Goal: Task Accomplishment & Management: Use online tool/utility

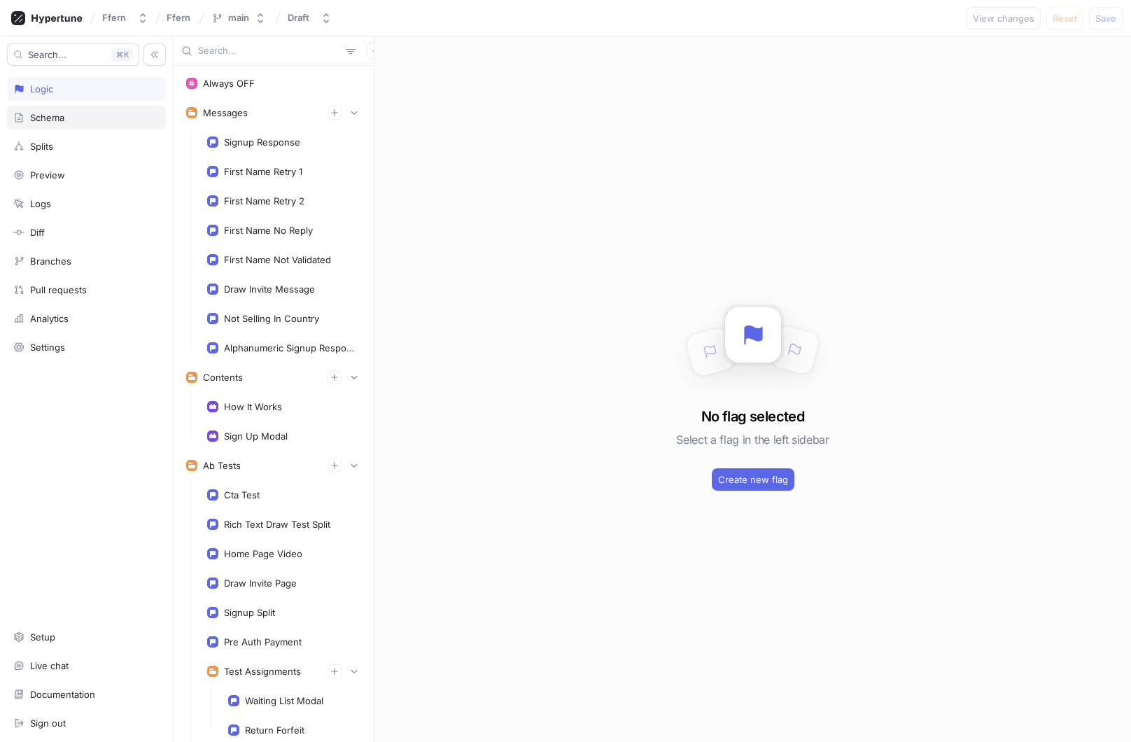
click at [108, 122] on div "Schema" at bounding box center [86, 117] width 146 height 11
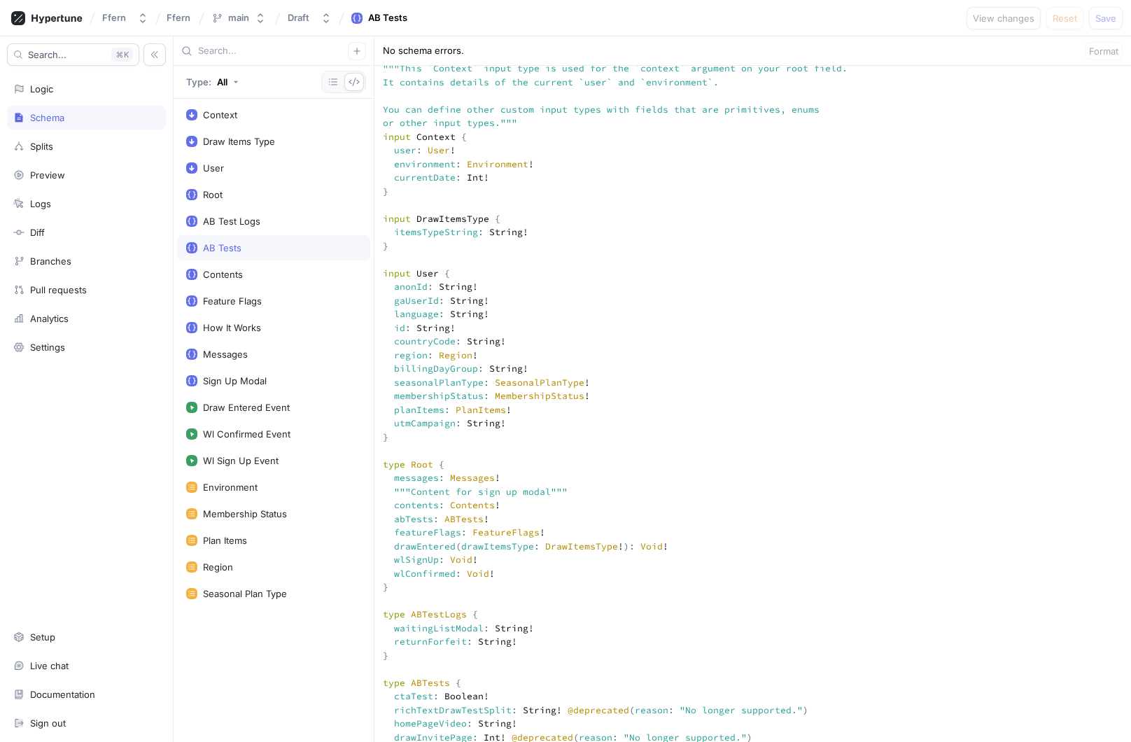
scroll to position [578, 0]
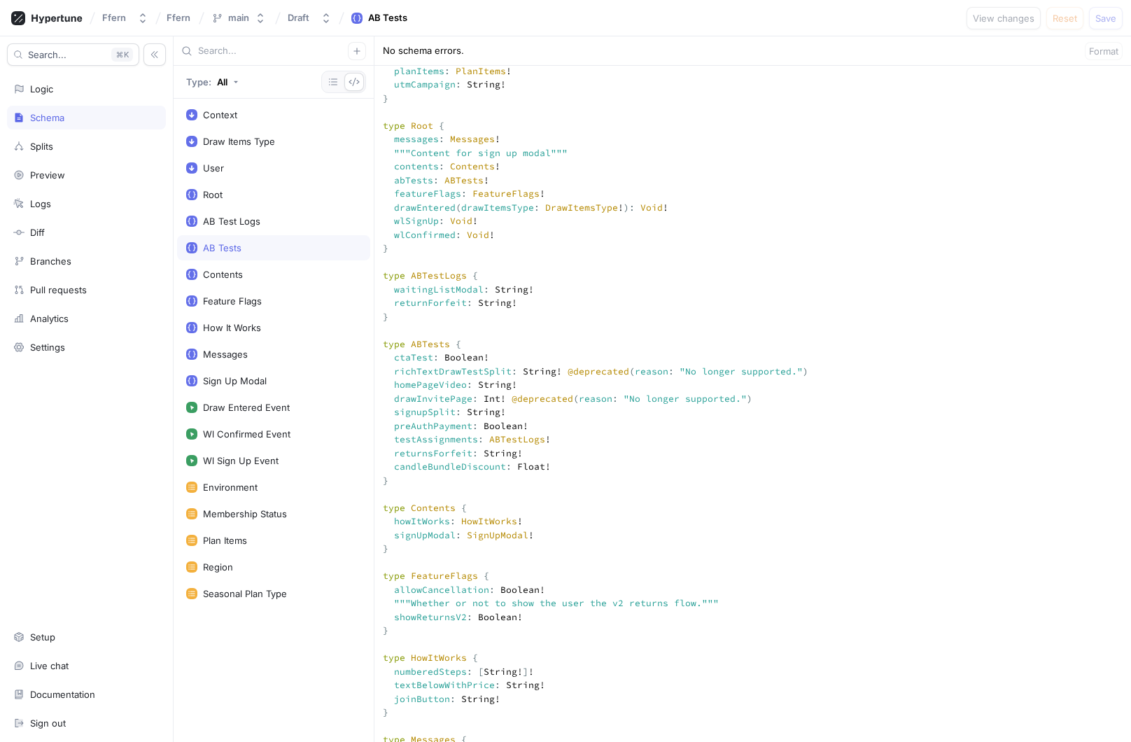
click at [359, 46] on button "button" at bounding box center [357, 51] width 18 height 18
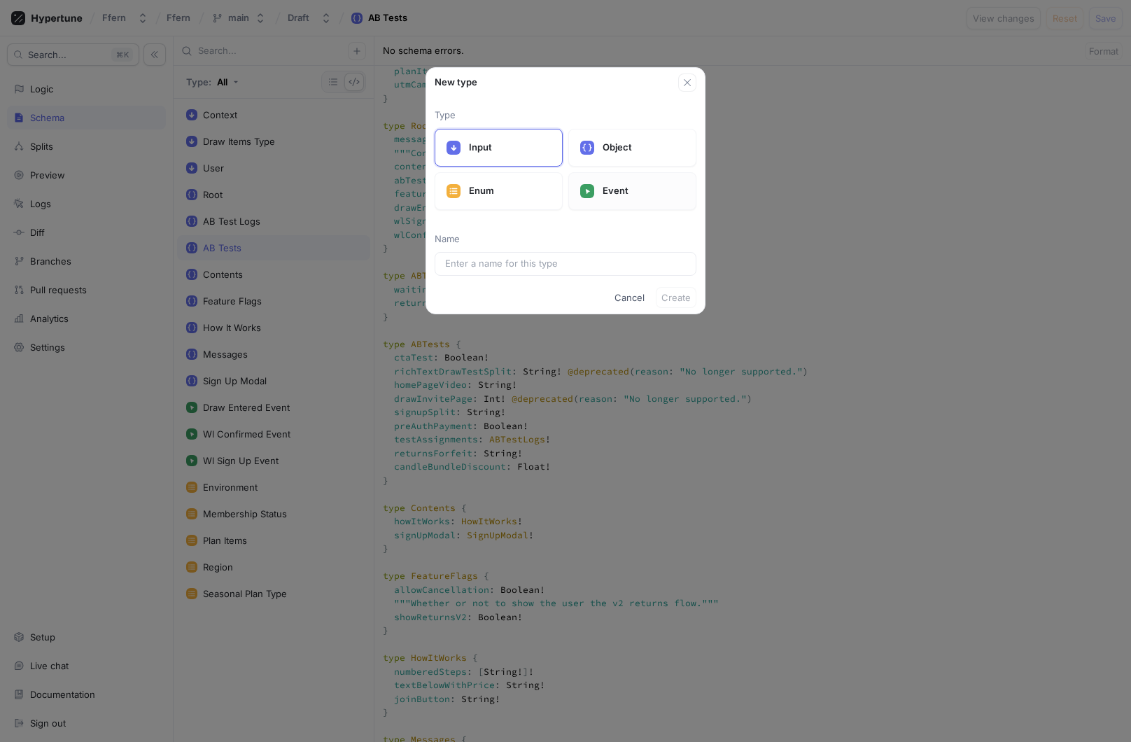
click at [623, 194] on p "Event" at bounding box center [644, 191] width 82 height 14
click at [543, 265] on input "text" at bounding box center [565, 264] width 241 height 14
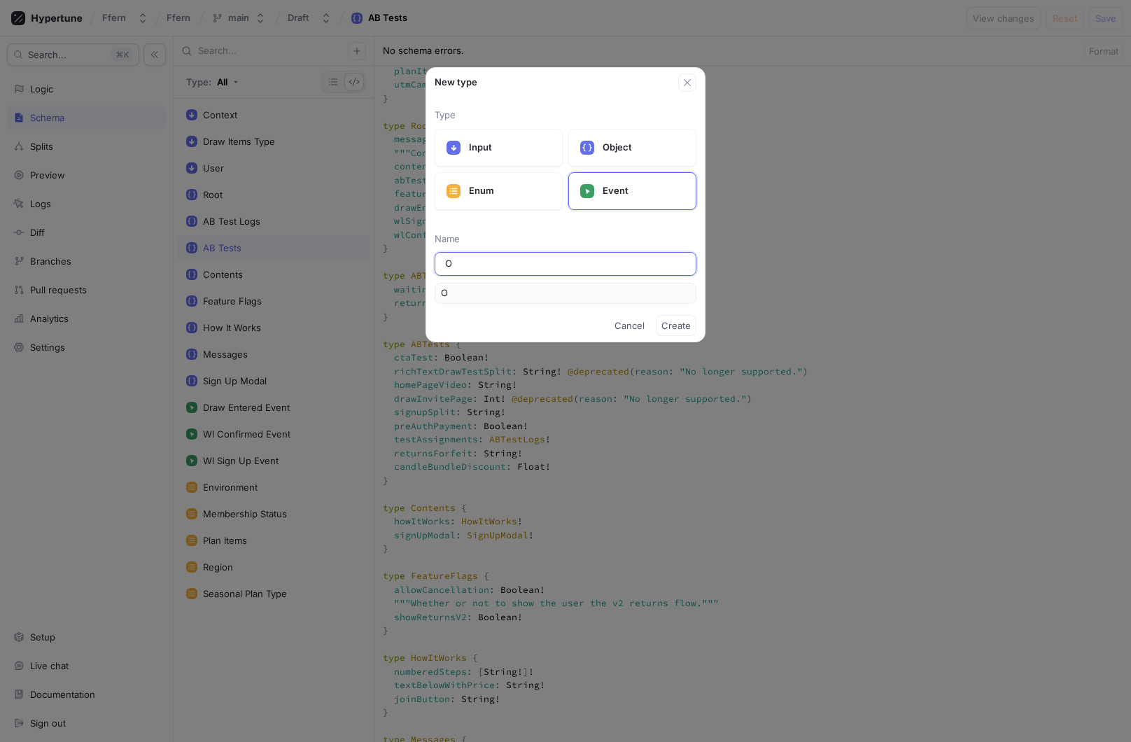
type input "Or"
type input "Ord"
type input "Orde"
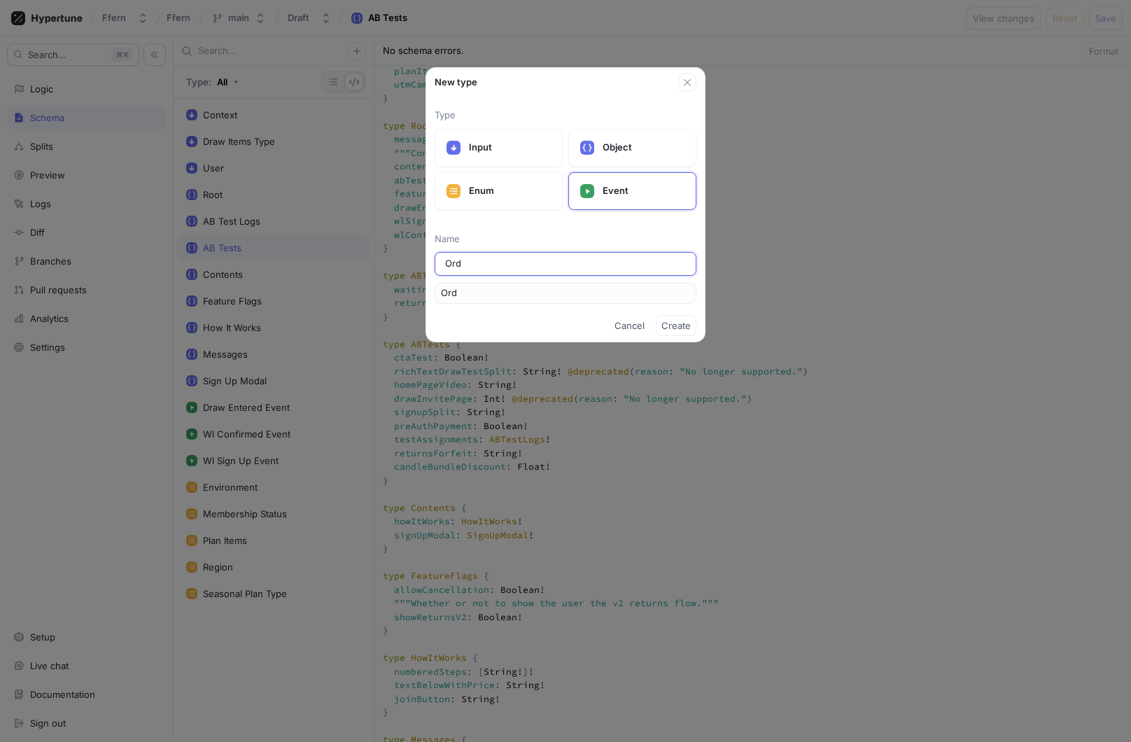
type input "Orde"
type input "Order"
type input "Order F"
type input "OrderF"
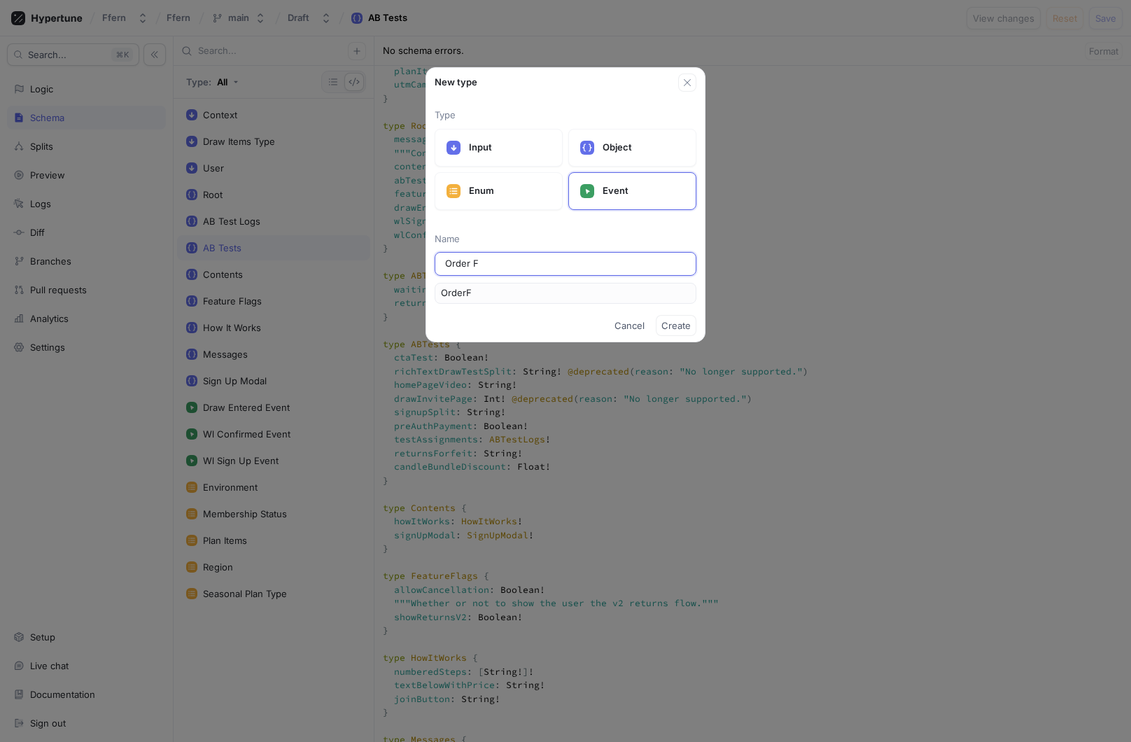
type input "Order Fu"
type input "OrderFu"
type input "Order Ful"
type input "OrderFul"
type input "Order Fulf"
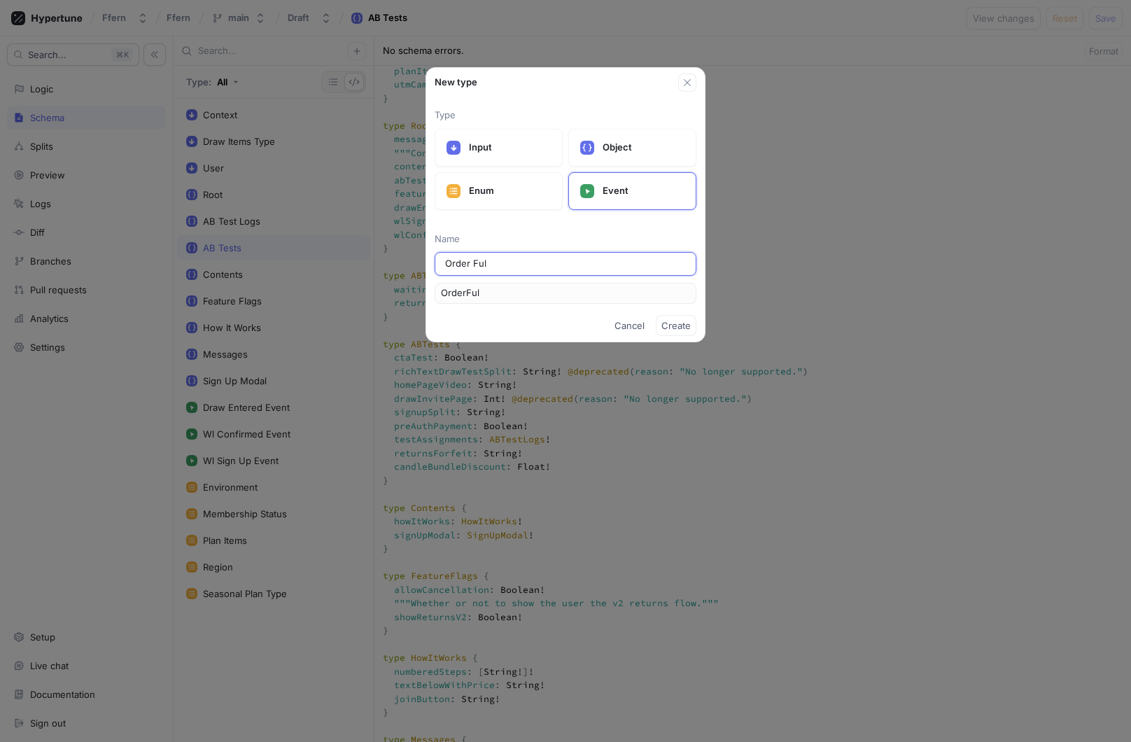
type input "OrderFulf"
type input "Order Fulfl"
type input "OrderFulfl"
type input "Order Fulfll"
type input "OrderFulfll"
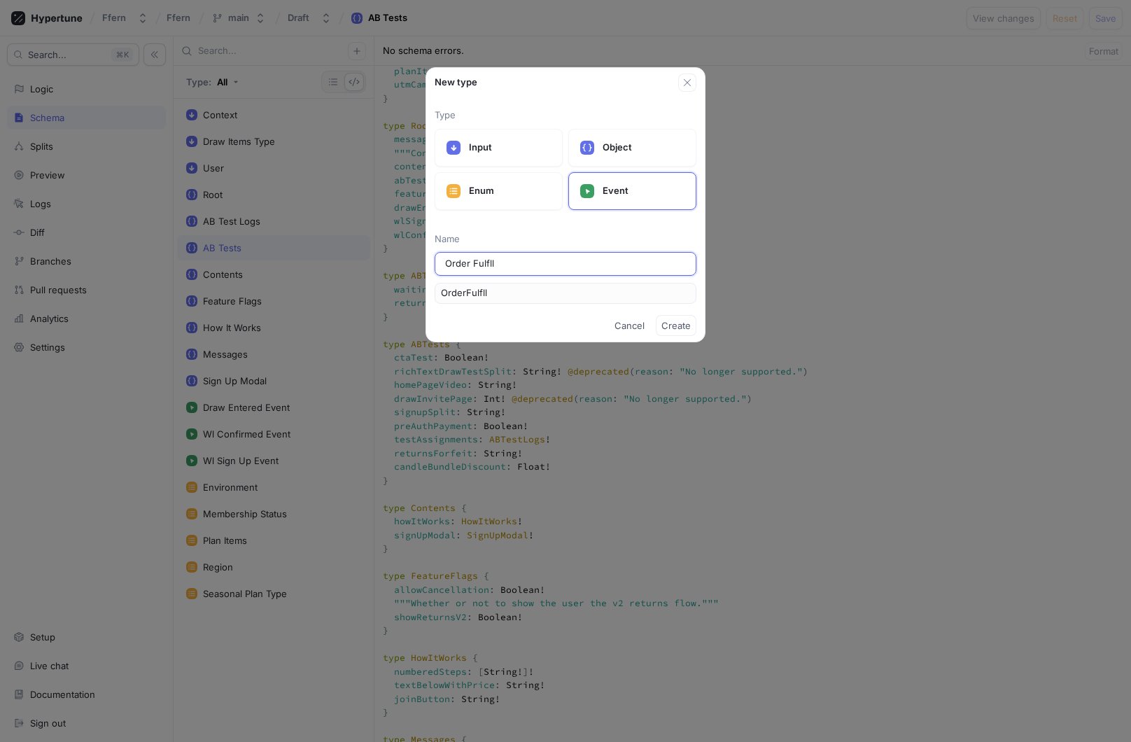
type input "Order Fulfl"
type input "OrderFulfl"
type input "Order Fulf"
type input "OrderFulf"
click at [524, 263] on input "Order Fulf" at bounding box center [565, 264] width 241 height 14
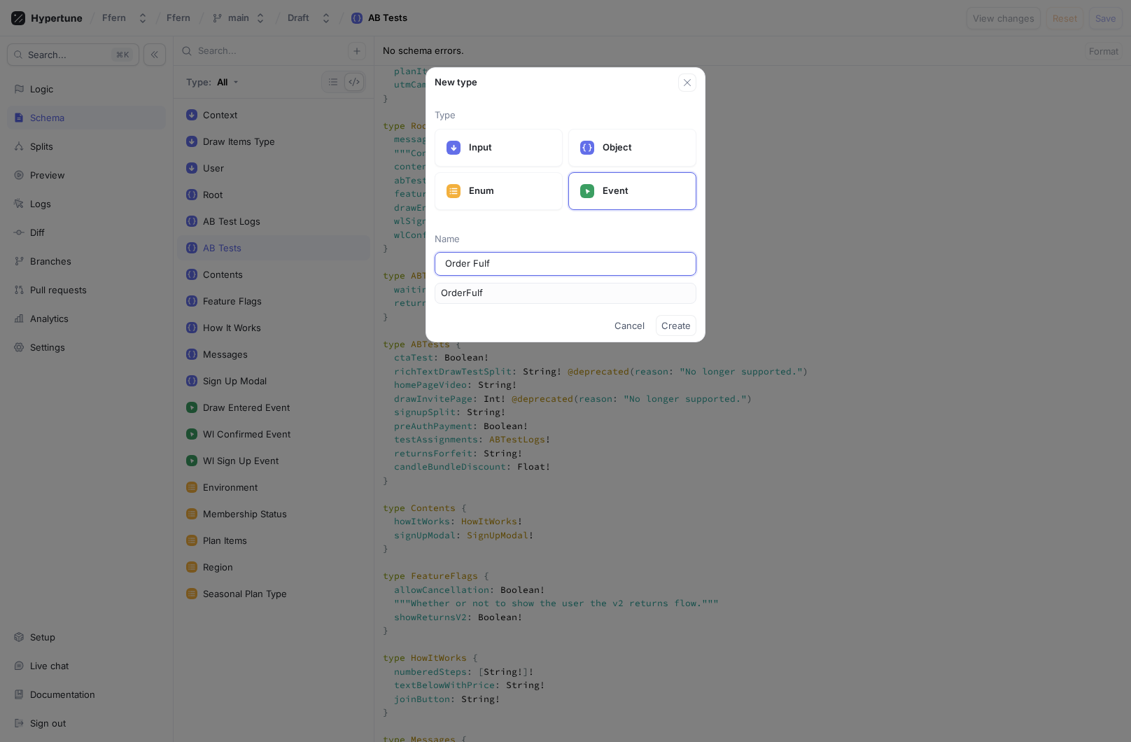
click at [524, 263] on input "Order Fulf" at bounding box center [565, 264] width 241 height 14
paste input "orderFulfilled"
type input "orderFulfilled"
type input "OrderFulfilled"
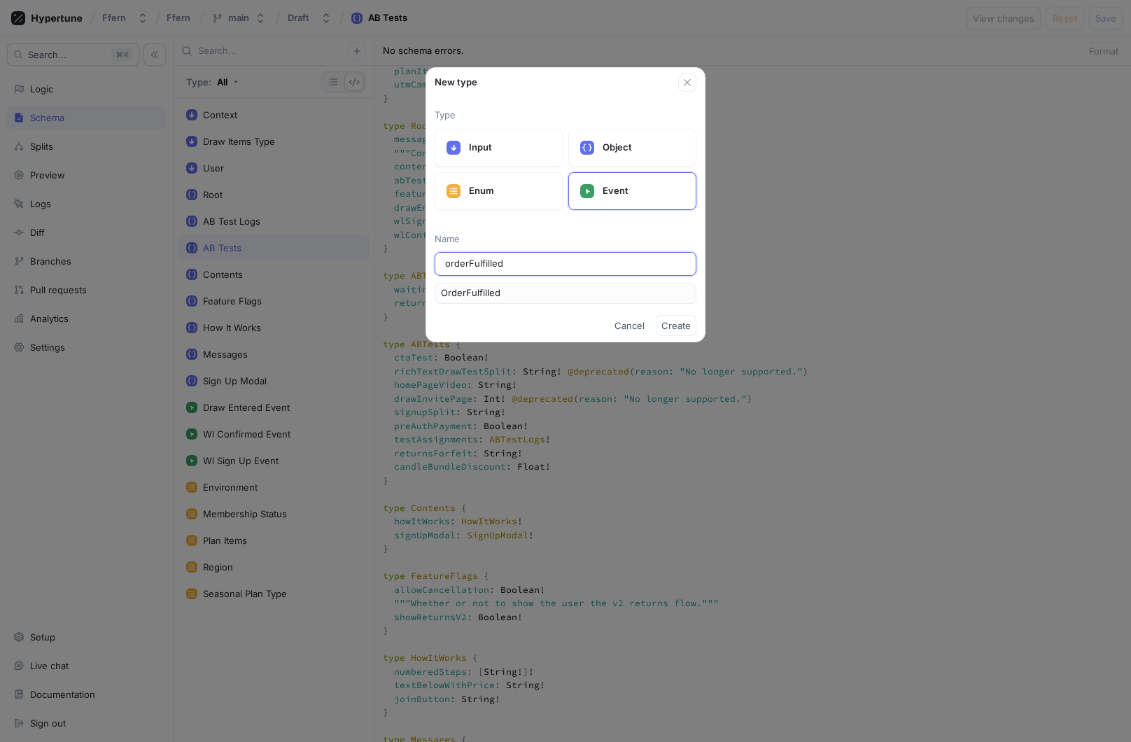
click at [449, 266] on input "orderFulfilled" at bounding box center [565, 264] width 241 height 14
type input "rderFulfilled"
type input "RderFulfilled"
type input "OrderFulfilled"
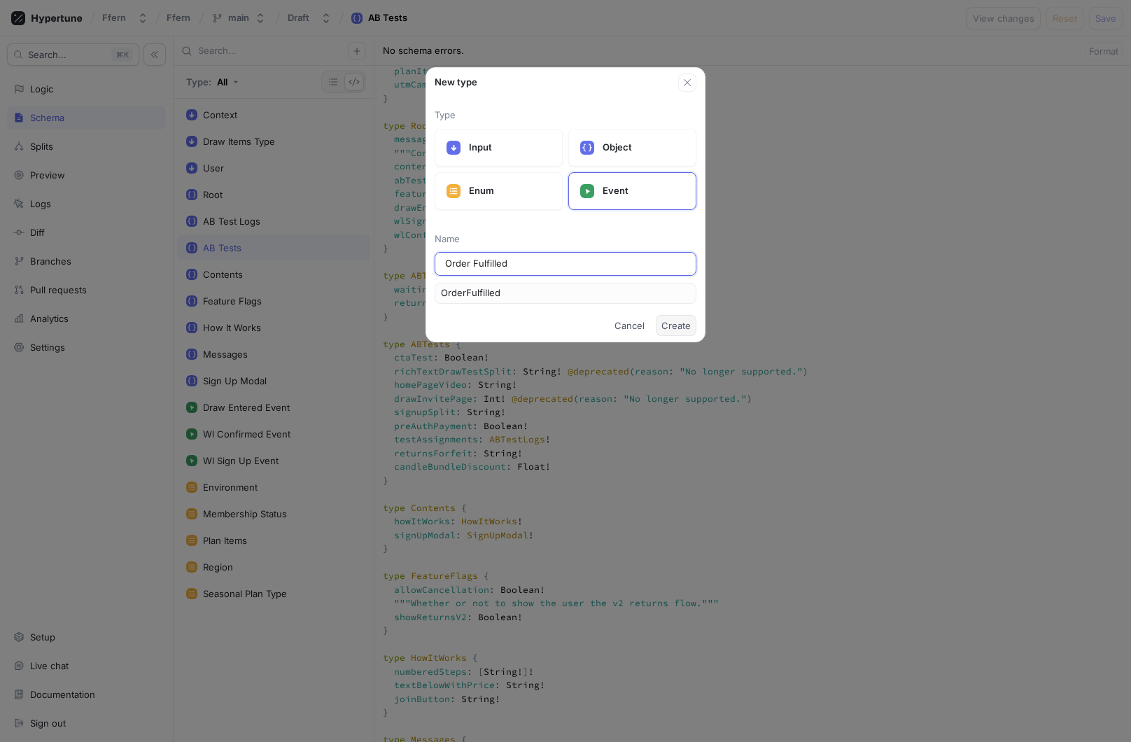
type input "Order Fulfilled"
click at [676, 321] on span "Create" at bounding box center [676, 325] width 29 height 8
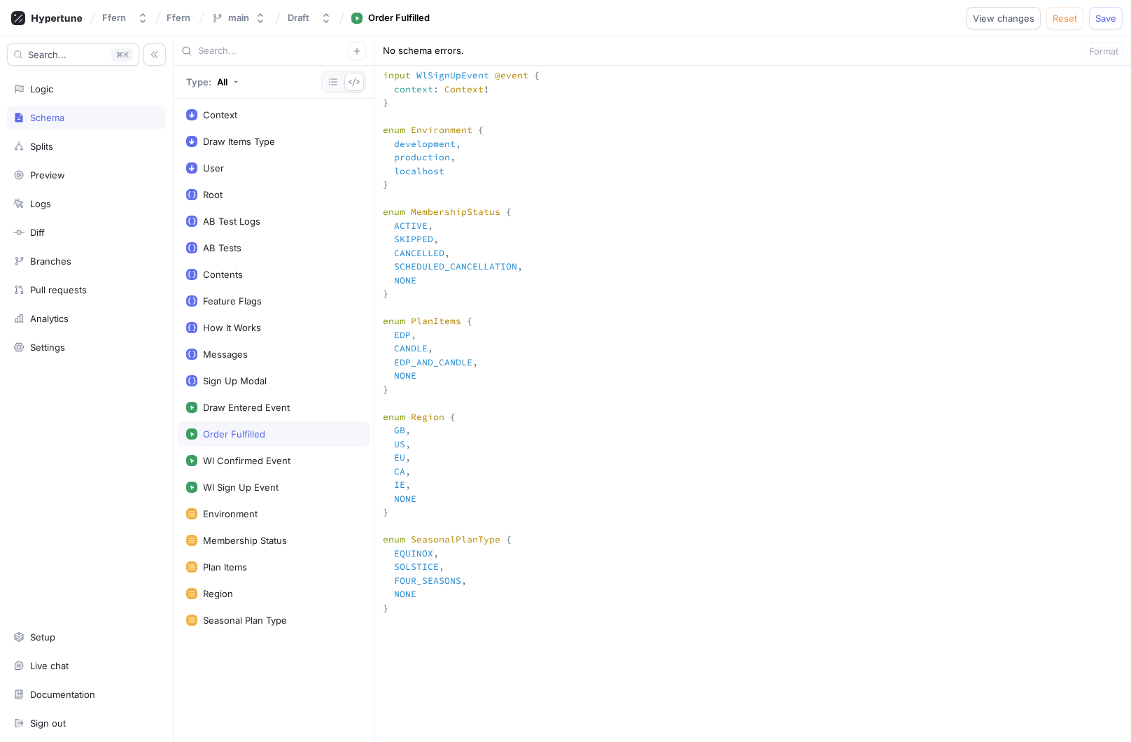
scroll to position [1684, 0]
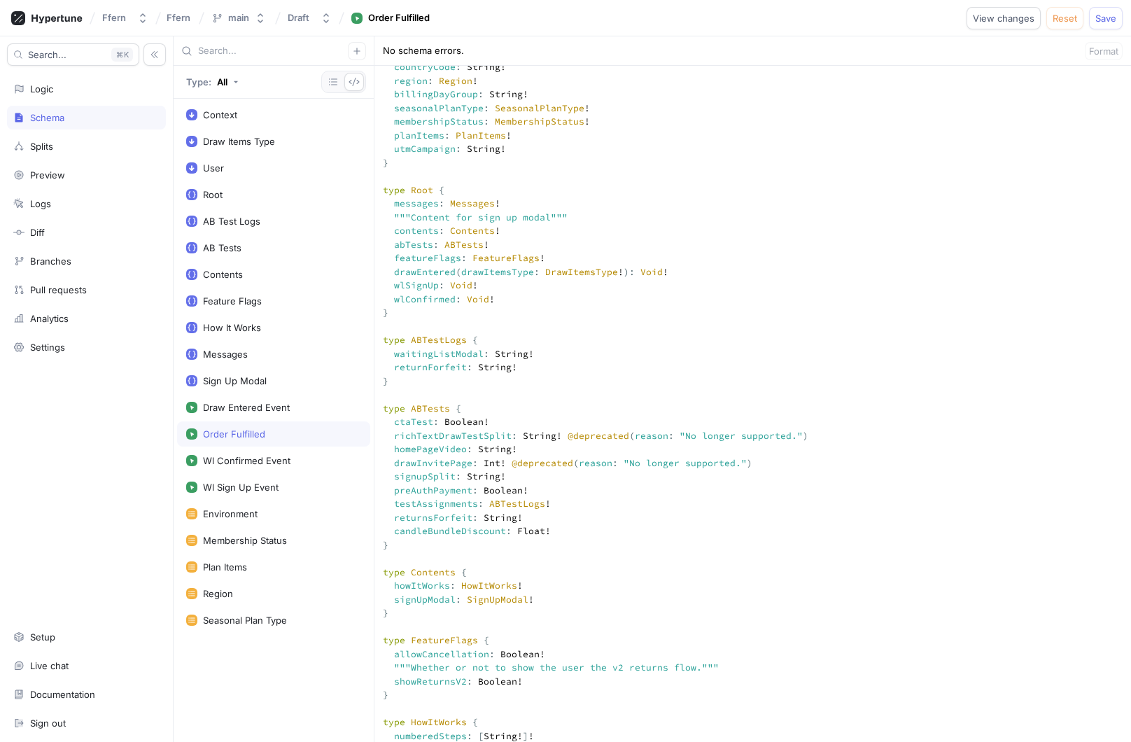
scroll to position [515, 0]
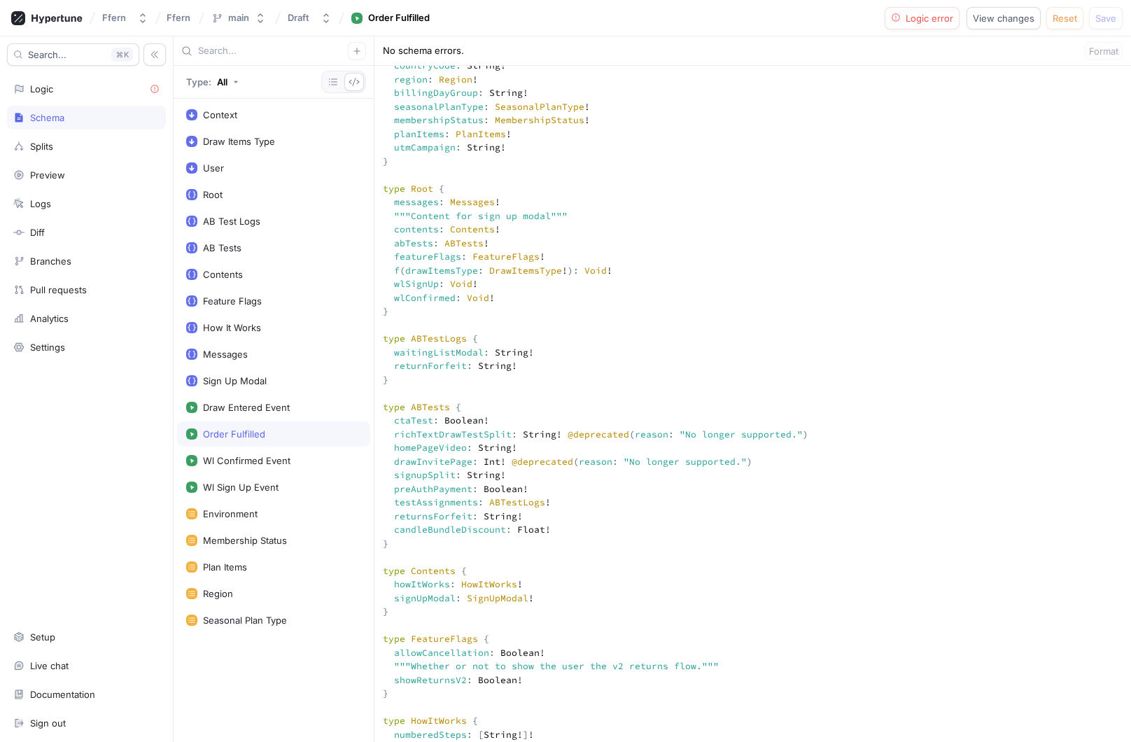
paste textarea "drawEntered"
type textarea """" This `Context` input type is used for the `context` argument on your root f…"
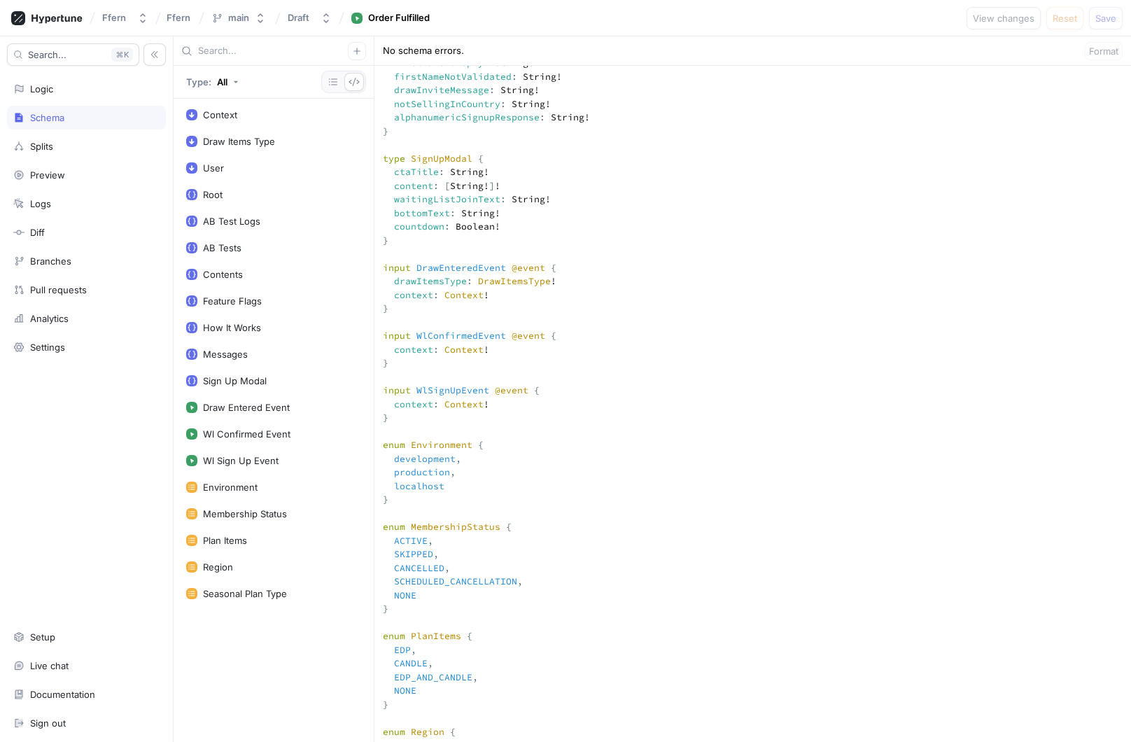
click at [511, 418] on textarea at bounding box center [753, 339] width 757 height 2706
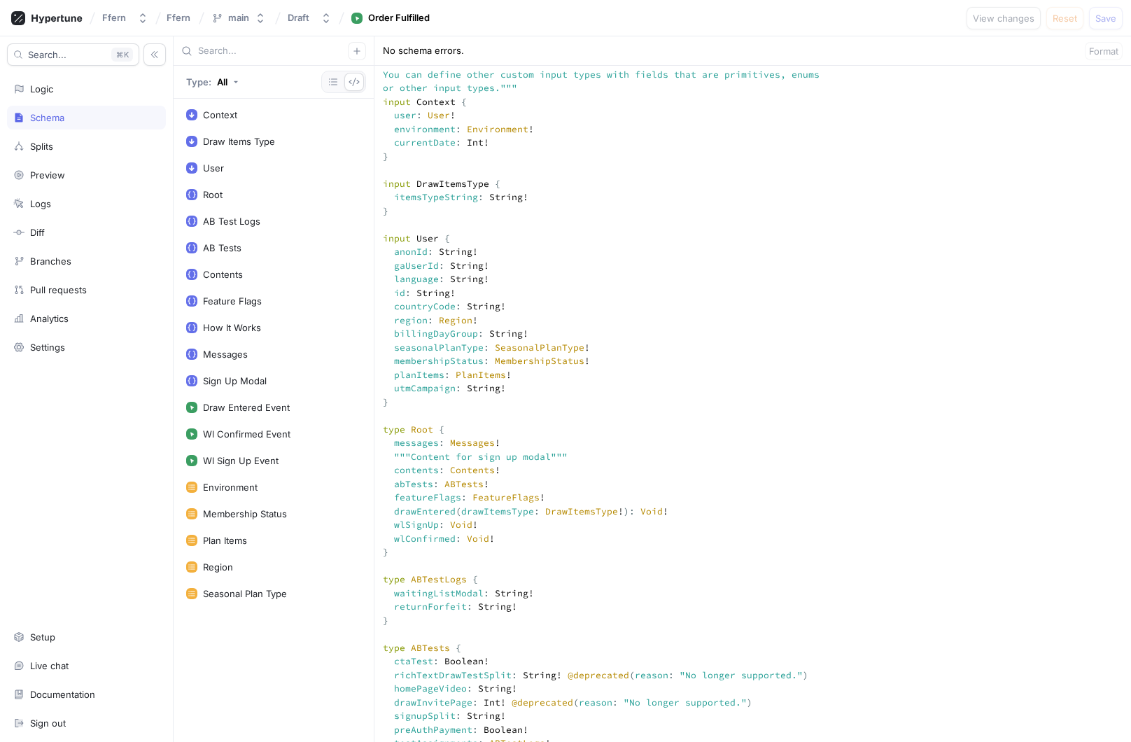
scroll to position [0, 0]
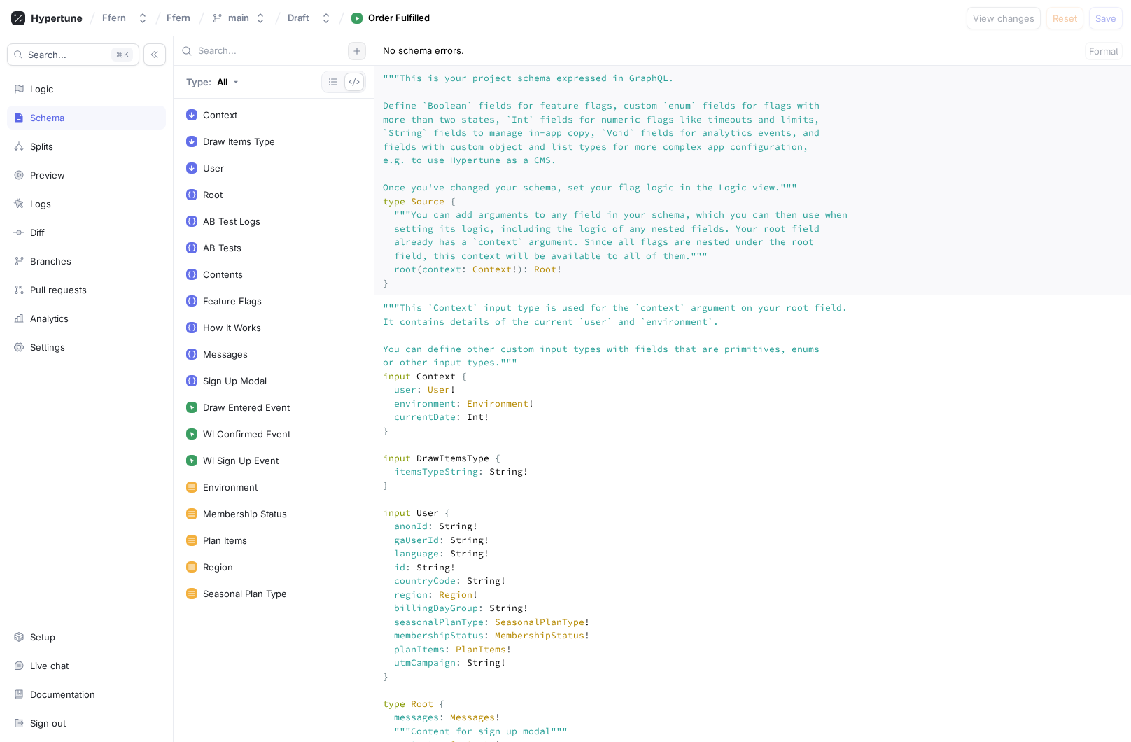
click at [356, 51] on icon "button" at bounding box center [357, 51] width 6 height 6
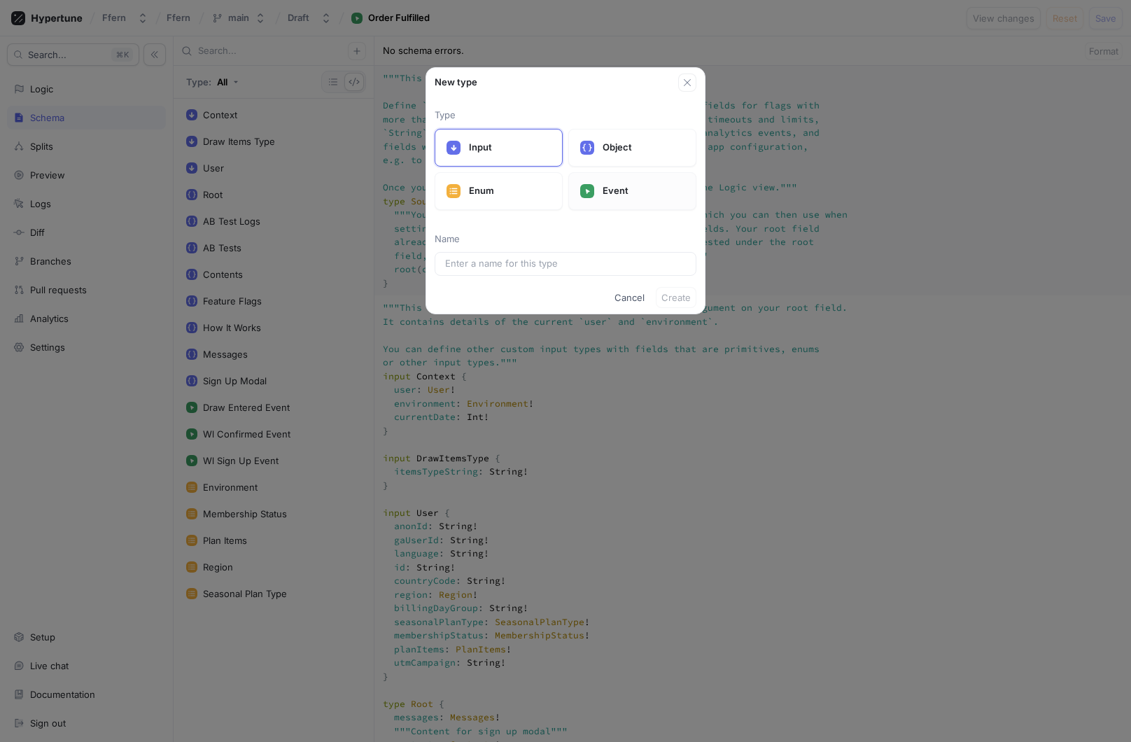
click at [636, 192] on p "Event" at bounding box center [644, 191] width 82 height 14
click at [538, 261] on input "text" at bounding box center [565, 264] width 241 height 14
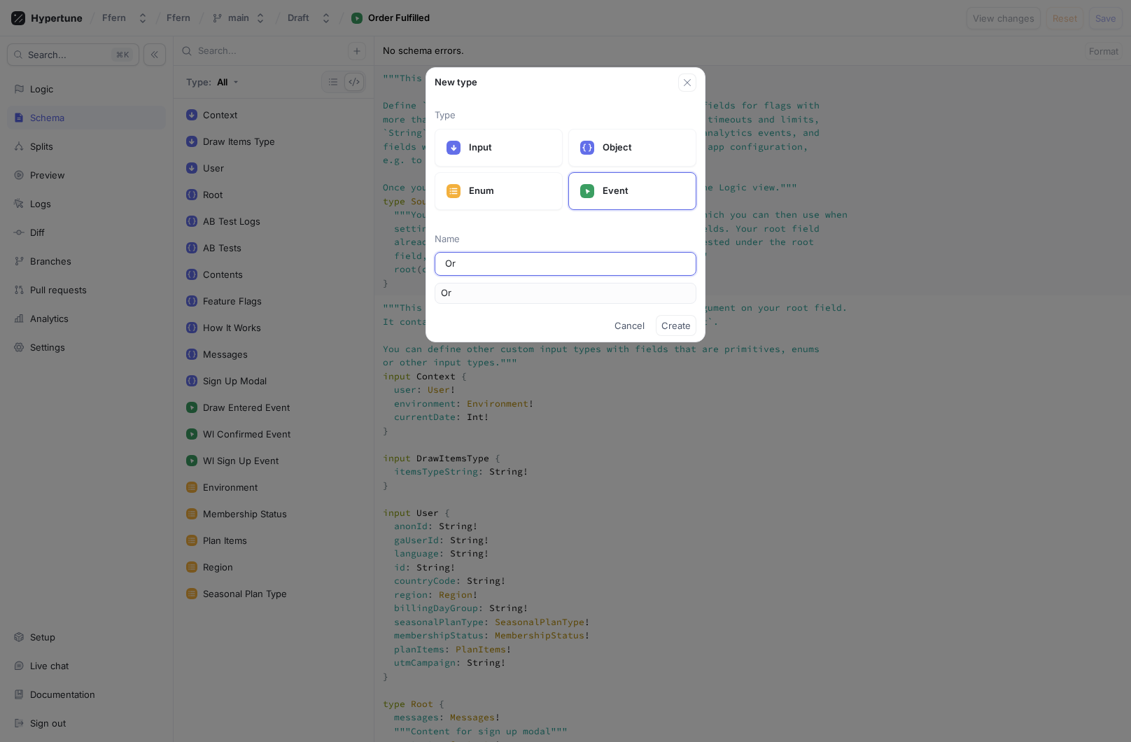
type input "Ore"
type input "Orer"
type input "Ore"
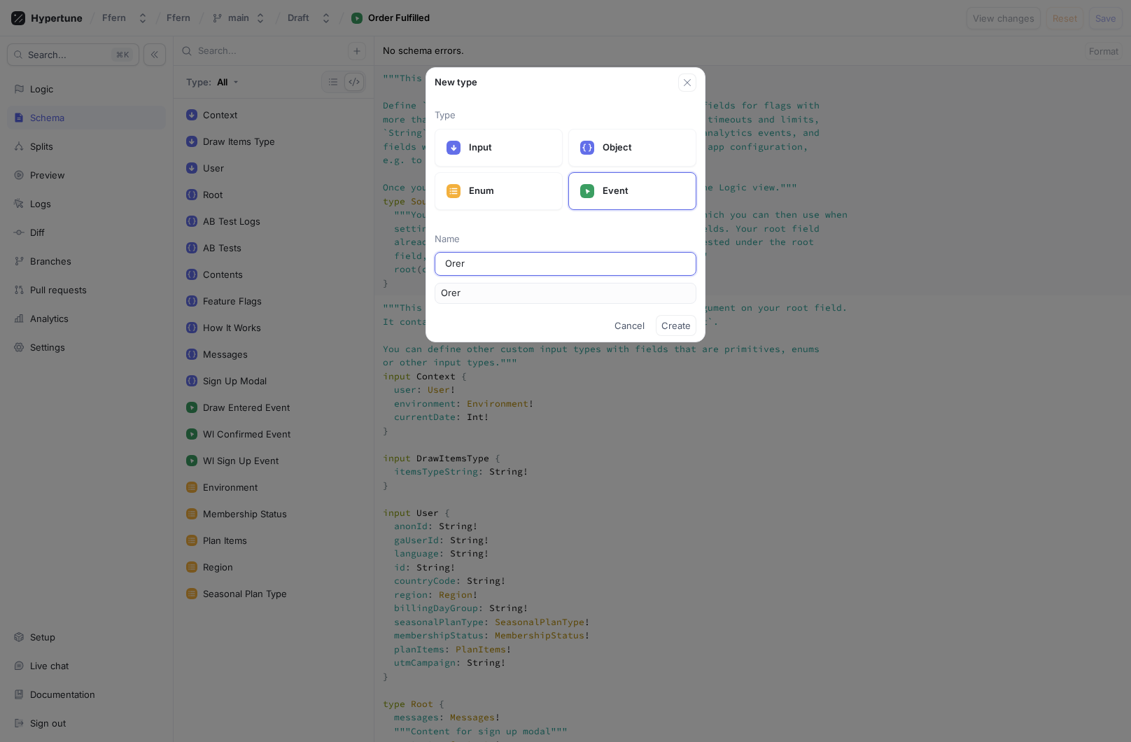
type input "Ore"
type input "Or"
type input "Ord"
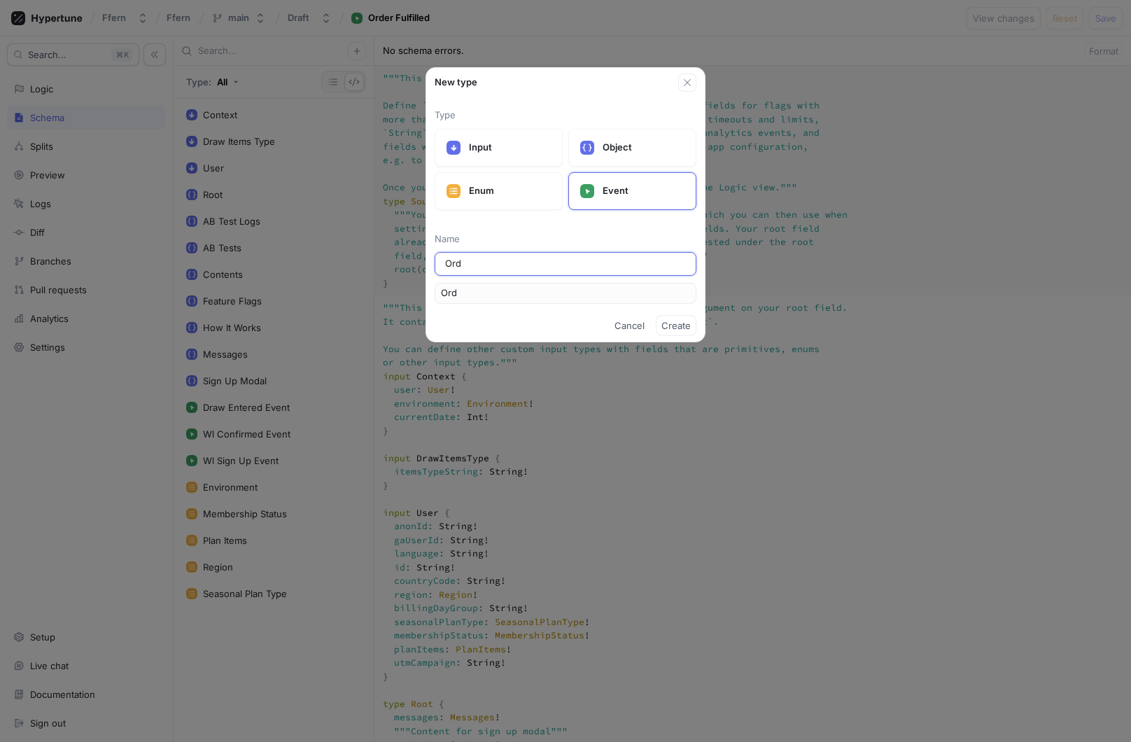
type input "Orde"
type input "Order"
type input "Order F"
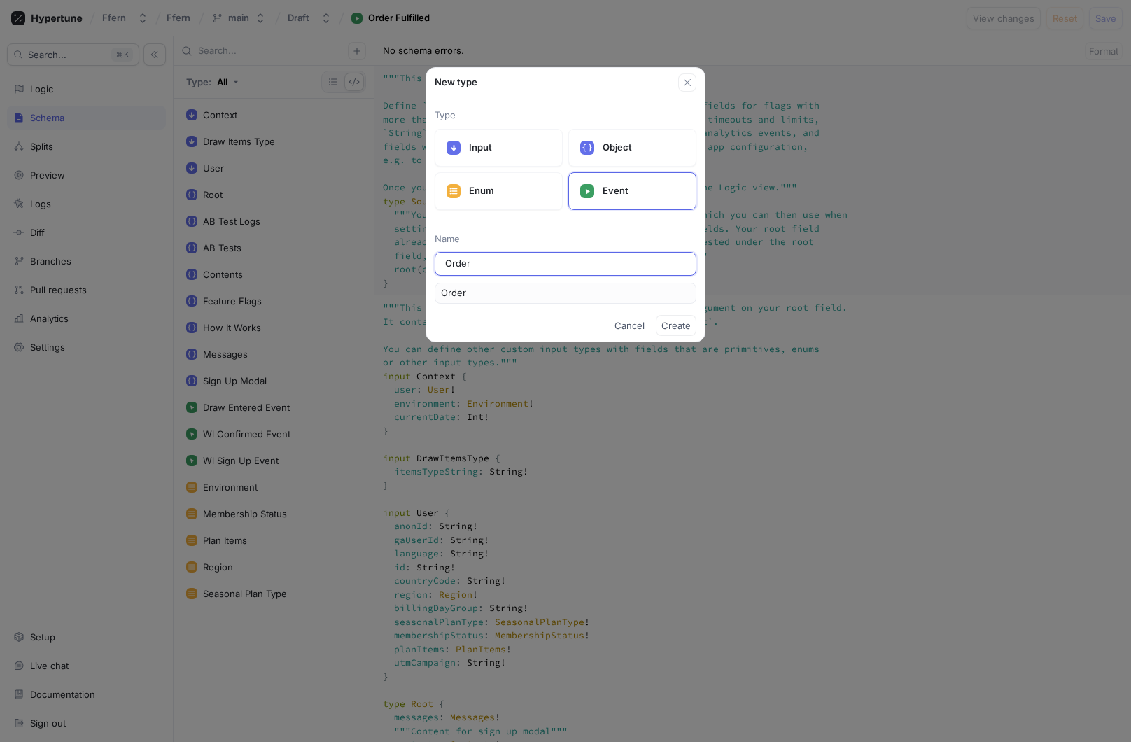
type input "OrderF"
type input "Order Fu"
type input "OrderFu"
type input "Order Ful"
type input "OrderFul"
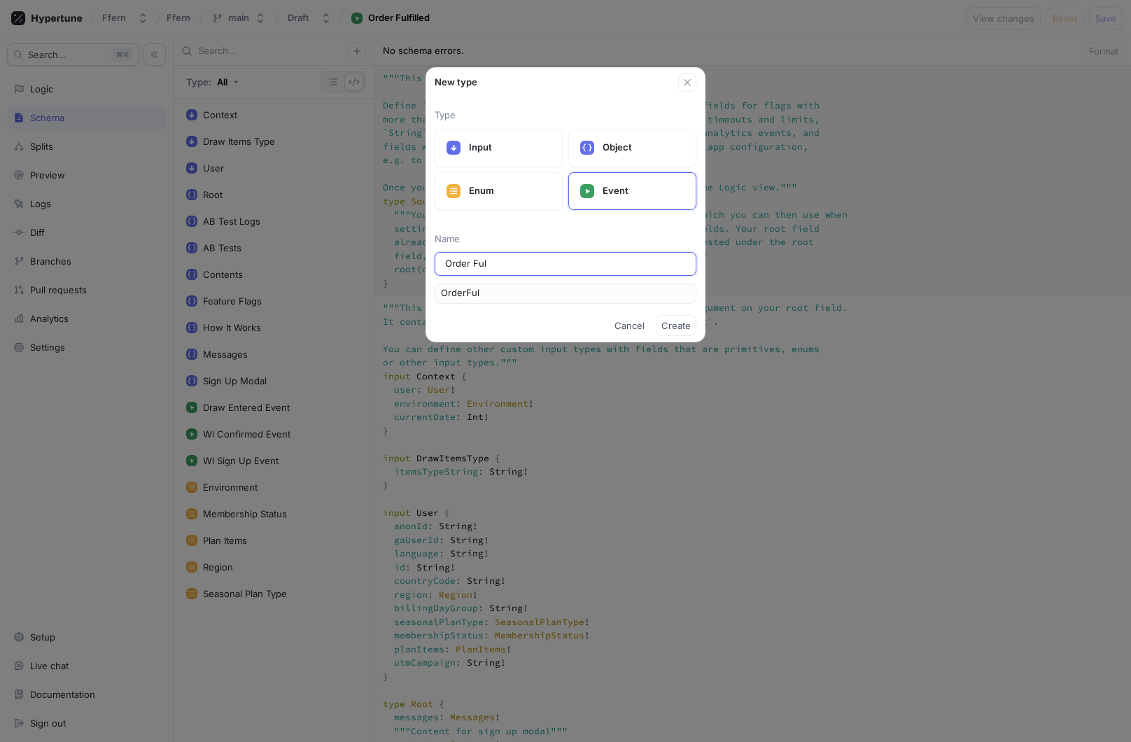
type input "Order Fulf"
type input "OrderFulf"
type input "Order Fulfi"
type input "OrderFulfi"
type input "Order Fulfil"
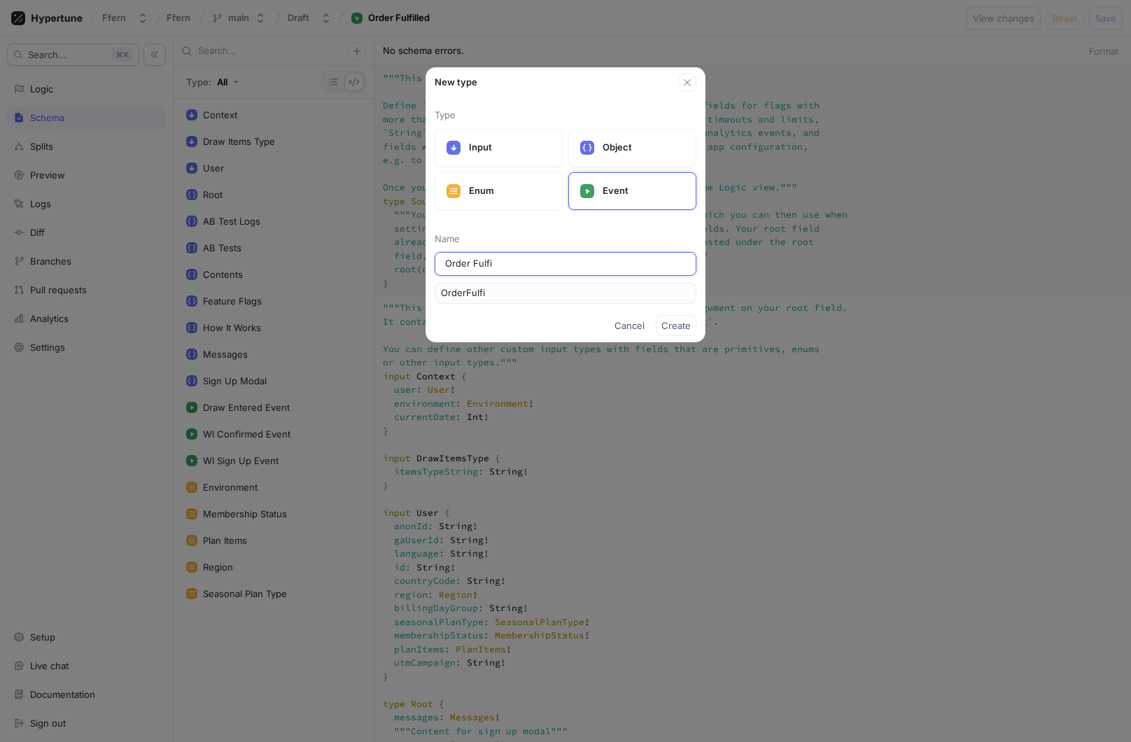
type input "OrderFulfil"
type input "Order Fulfill"
type input "OrderFulfill"
type input "Order Fulfille"
type input "OrderFulfille"
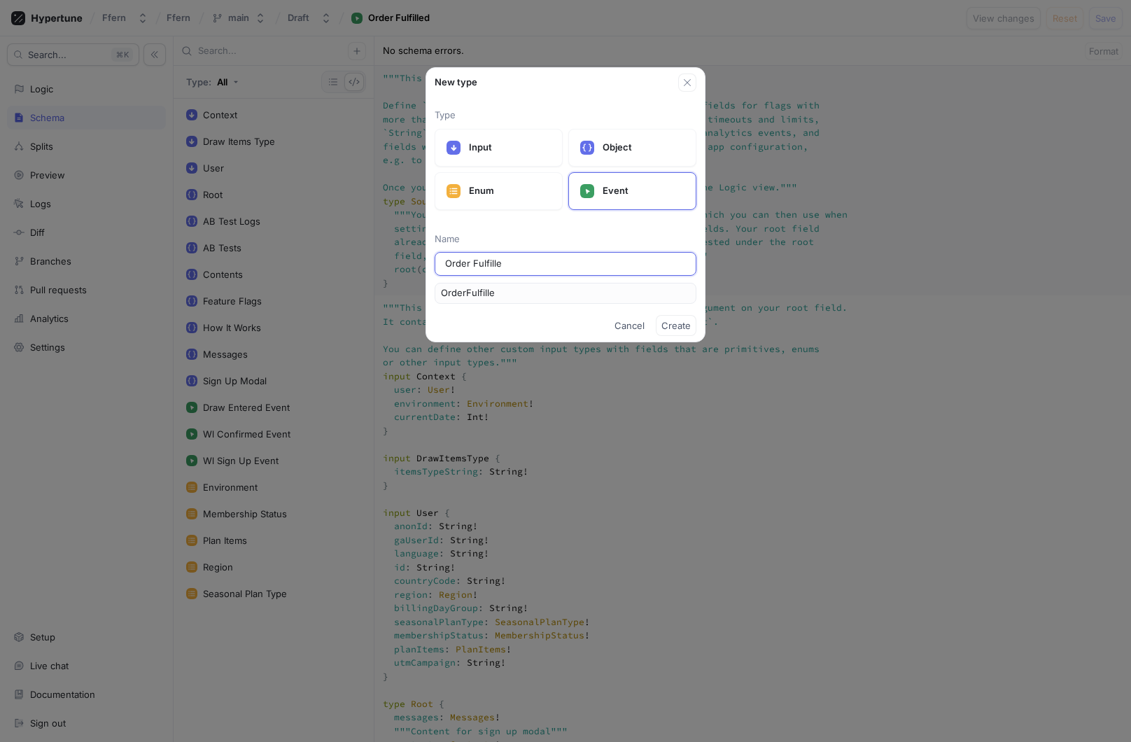
type input "Order Fulfilled"
type input "OrderFulfilled"
type input "Order Fulfilled"
click at [678, 328] on span "Create" at bounding box center [676, 325] width 29 height 8
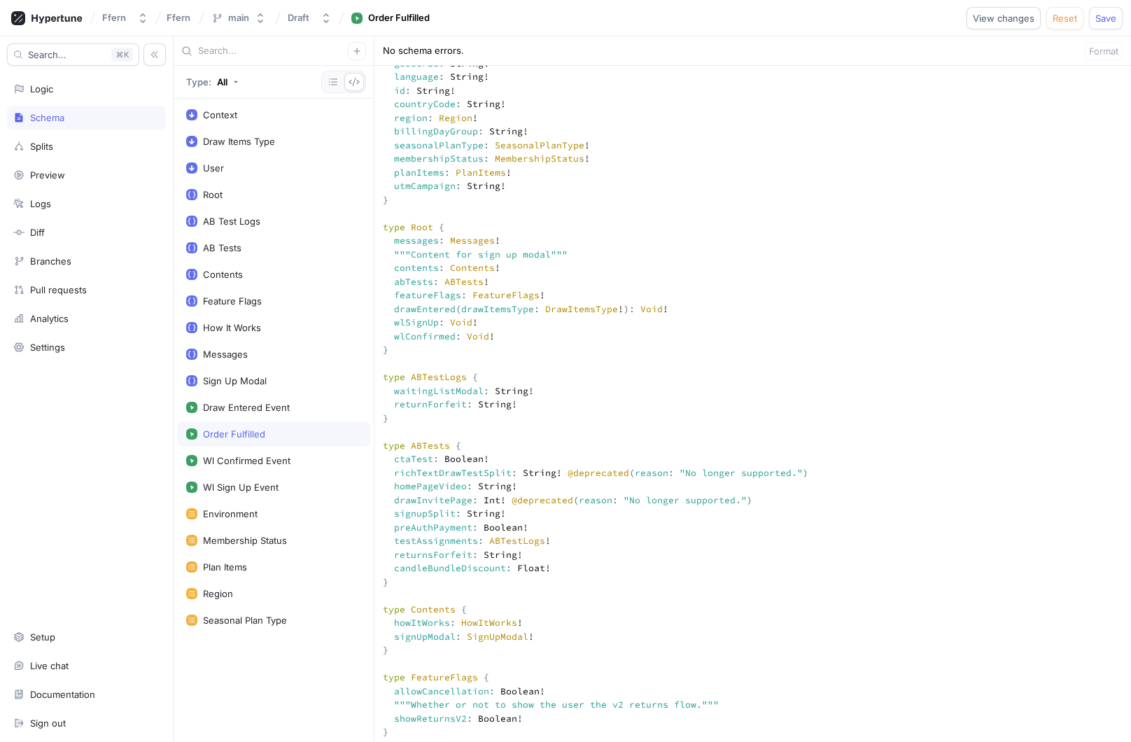
scroll to position [470, 0]
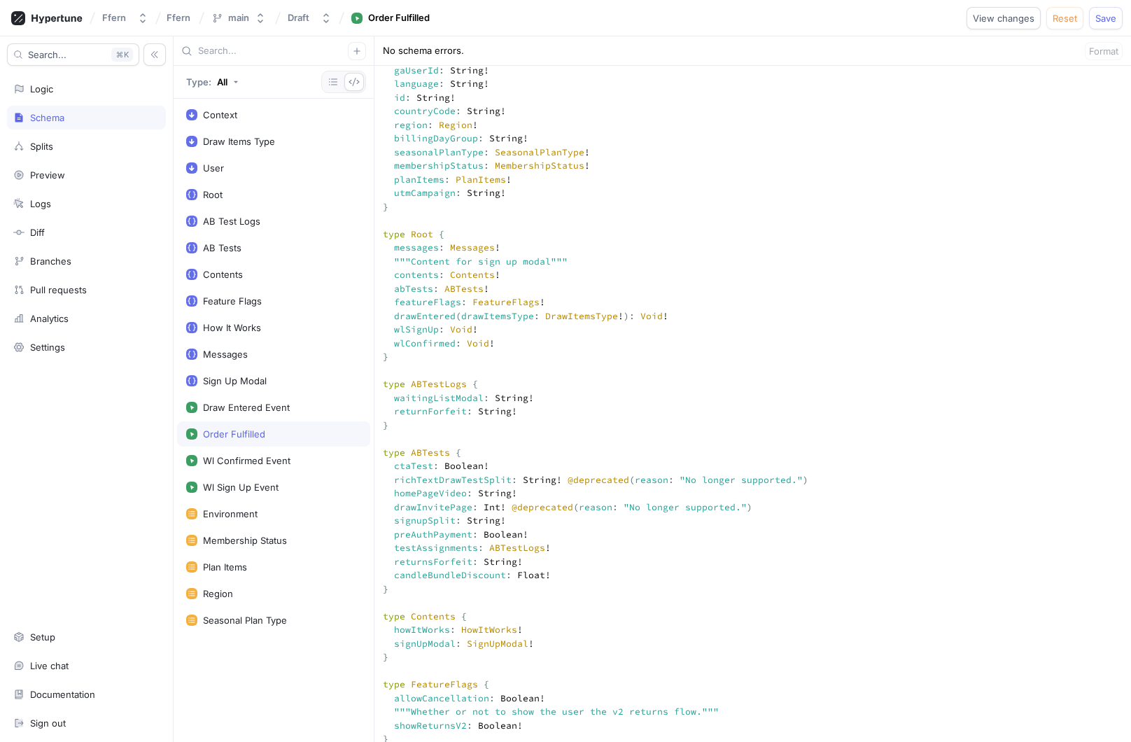
type textarea """" This `Context` input type is used for the `context` argument on your root f…"
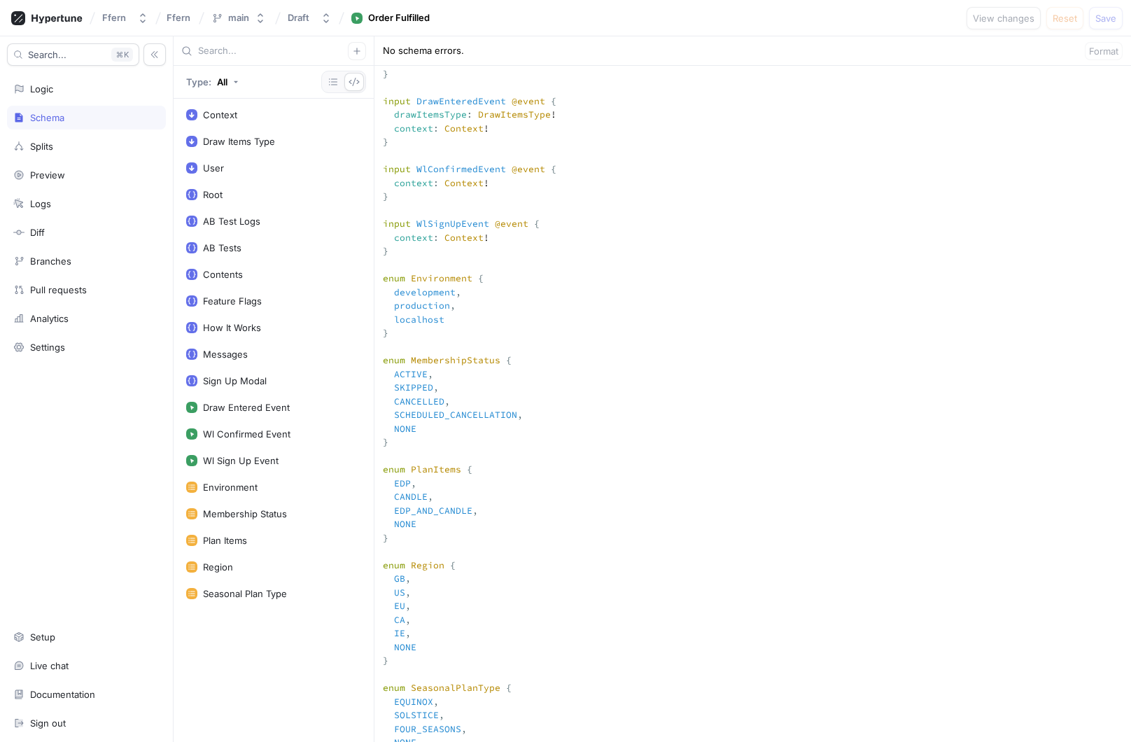
scroll to position [1506, 0]
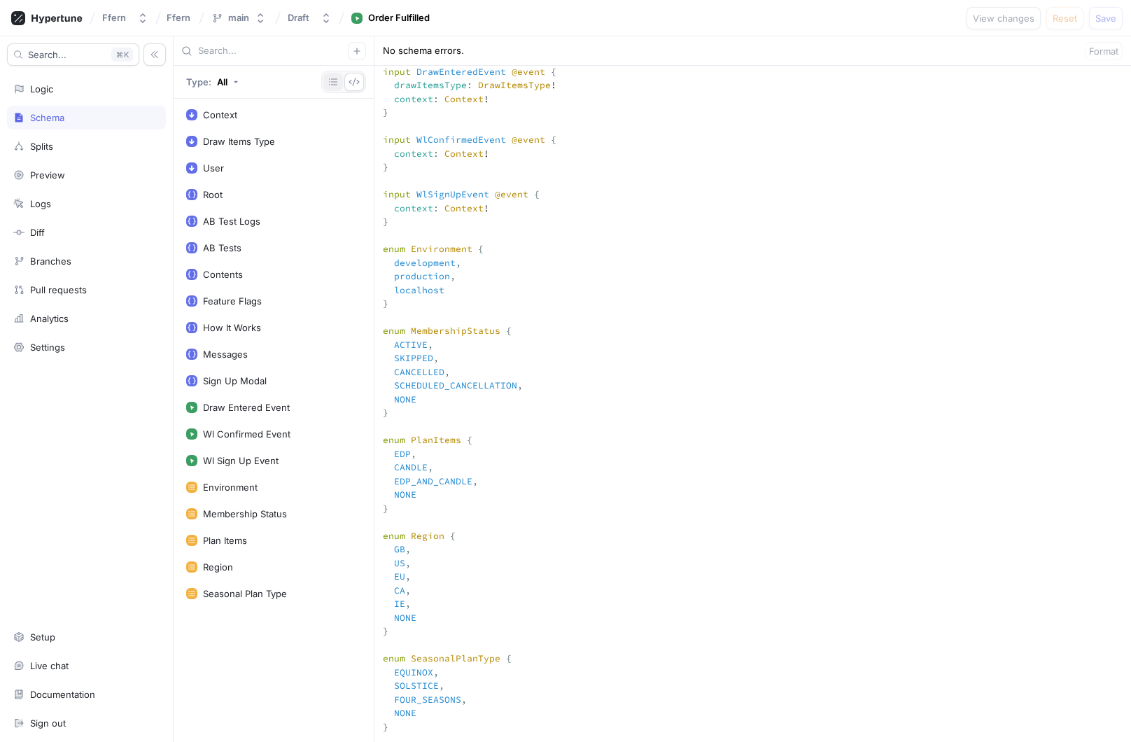
click at [336, 81] on icon "button" at bounding box center [333, 81] width 8 height 7
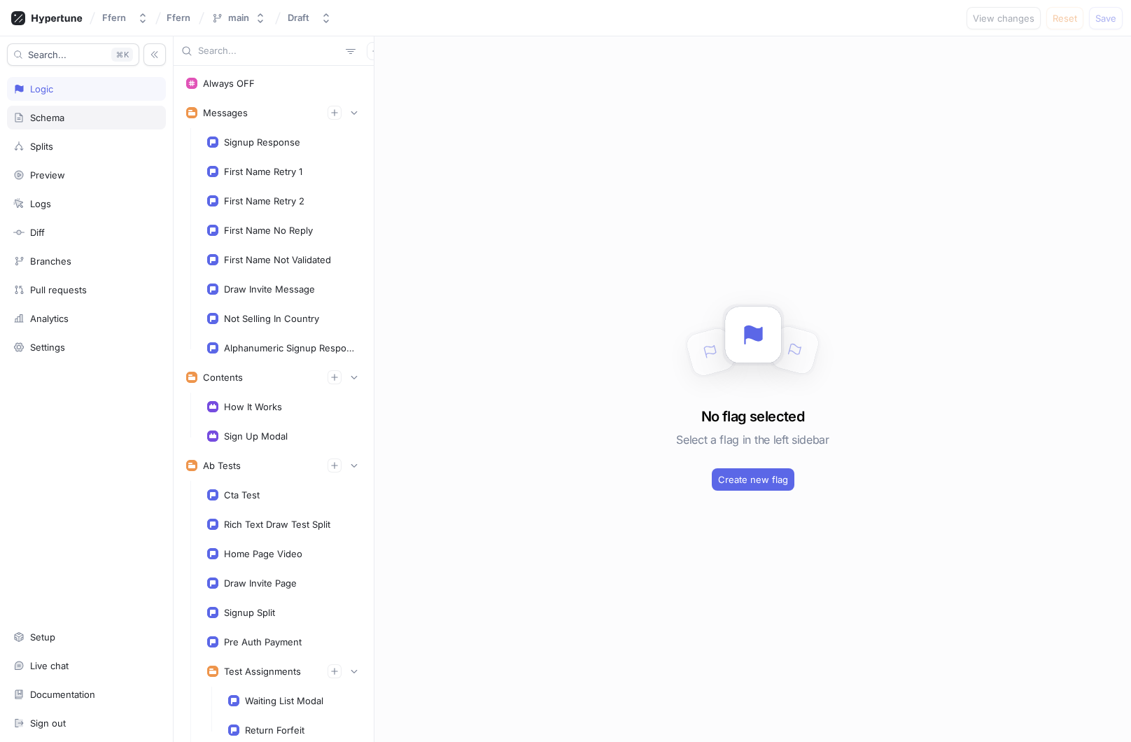
click at [108, 123] on div "Schema" at bounding box center [86, 118] width 159 height 24
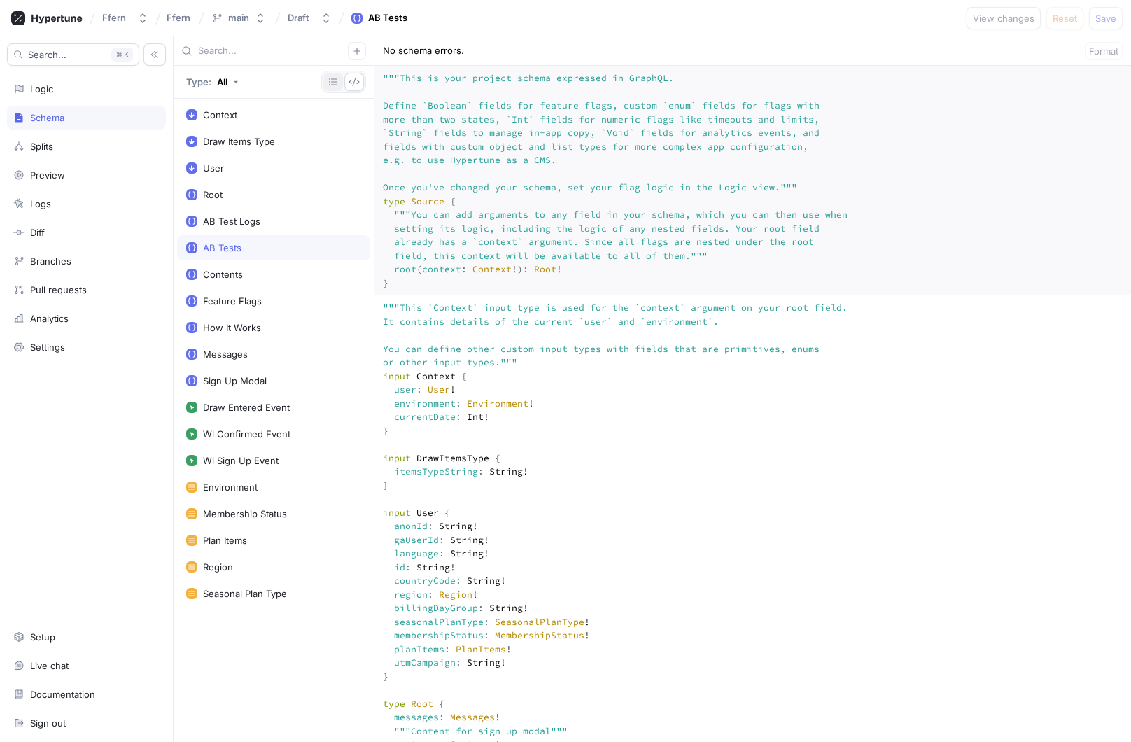
click at [336, 77] on icon "button" at bounding box center [333, 81] width 11 height 11
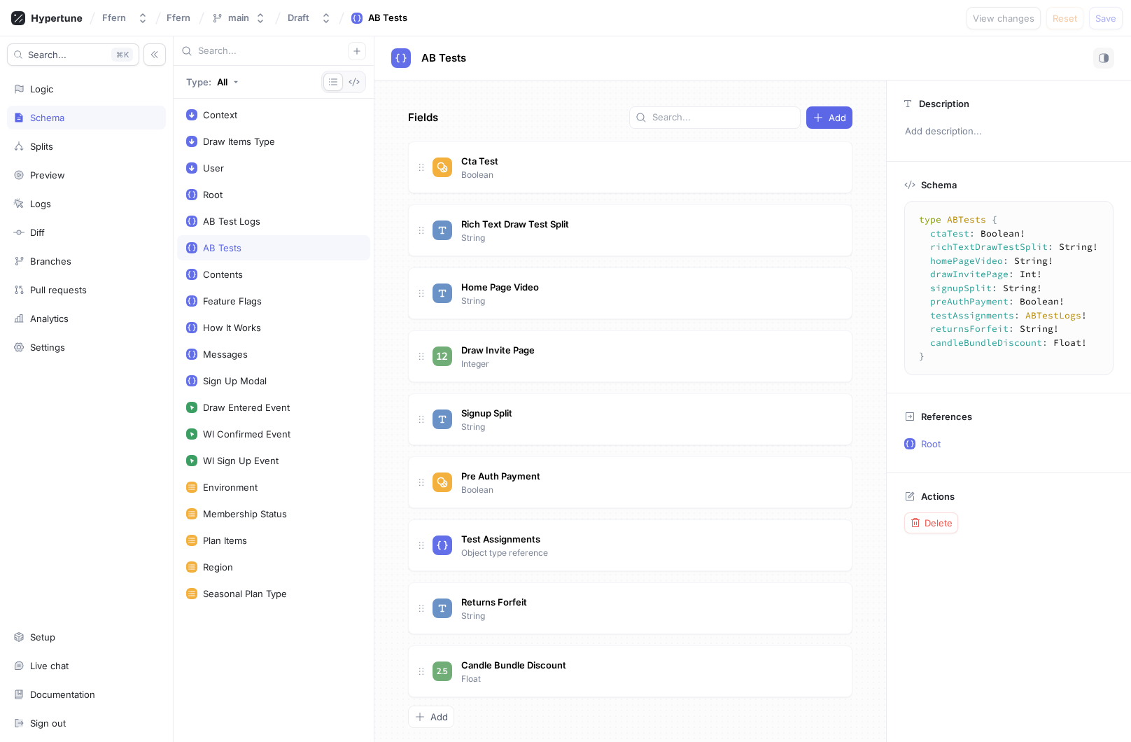
scroll to position [12, 0]
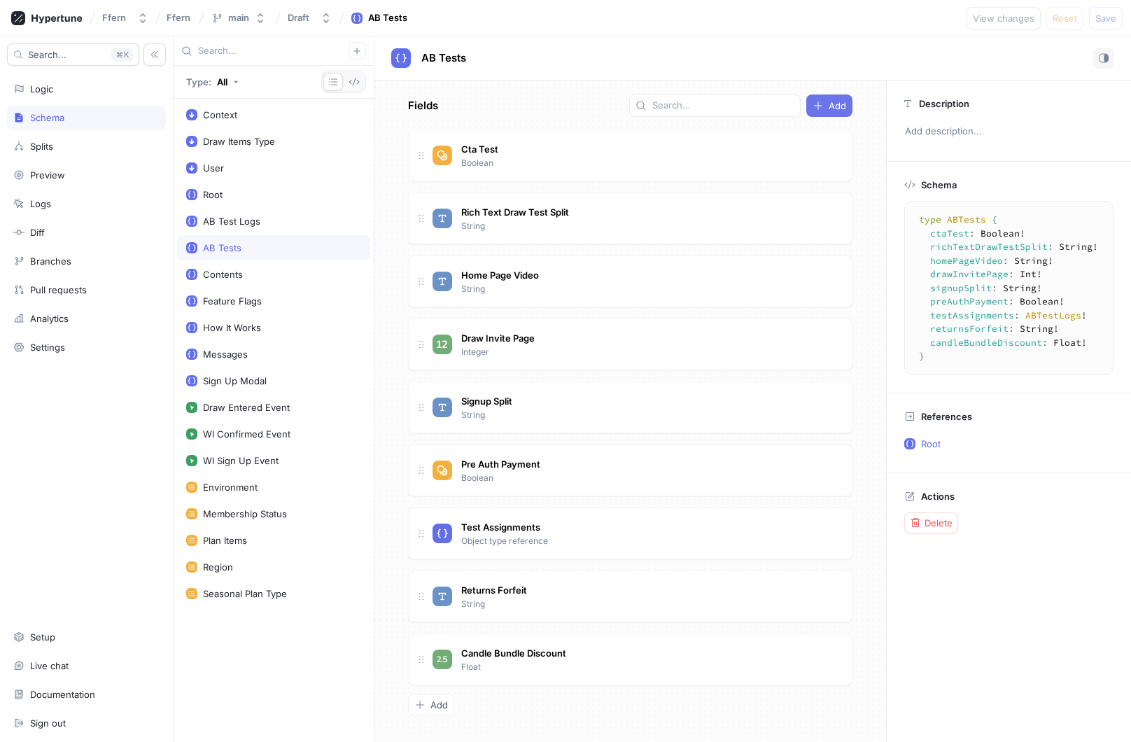
click at [844, 104] on span "Add" at bounding box center [838, 106] width 18 height 8
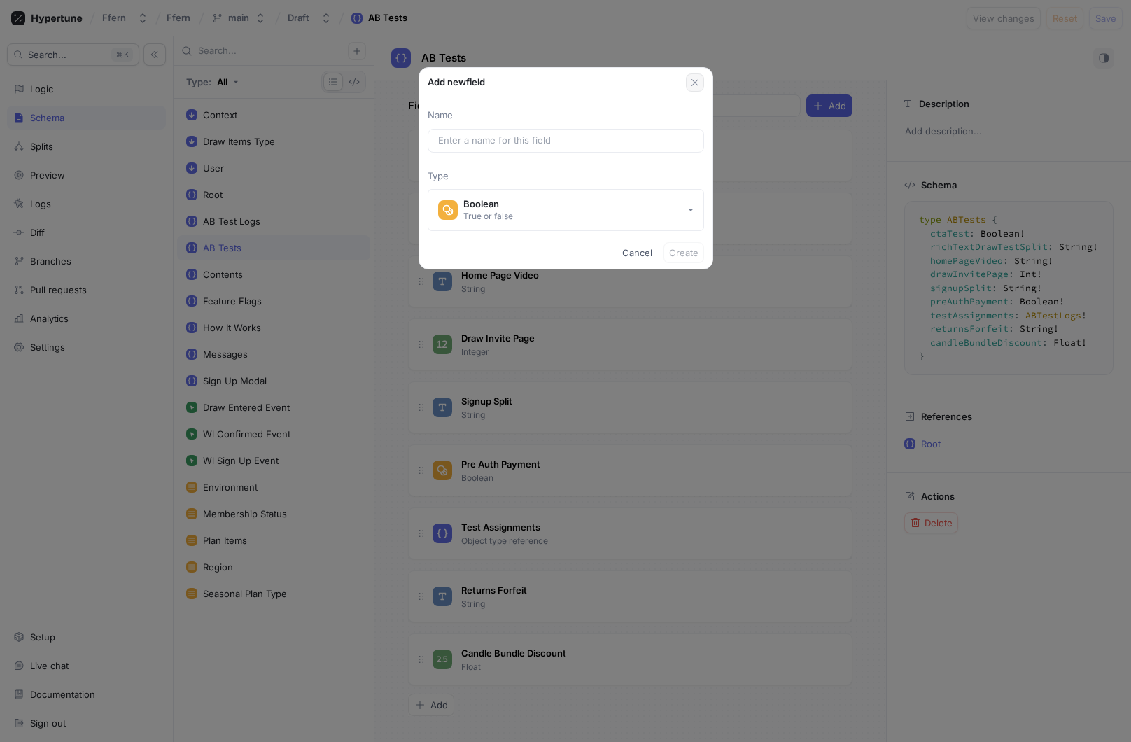
click at [695, 86] on icon "button" at bounding box center [695, 82] width 11 height 11
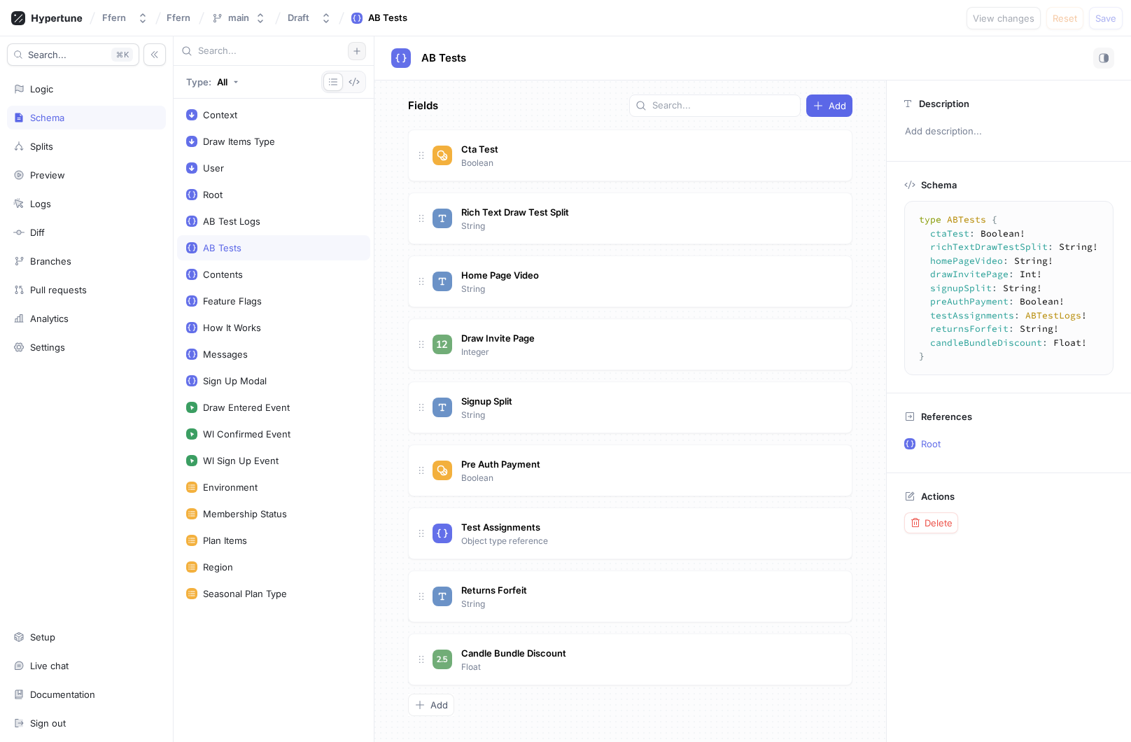
click at [358, 49] on icon "button" at bounding box center [357, 51] width 8 height 8
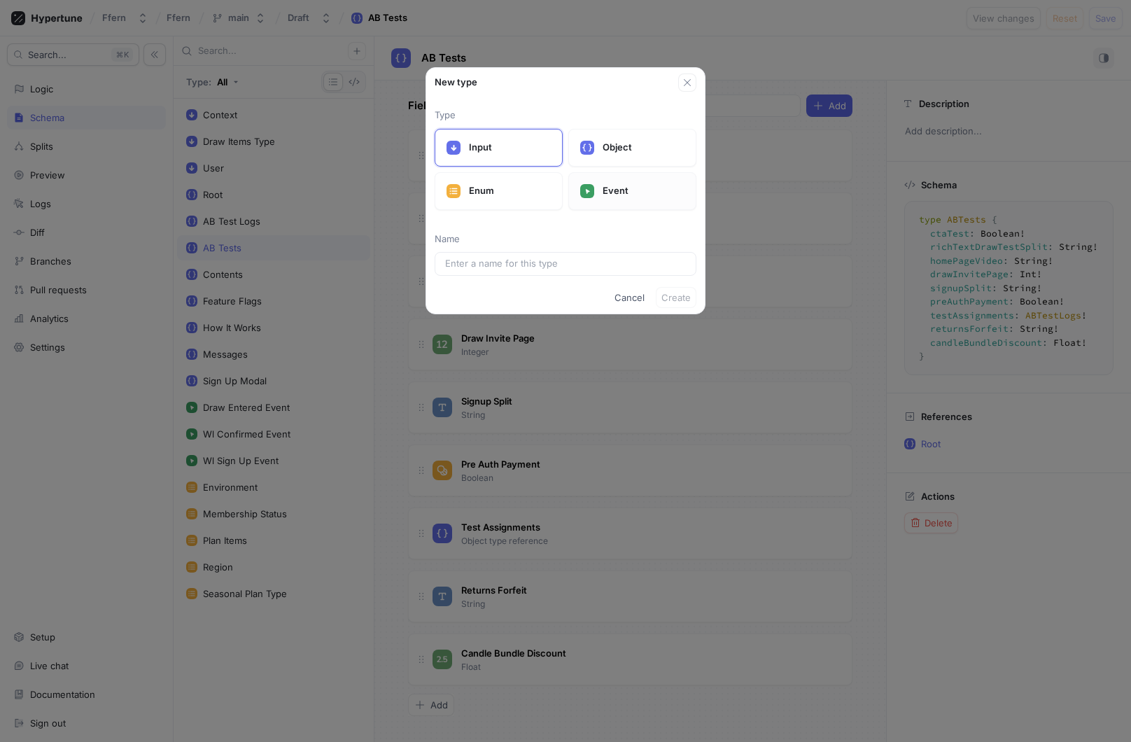
click at [622, 200] on div "Event" at bounding box center [632, 191] width 128 height 38
click at [576, 260] on input "text" at bounding box center [565, 264] width 241 height 14
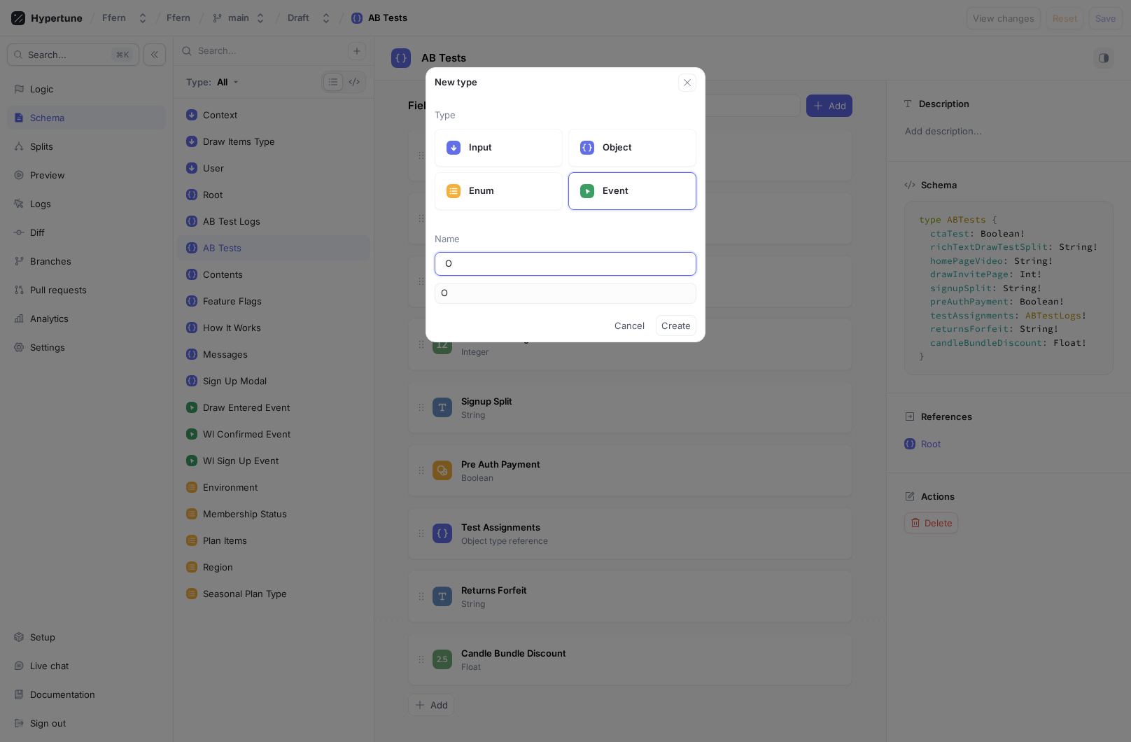
type input "Or"
type input "Ord"
type input "Orde"
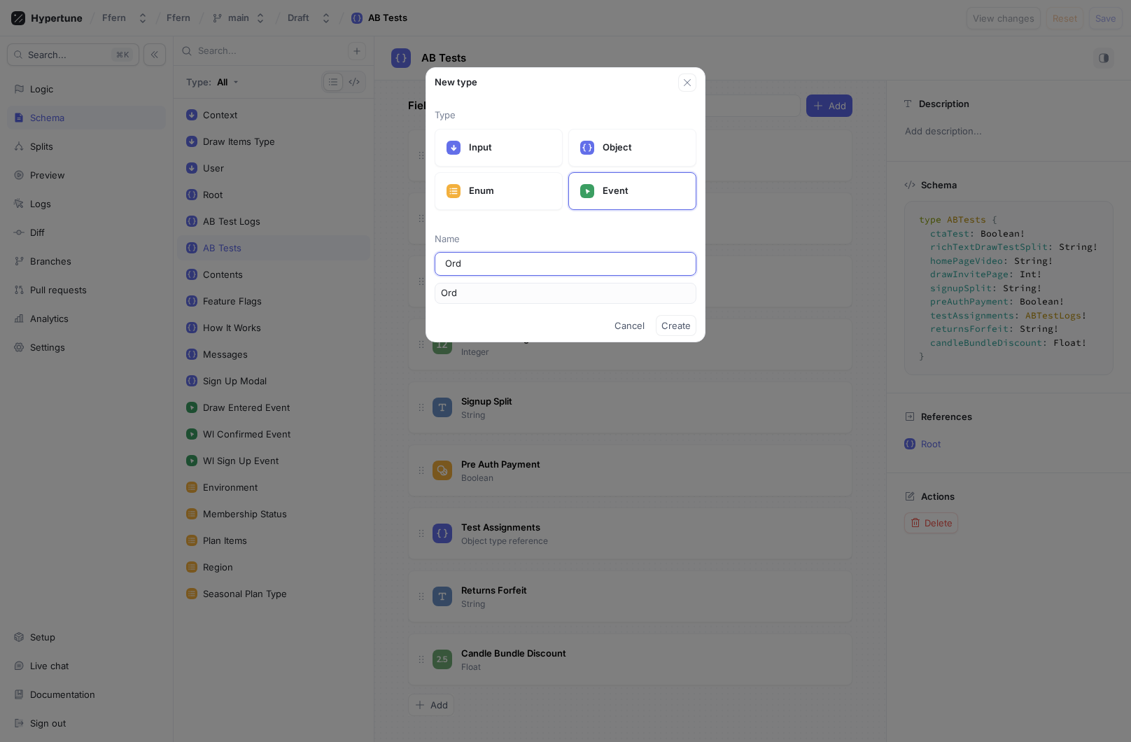
type input "Orde"
type input "Order"
type input "Order F"
type input "OrderF"
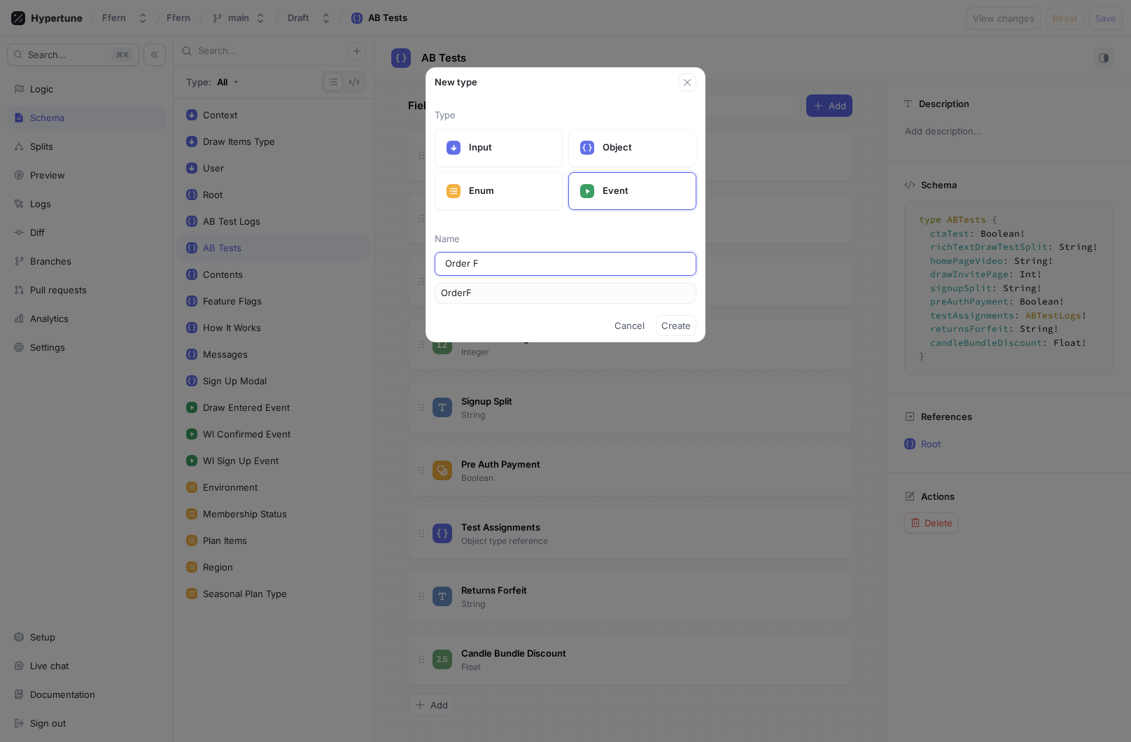
type input "Order Fu"
type input "OrderFu"
type input "Order Ful"
type input "OrderFul"
type input "Order Fulf"
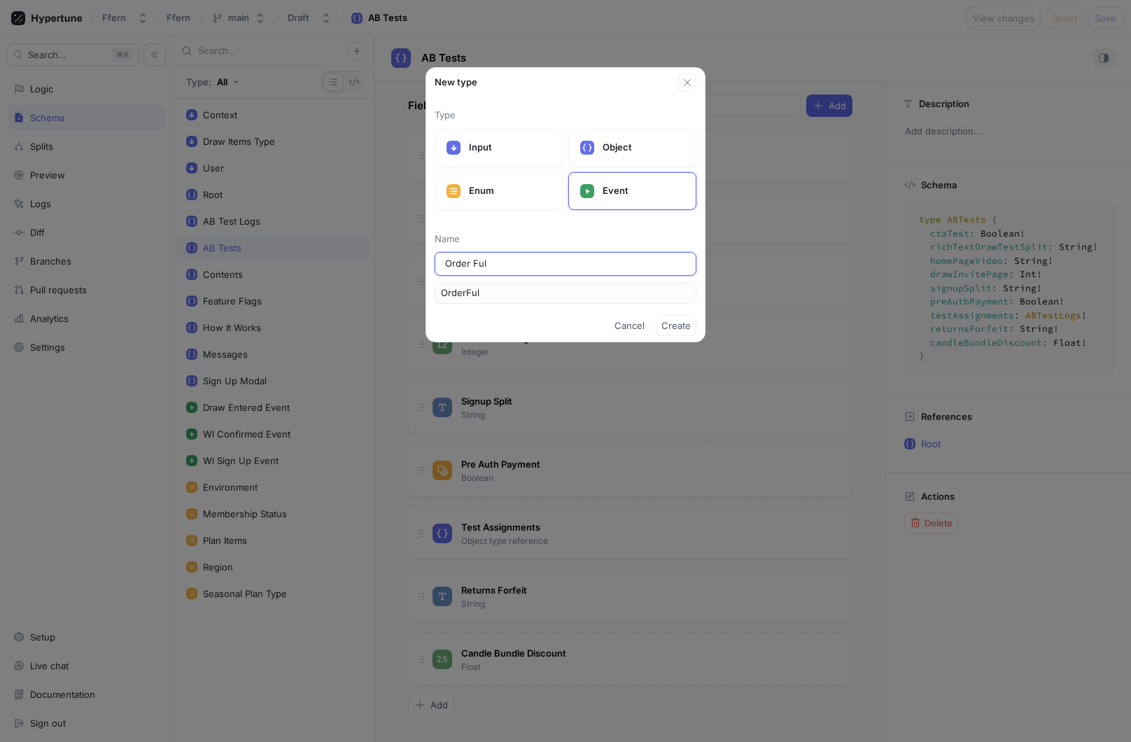
type input "OrderFulf"
type input "Order Fulfi"
type input "OrderFulfi"
type input "Order Fulfil"
type input "OrderFulfil"
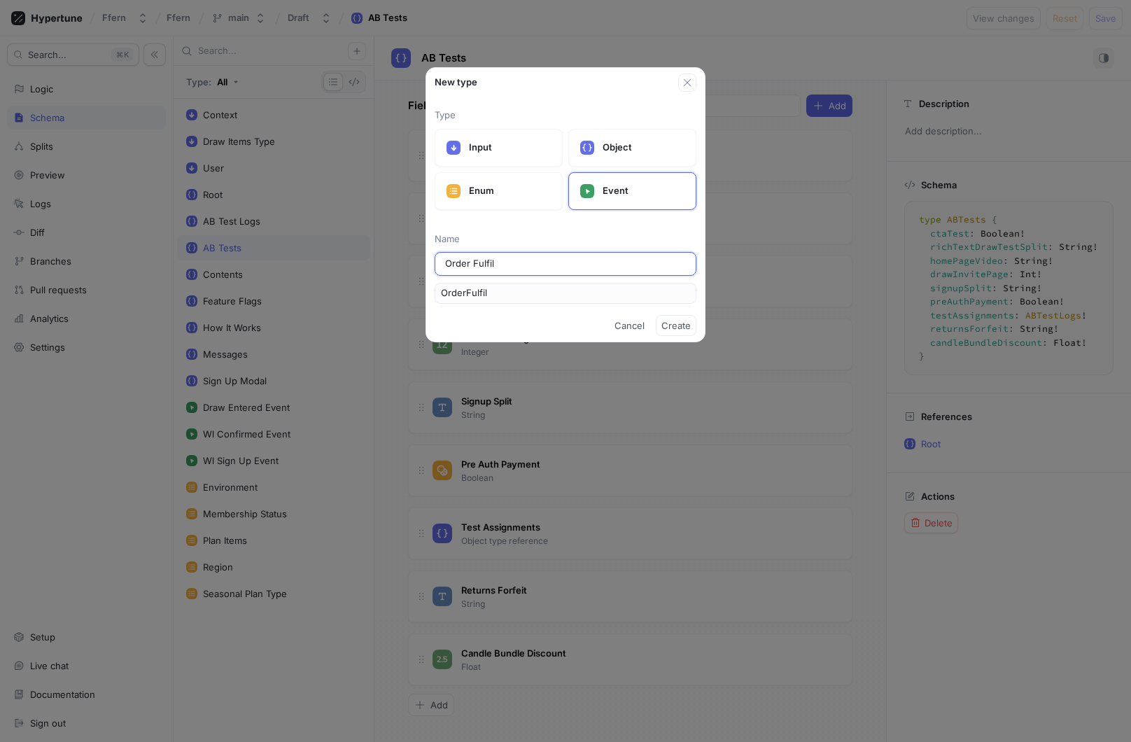
type input "Order Fulfill"
type input "OrderFulfill"
type input "Order Fulfille"
type input "OrderFulfille"
type input "Order Fulfilled"
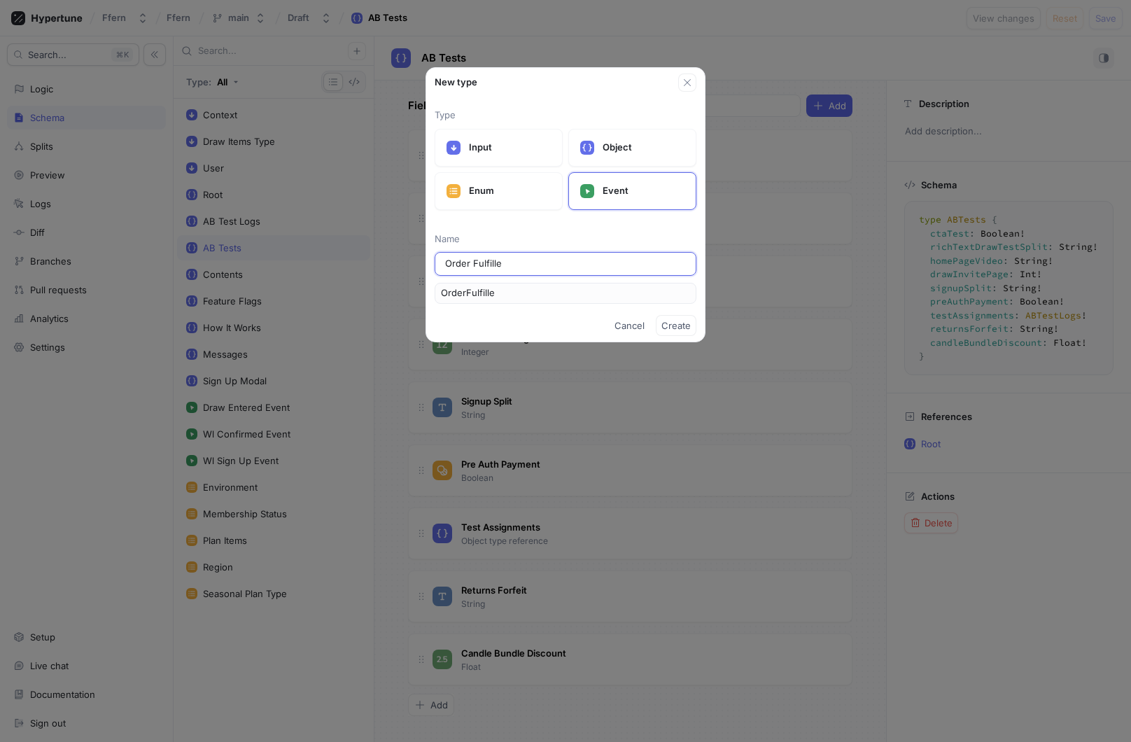
type input "OrderFulfilled"
type input "Order Fulfilled"
click at [675, 321] on span "Create" at bounding box center [676, 325] width 29 height 8
type textarea "input OrderFulfilled @event { context: Context! }"
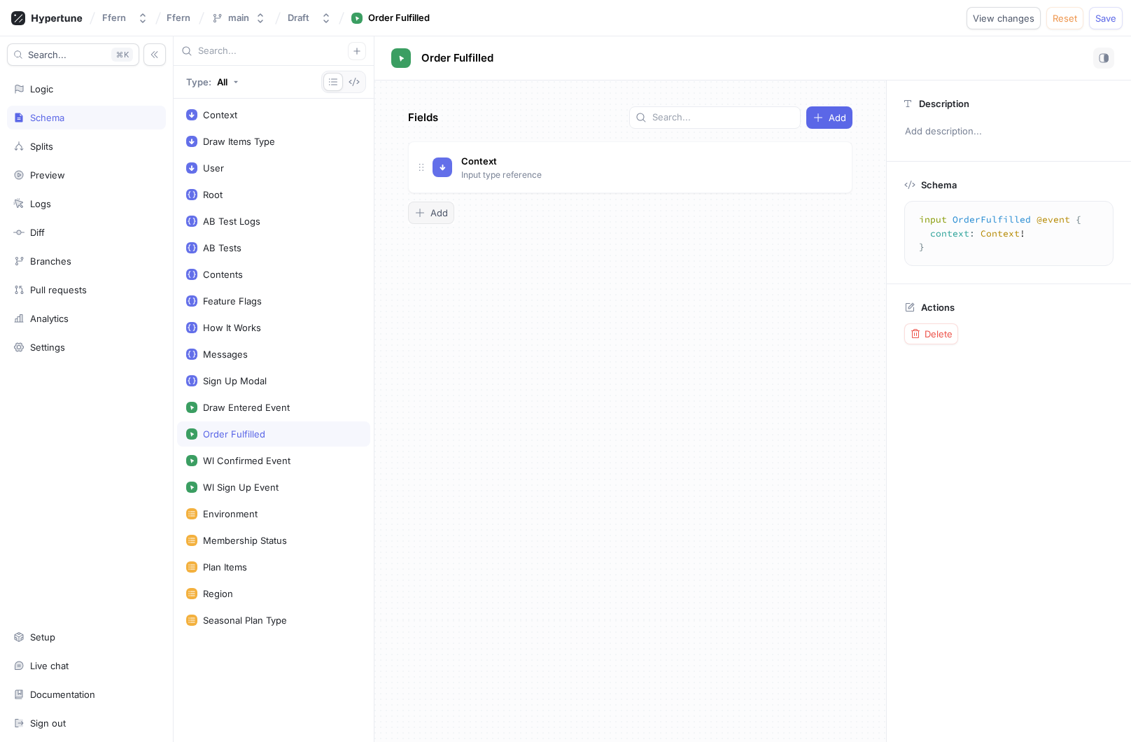
click at [423, 214] on icon "button" at bounding box center [419, 212] width 11 height 11
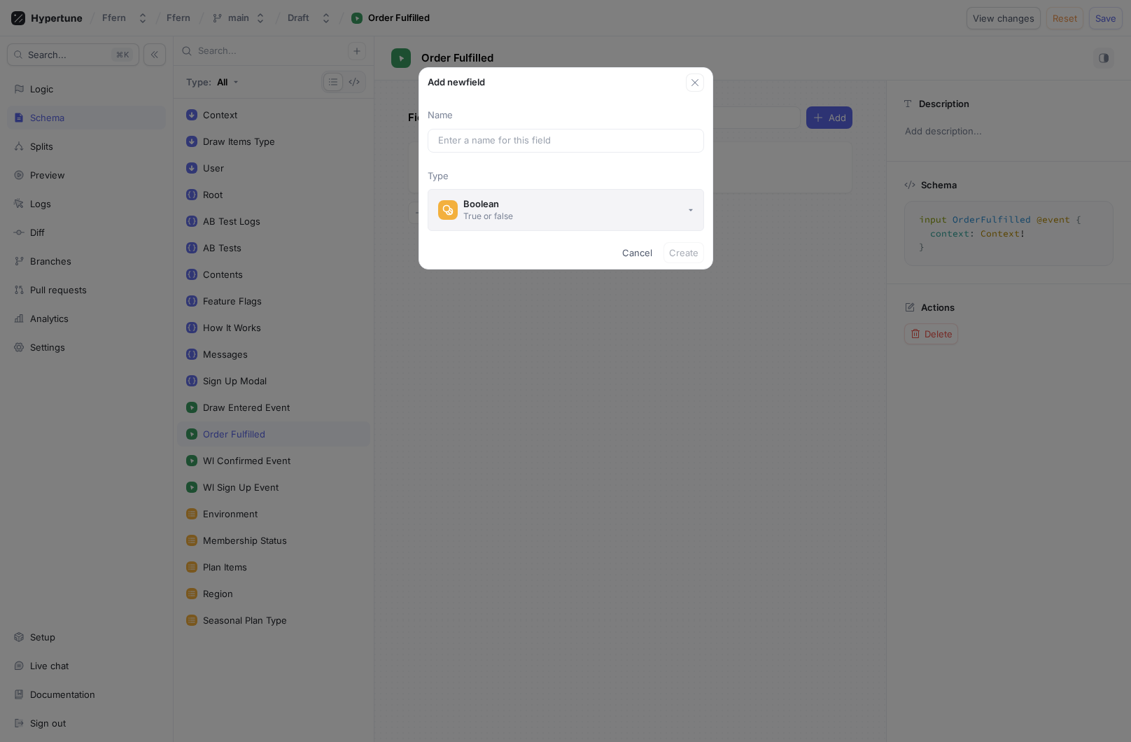
click at [515, 209] on button "Boolean True or false" at bounding box center [566, 210] width 277 height 42
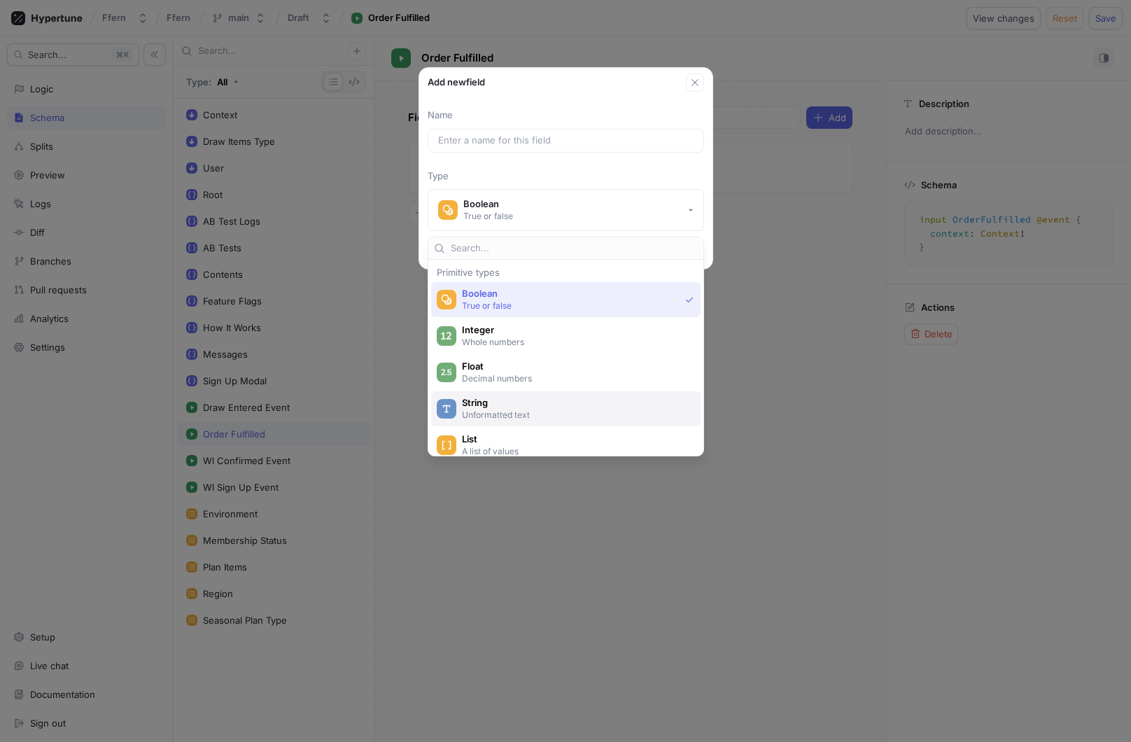
click at [542, 409] on p "Unformatted text" at bounding box center [574, 415] width 224 height 12
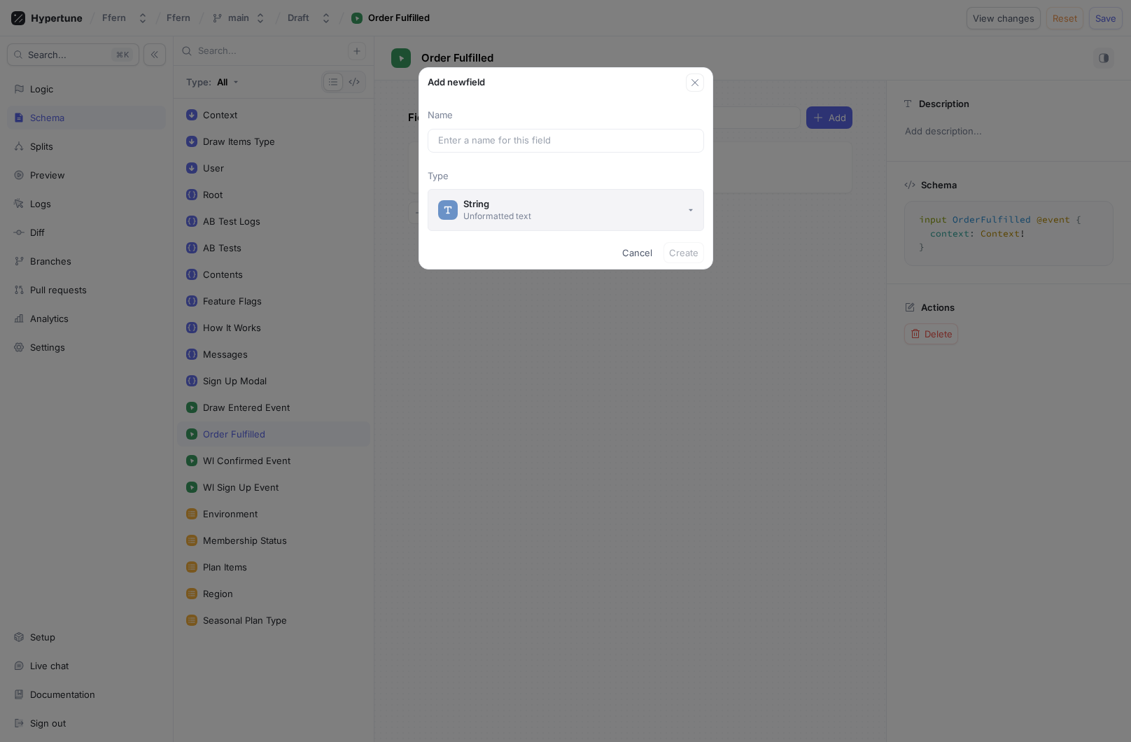
click at [565, 216] on button "String Unformatted text" at bounding box center [566, 210] width 277 height 42
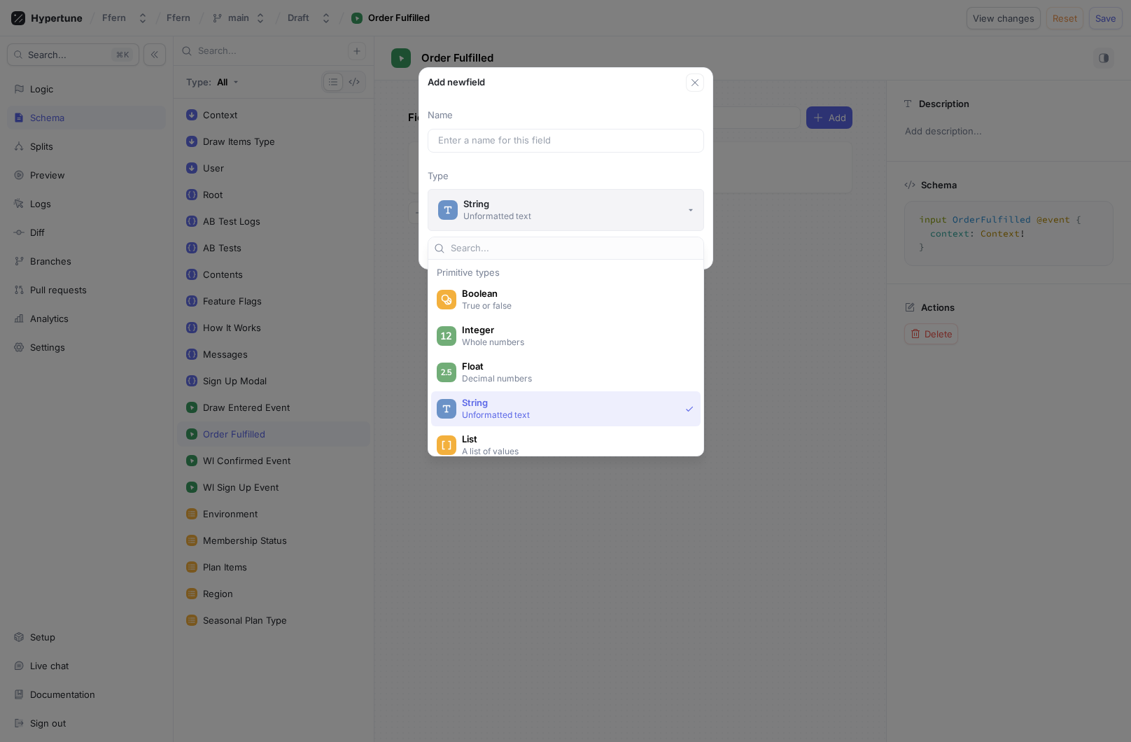
scroll to position [51, 0]
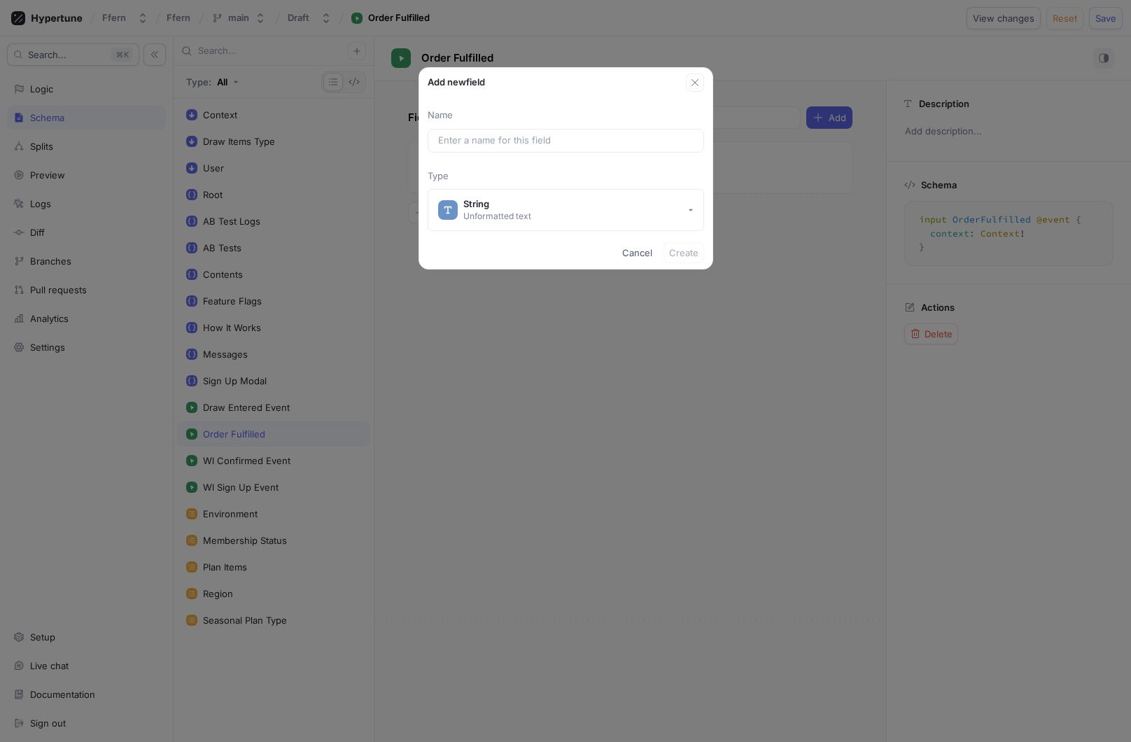
click at [576, 169] on p "Type" at bounding box center [566, 176] width 277 height 14
click at [581, 214] on button "String Unformatted text" at bounding box center [566, 210] width 277 height 42
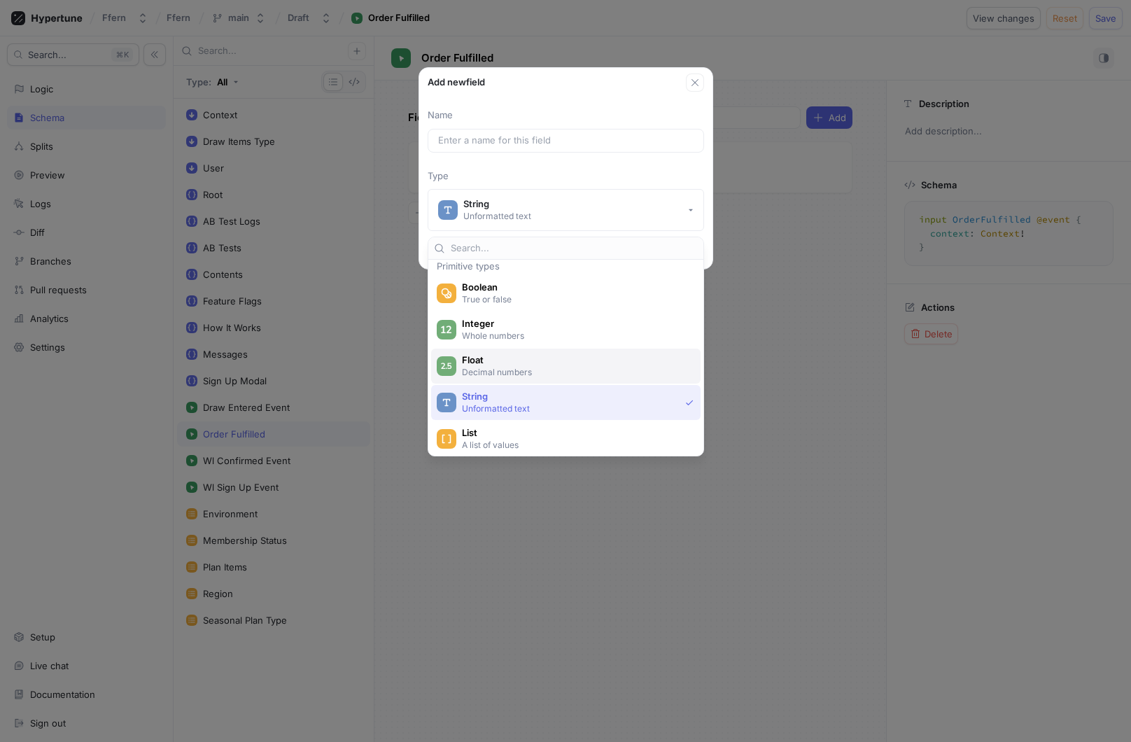
scroll to position [0, 0]
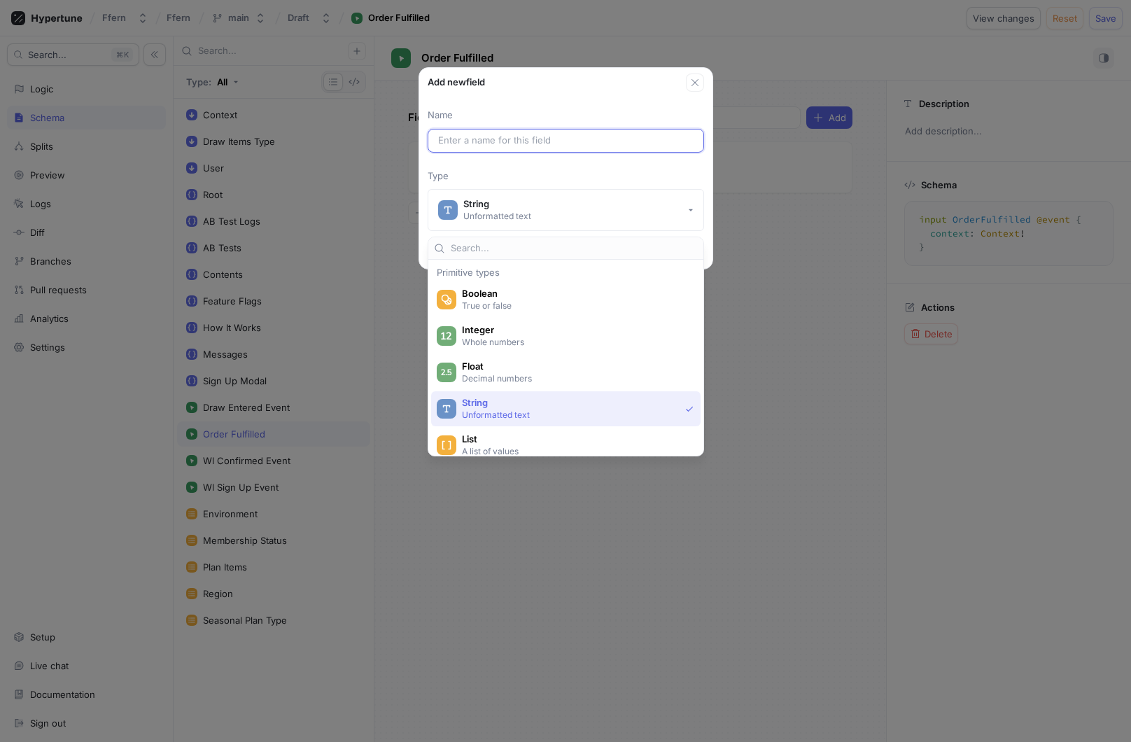
click at [575, 144] on input "text" at bounding box center [566, 141] width 256 height 14
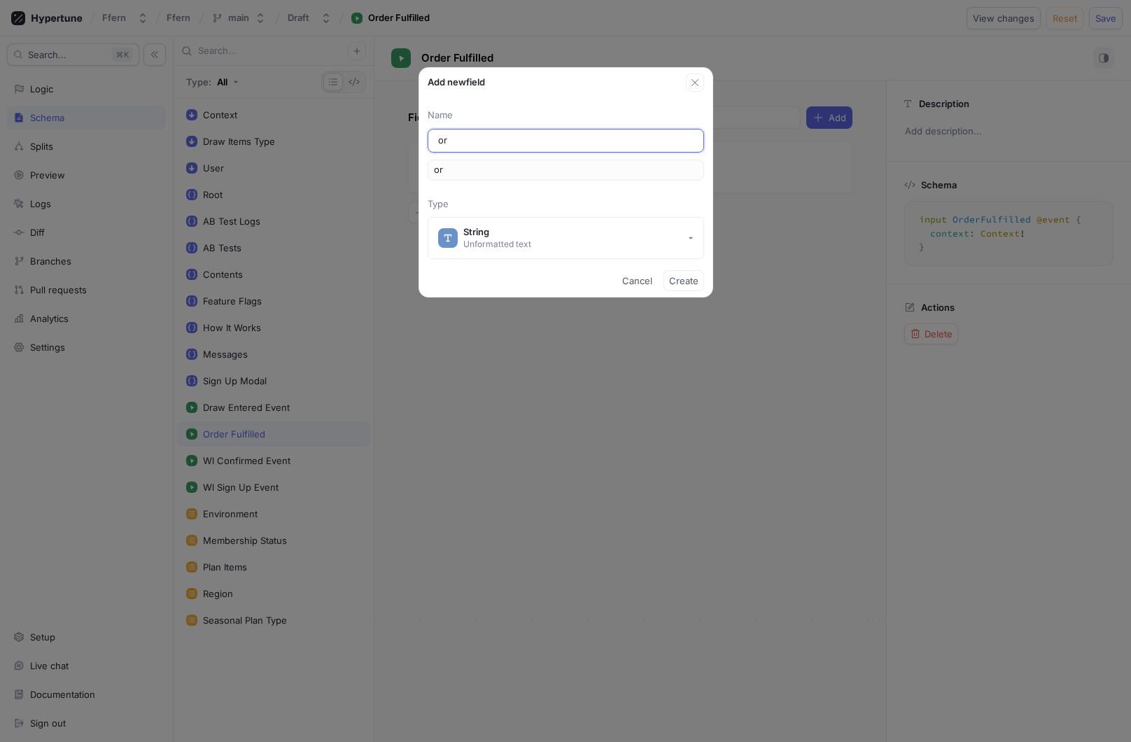
type input "ord"
type input "orde"
type input "order"
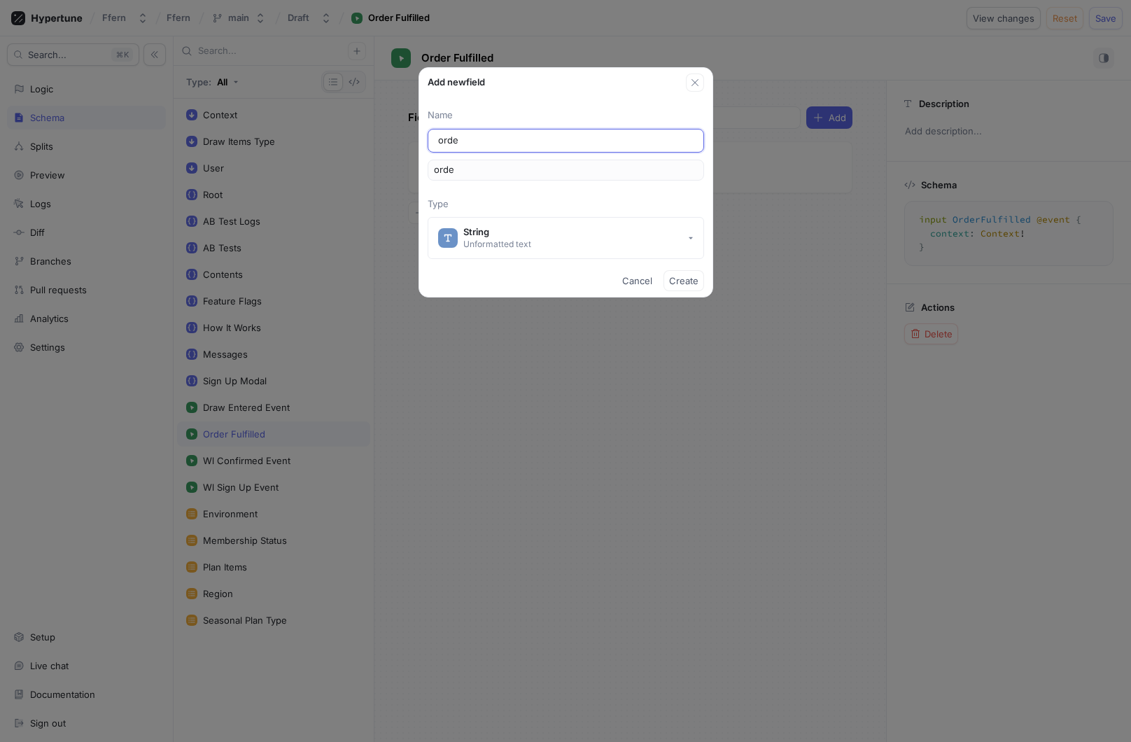
type input "order"
type input "orde"
type input "ord"
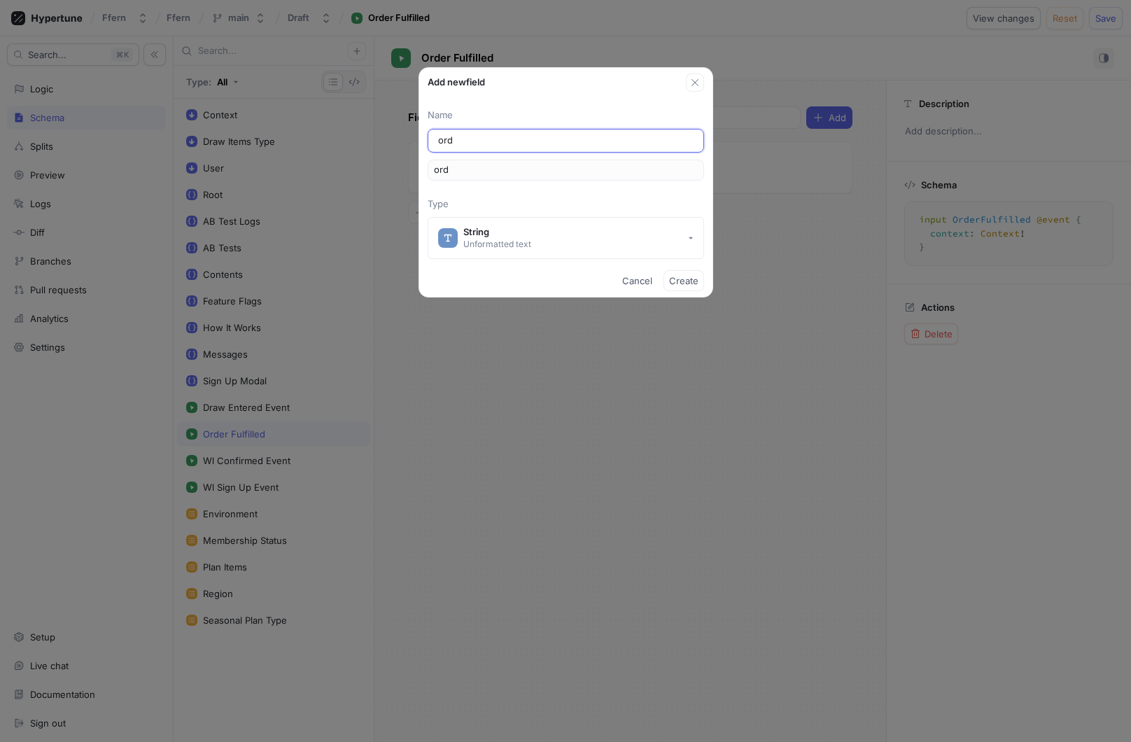
type input "or"
type input "o"
type input "or"
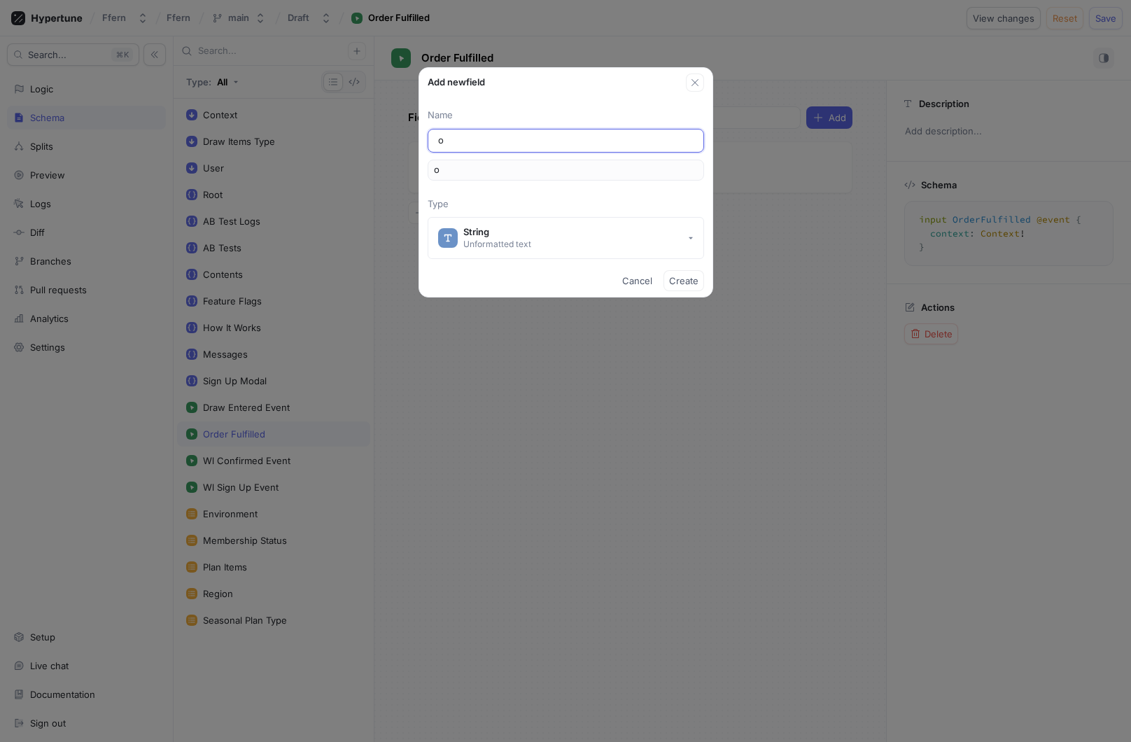
type input "or"
type input "ord"
type input "orde"
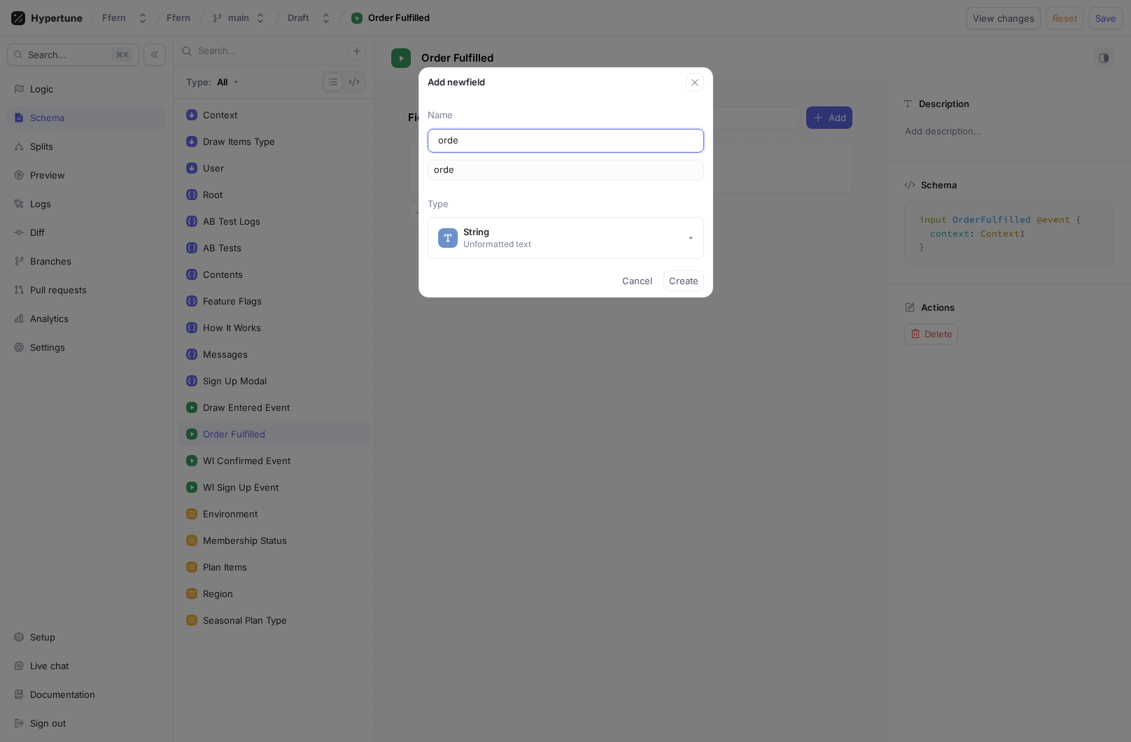
type input "order"
type input "orderI"
type input "orderID"
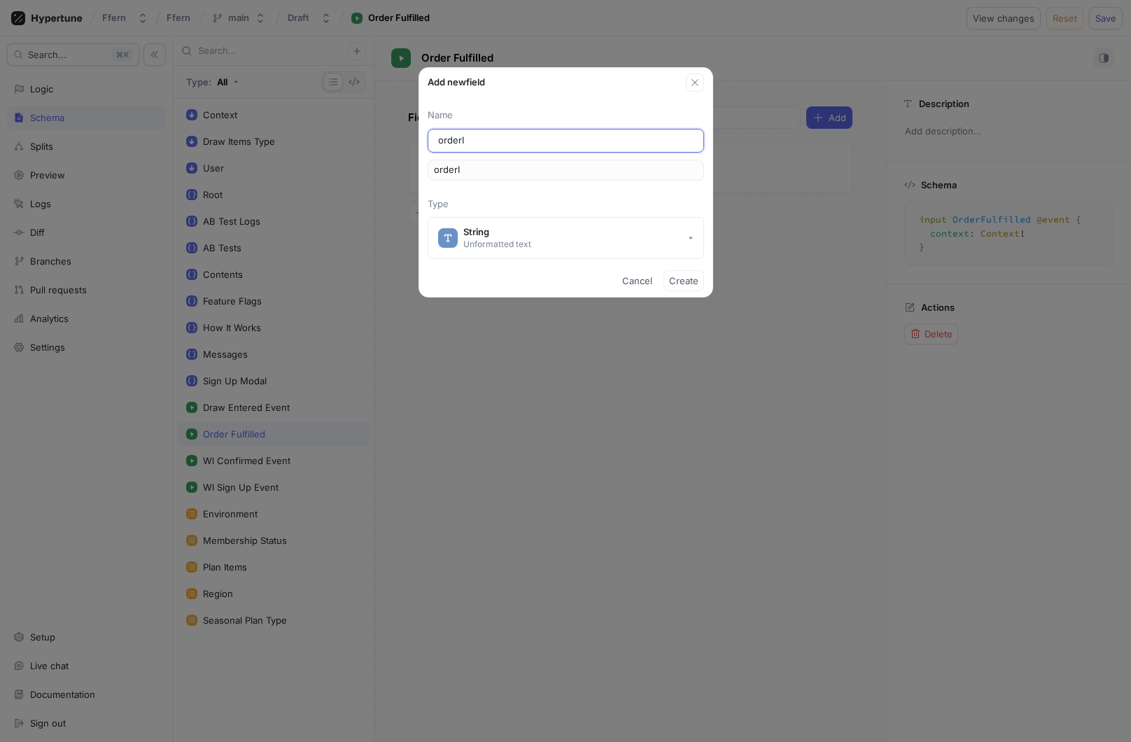
type input "orderID"
type input "orderI"
type input "orderId"
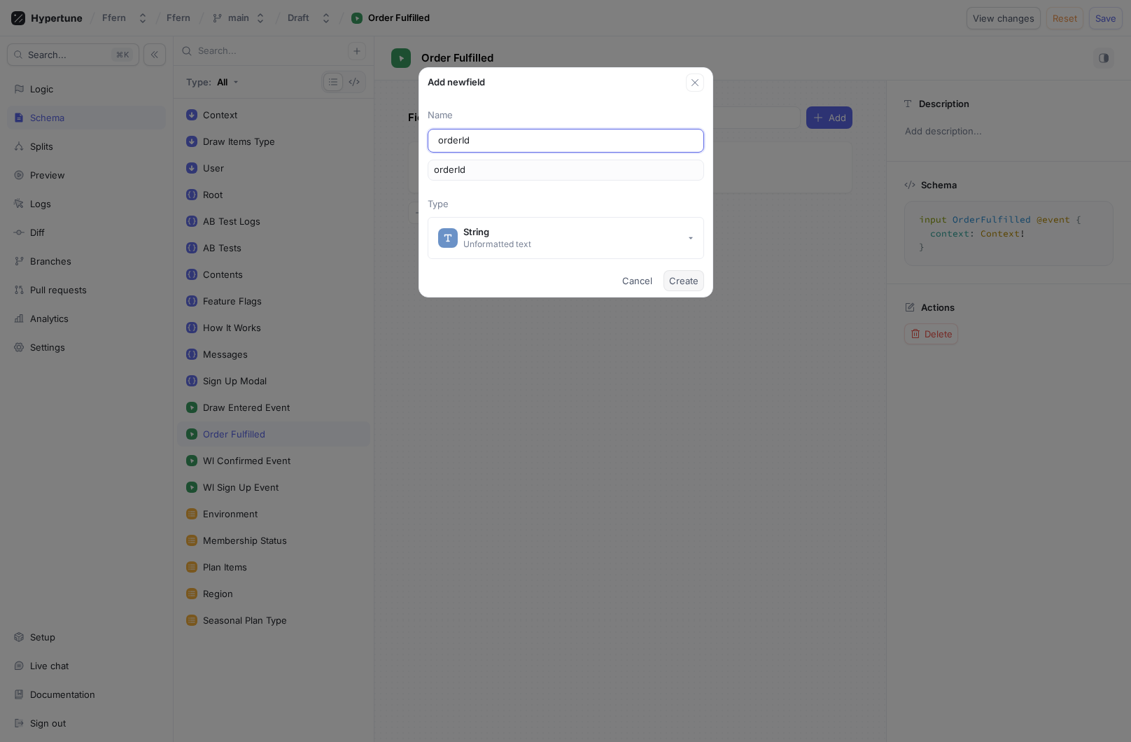
type input "orderId"
click at [684, 278] on span "Create" at bounding box center [683, 281] width 29 height 8
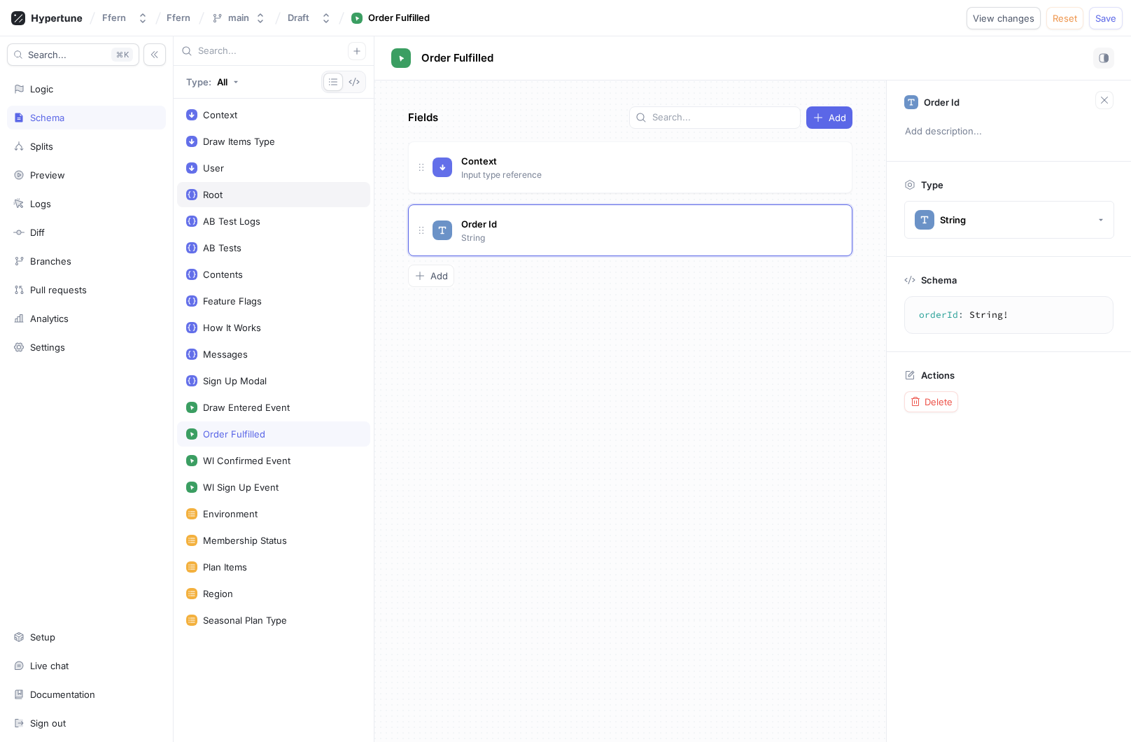
click at [283, 200] on div "Root" at bounding box center [273, 194] width 193 height 25
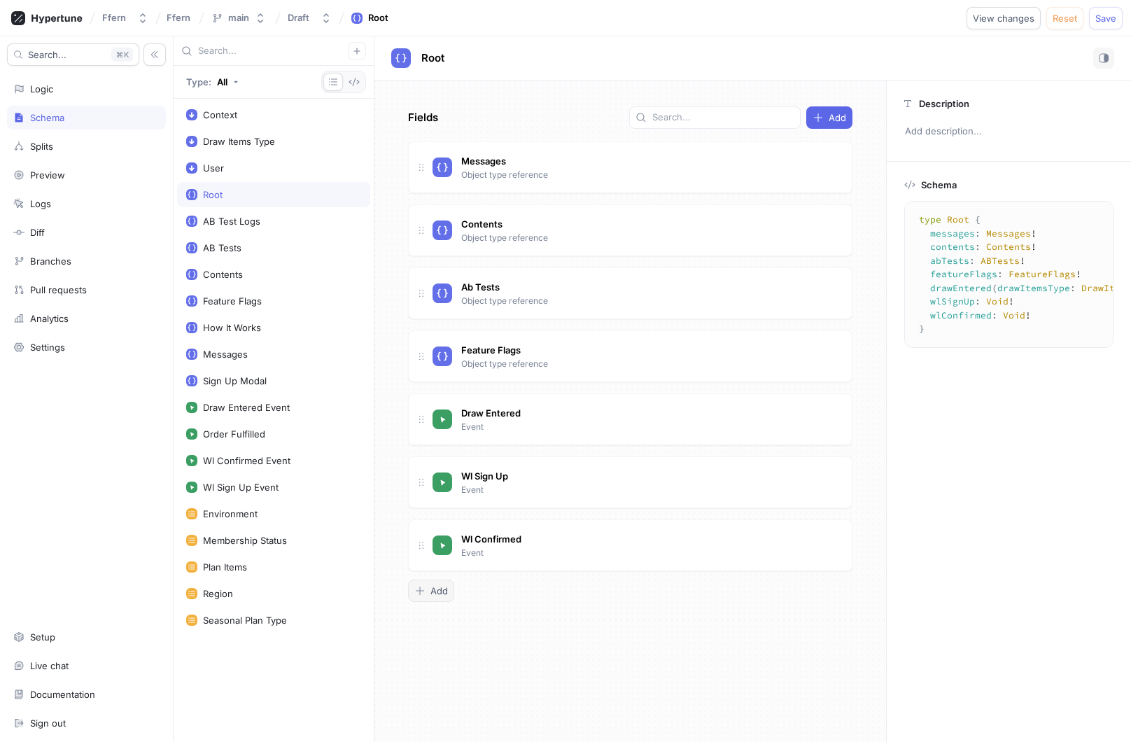
click at [435, 587] on span "Add" at bounding box center [440, 591] width 18 height 8
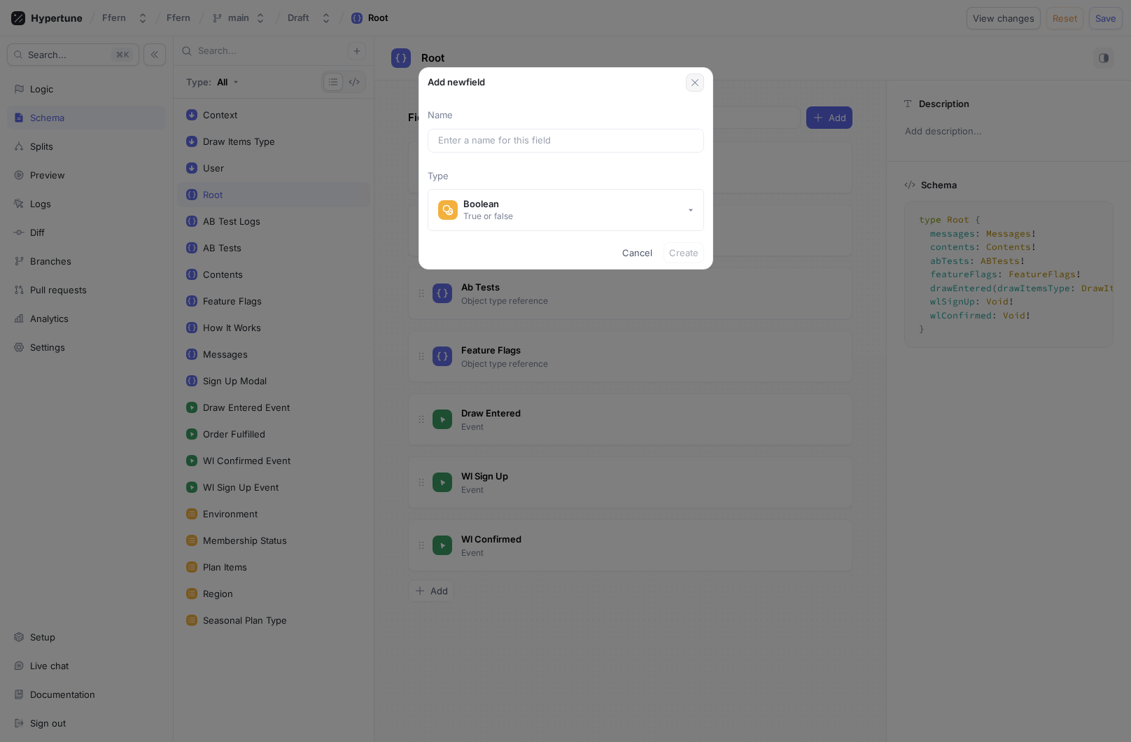
click at [699, 74] on button "button" at bounding box center [695, 83] width 18 height 18
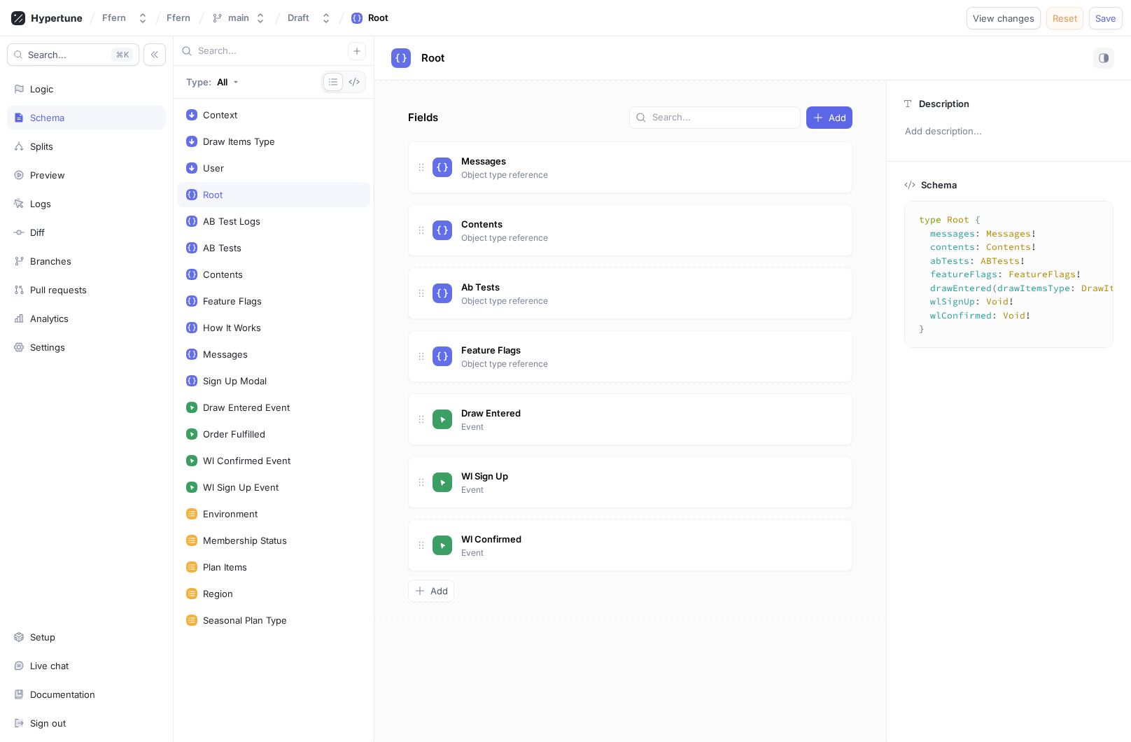
click at [1063, 27] on button "Reset" at bounding box center [1065, 18] width 37 height 22
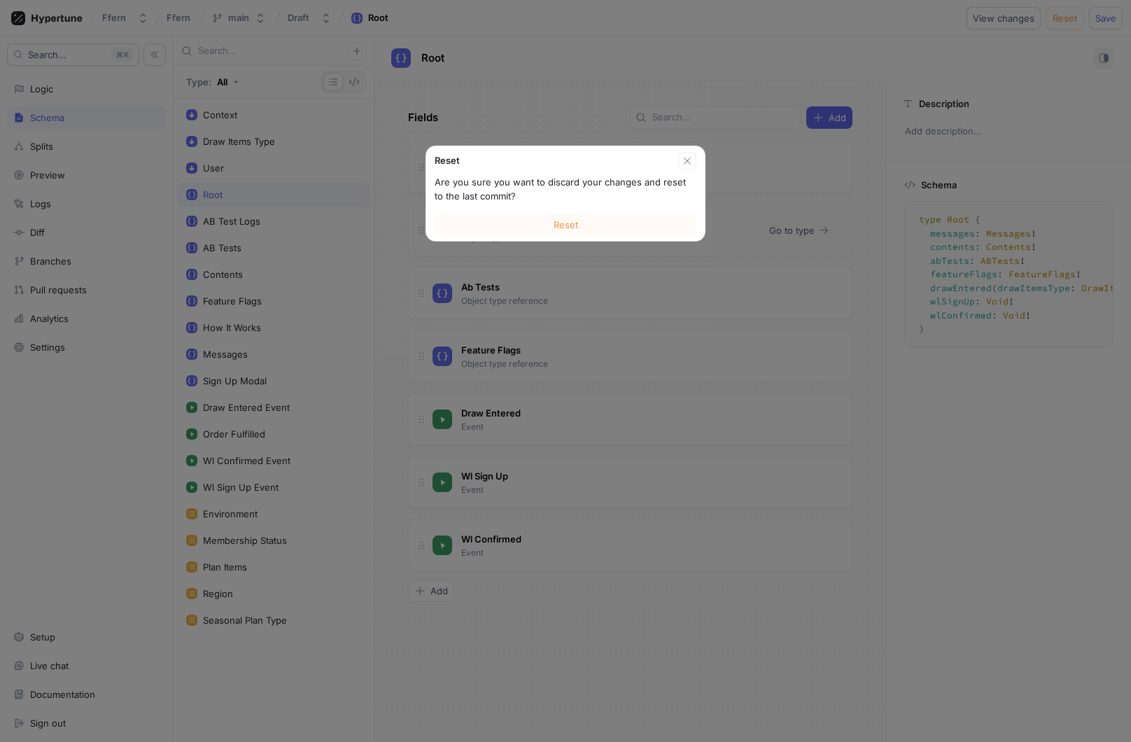
click at [617, 225] on button "Reset" at bounding box center [566, 224] width 262 height 21
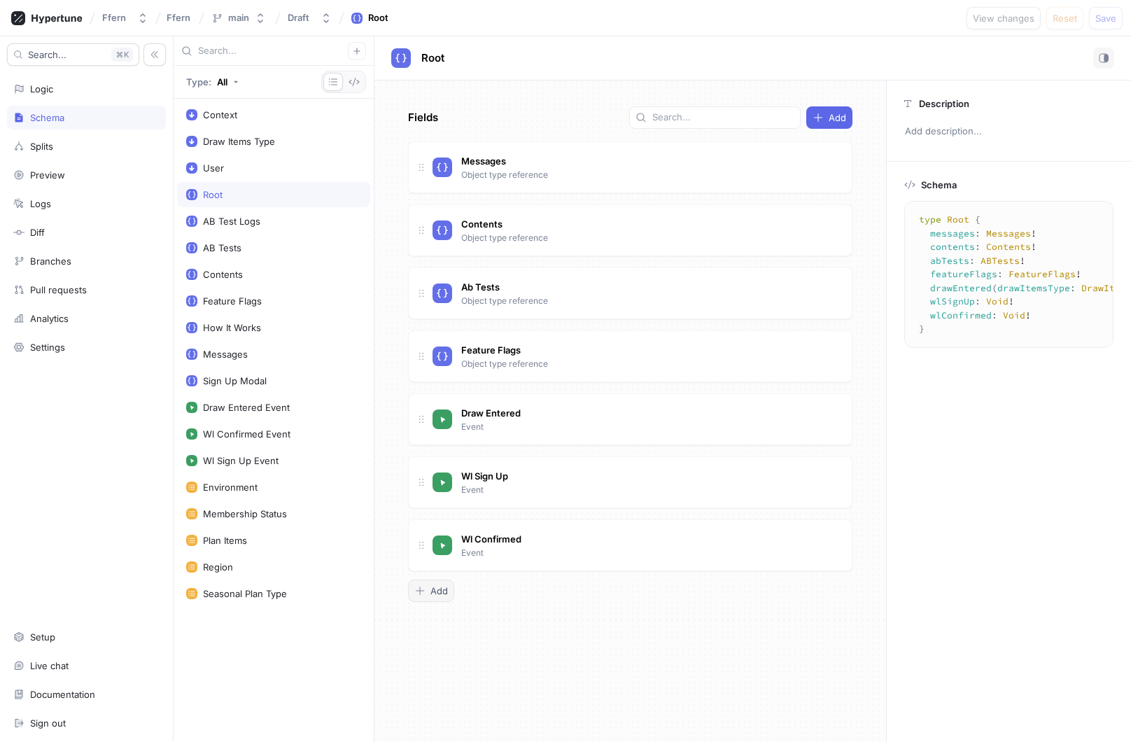
click at [440, 592] on span "Add" at bounding box center [440, 591] width 18 height 8
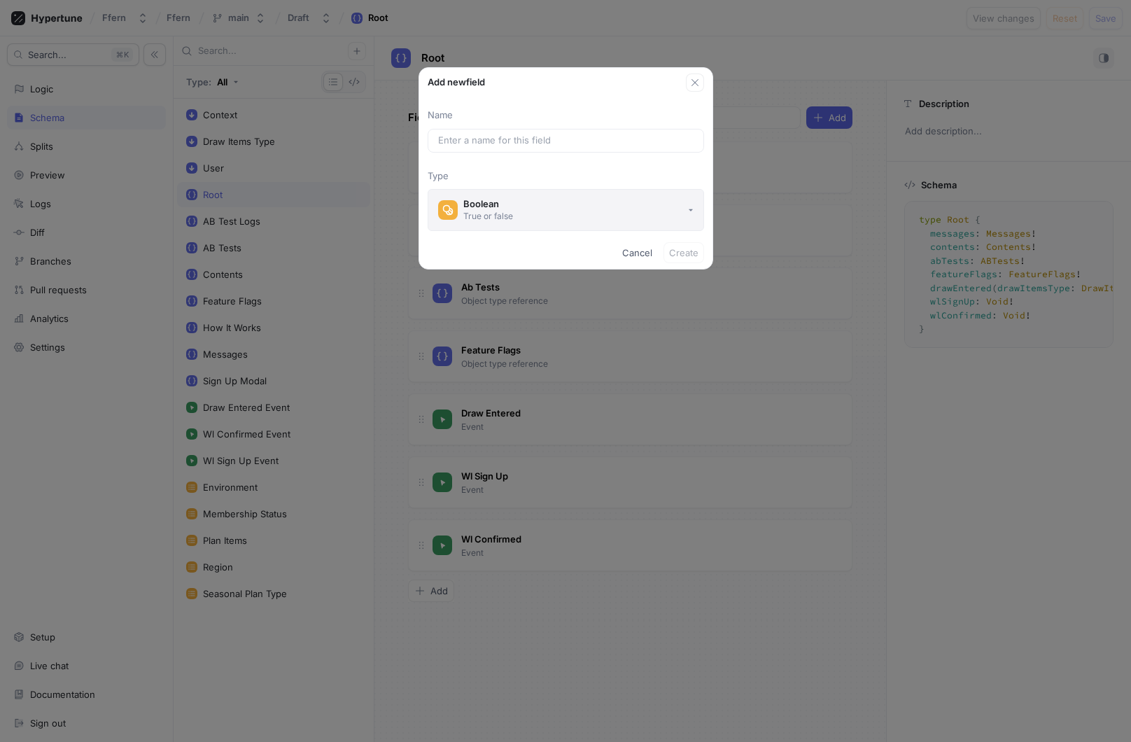
click at [613, 207] on button "Boolean True or false" at bounding box center [566, 210] width 277 height 42
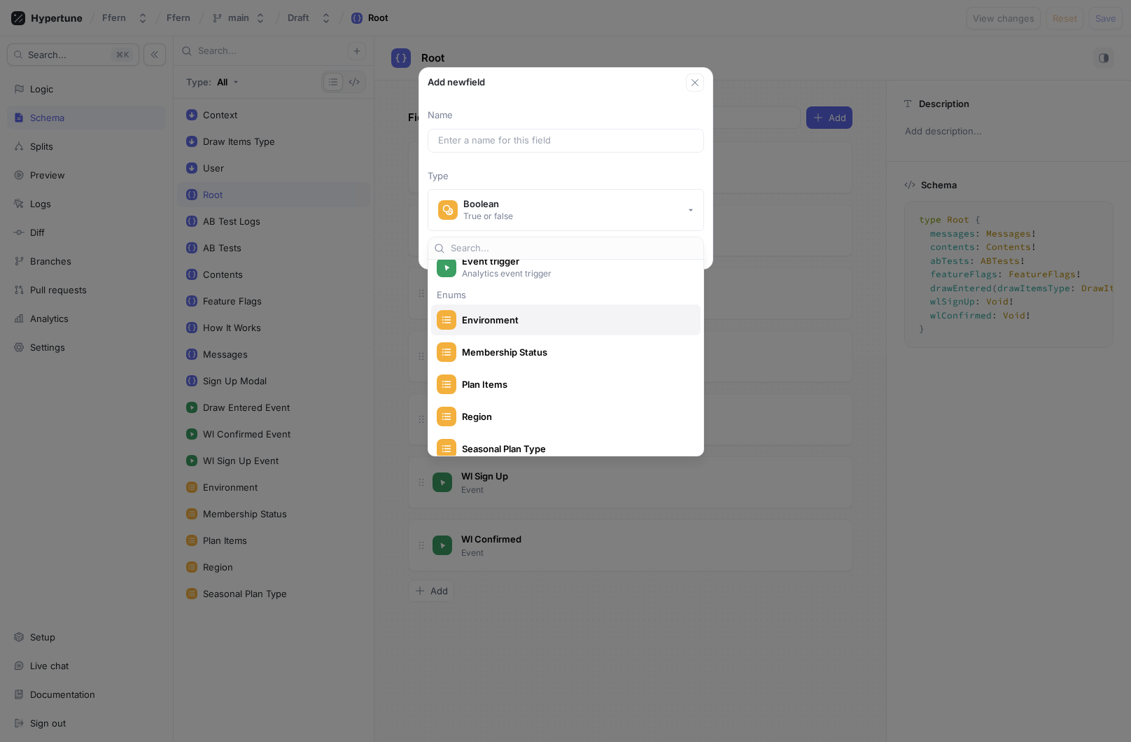
scroll to position [178, 0]
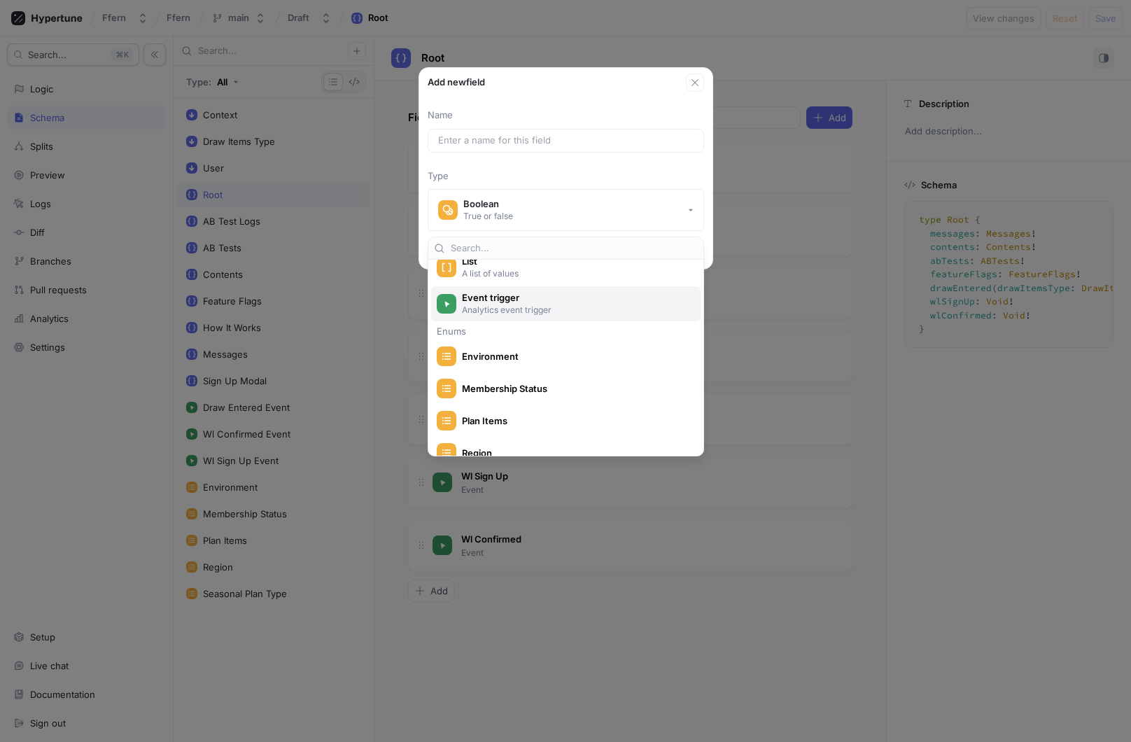
click at [537, 314] on p "Analytics event trigger" at bounding box center [574, 310] width 224 height 12
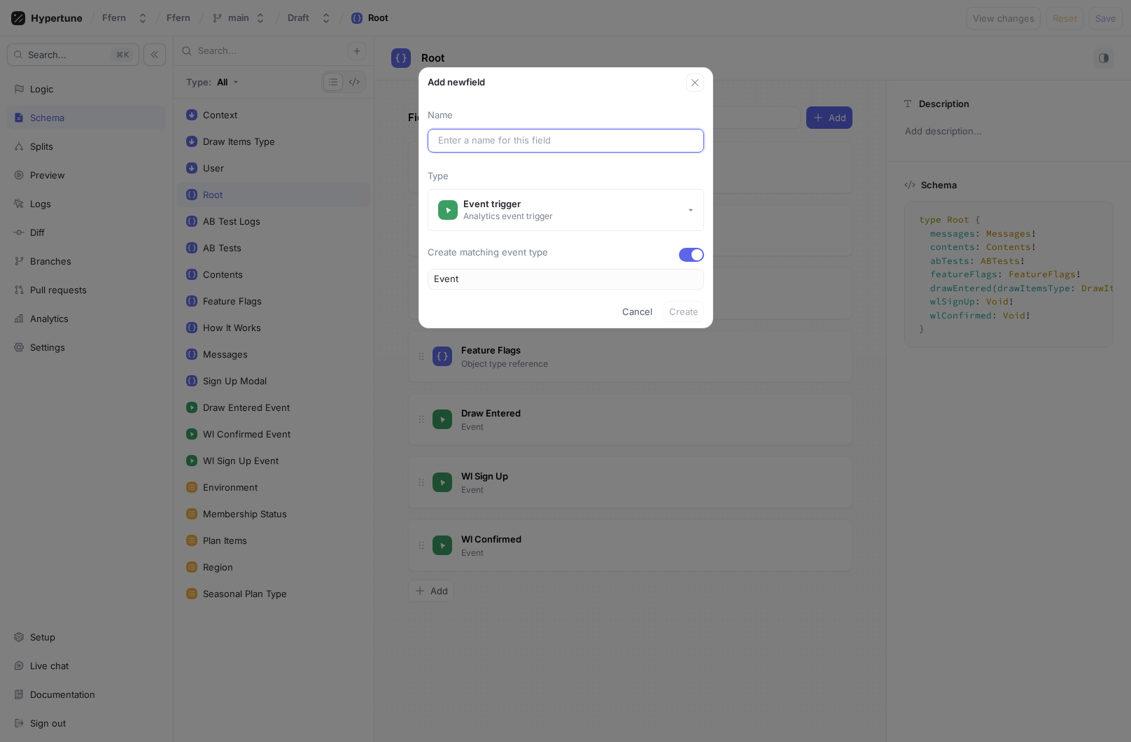
click at [541, 138] on input "text" at bounding box center [566, 141] width 256 height 14
type input "O"
type input "OEvent"
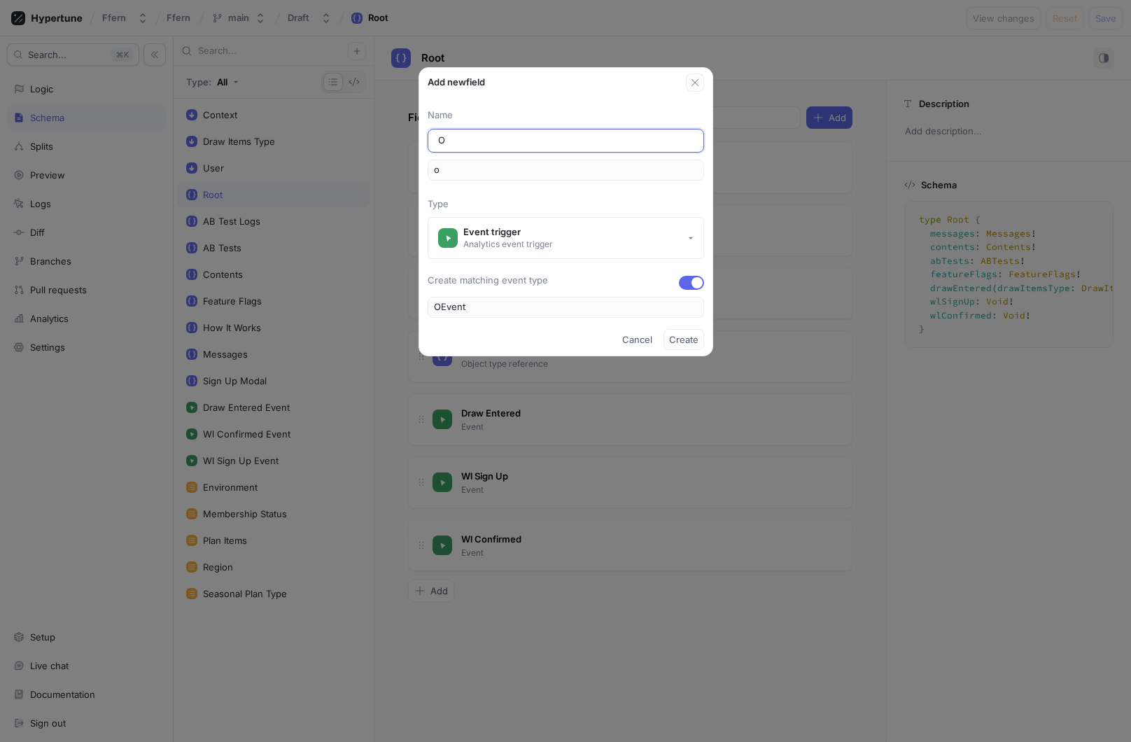
type input "Or"
type input "OrEvent"
type input "or"
type input "Ord"
type input "OrdEvent"
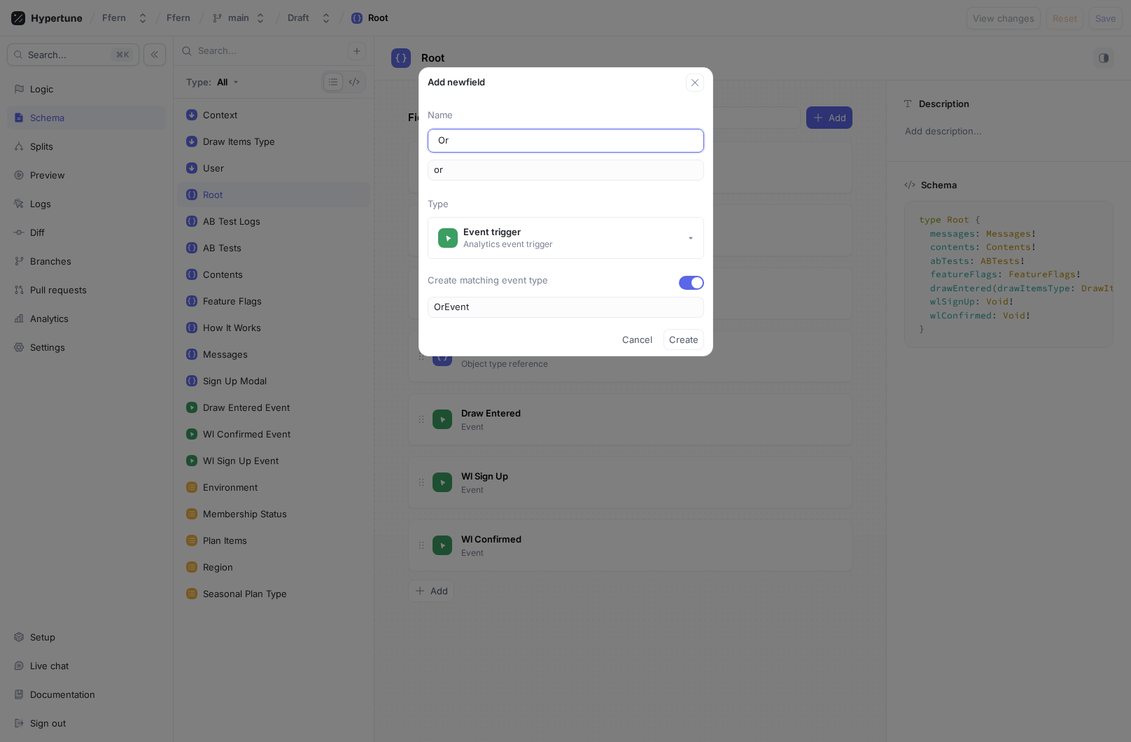
type input "ord"
type input "Orde"
type input "OrdeEvent"
type input "orde"
type input "Order"
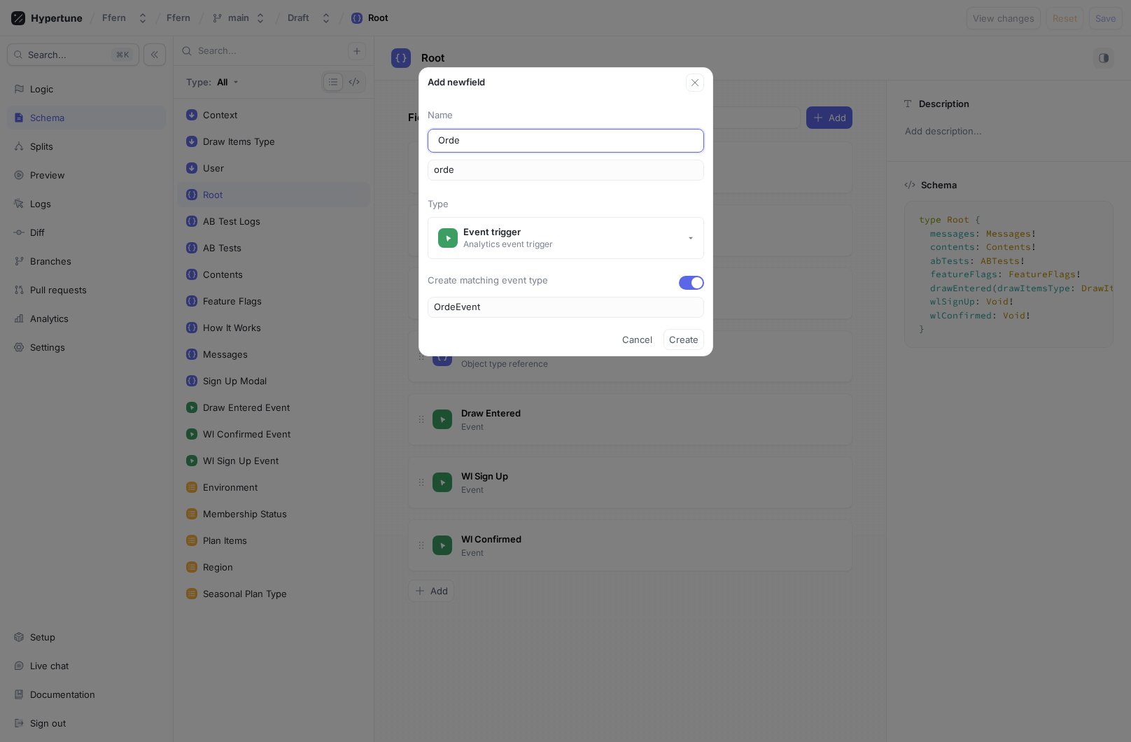
type input "OrderEvent"
type input "order"
type input "Order F"
type input "OrderFEvent"
type input "orderF"
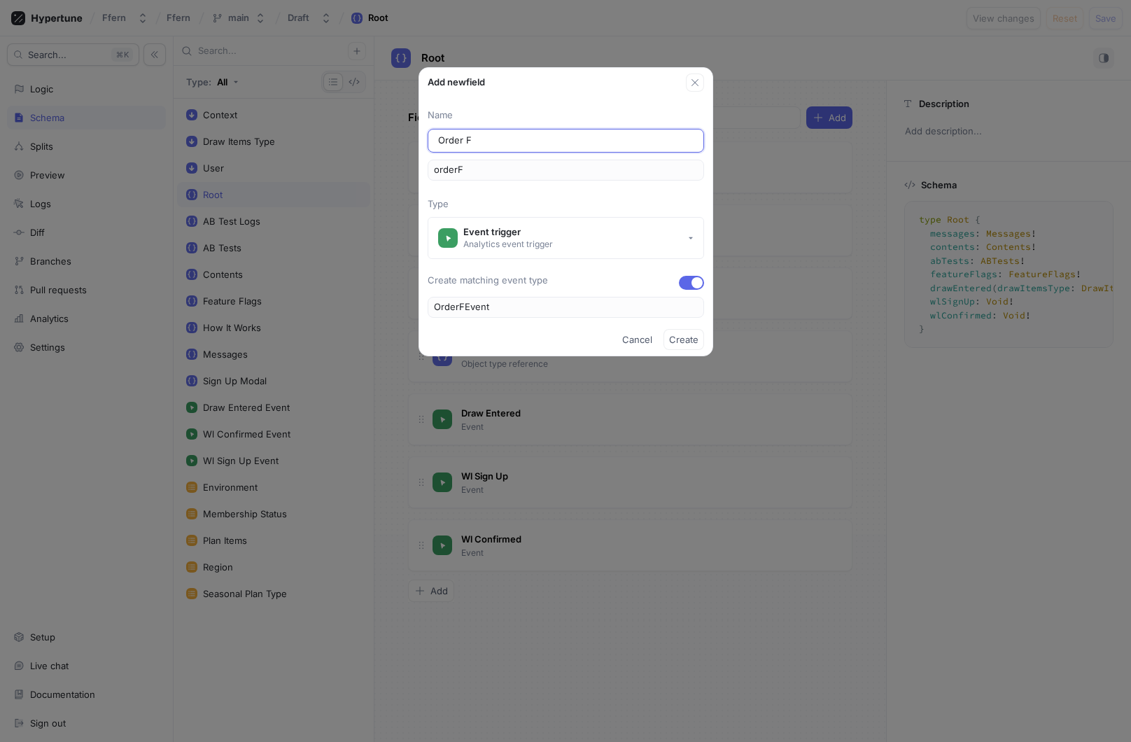
type input "Order Fu"
type input "OrderFuEvent"
type input "orderFu"
type input "Order Ful"
type input "OrderFulEvent"
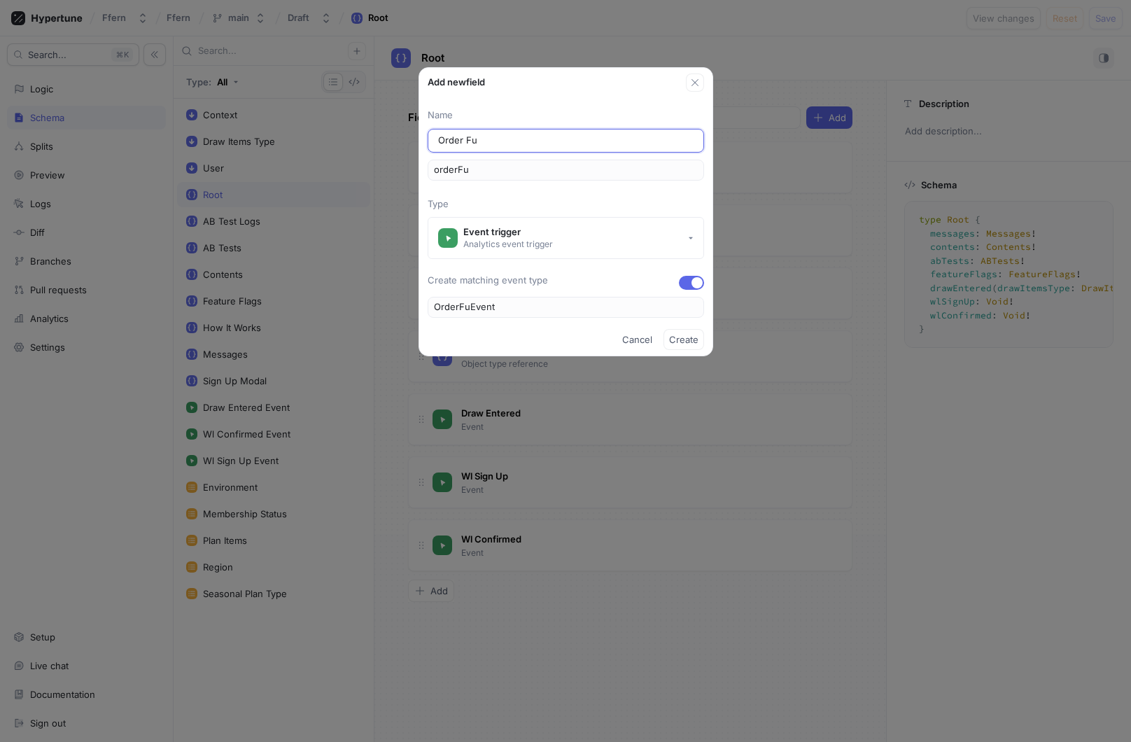
type input "orderFul"
type input "Order Fulf"
type input "OrderFulfEvent"
type input "orderFulf"
type input "Order Fulfi"
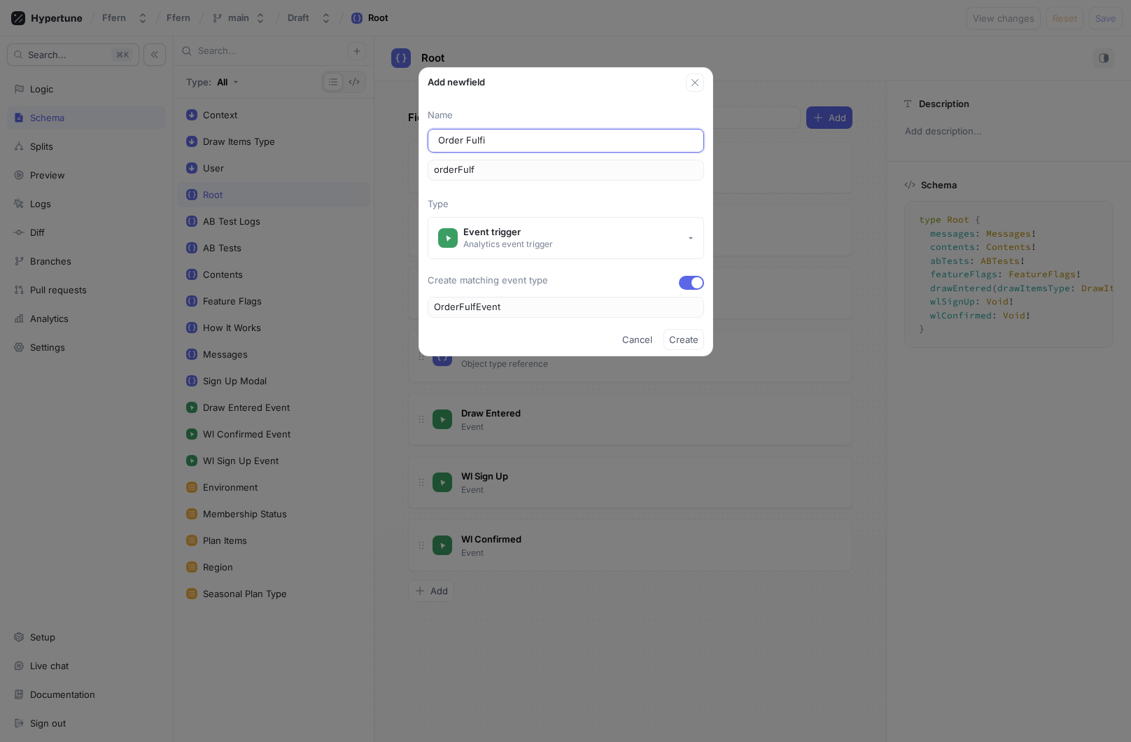
type input "OrderFulfiEvent"
type input "orderFulfi"
type input "Order Fulfil"
type input "OrderFulfilEvent"
type input "orderFulfil"
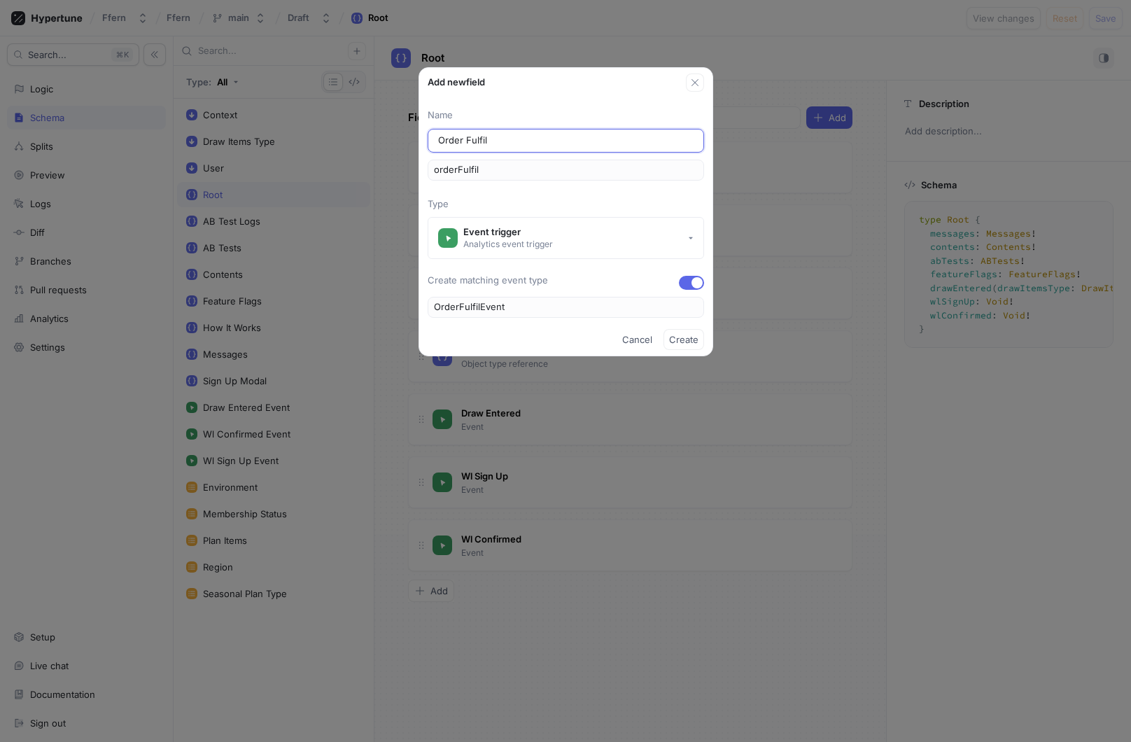
type input "Order Fulfill"
type input "OrderFulfillEvent"
type input "orderFulfill"
type input "Order Fulfille"
type input "OrderFulfilleEvent"
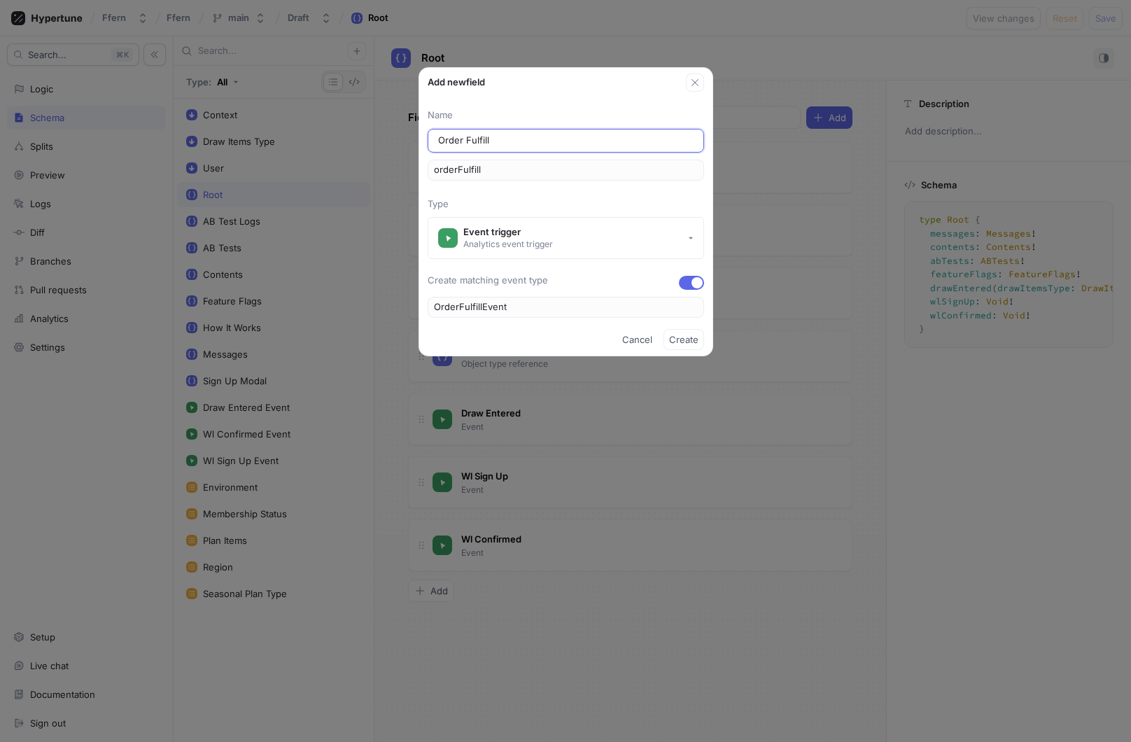
type input "orderFulfille"
type input "Order Fulfilled"
type input "OrderFulfilledEvent"
type input "orderFulfilled"
type input "Order Fulfilled"
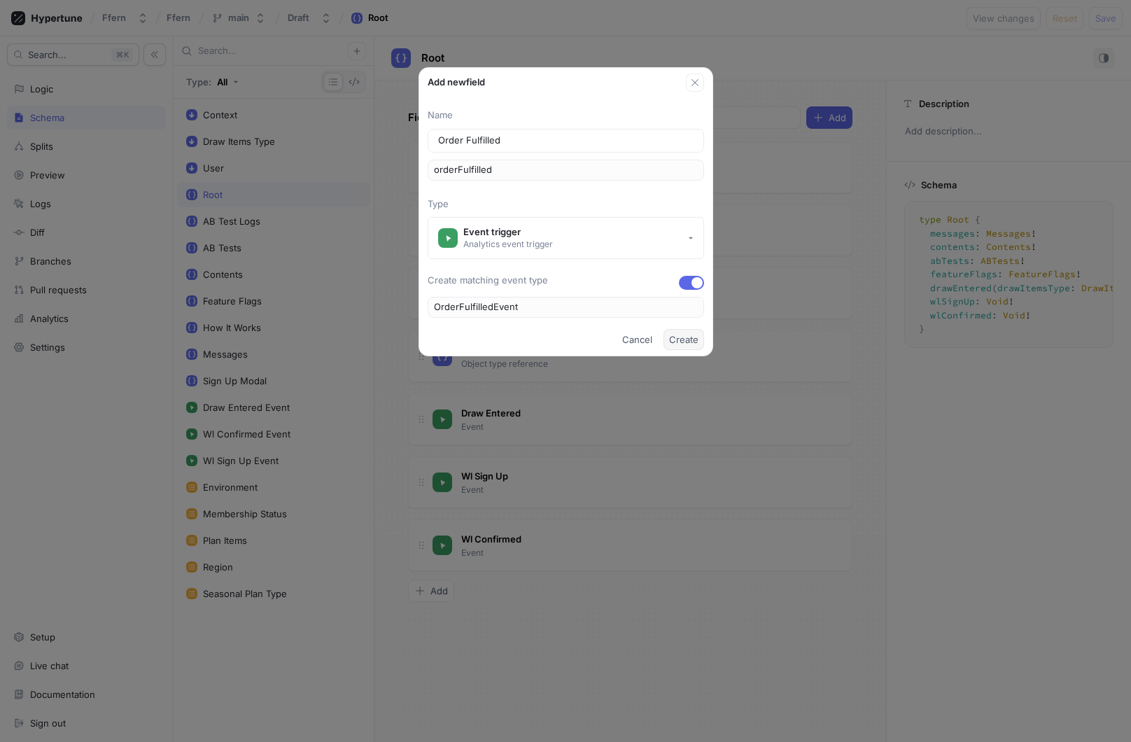
click at [689, 343] on span "Create" at bounding box center [683, 339] width 29 height 8
type textarea "type Root { messages: Messages! contents: Contents! abTests: ABTests! featureFl…"
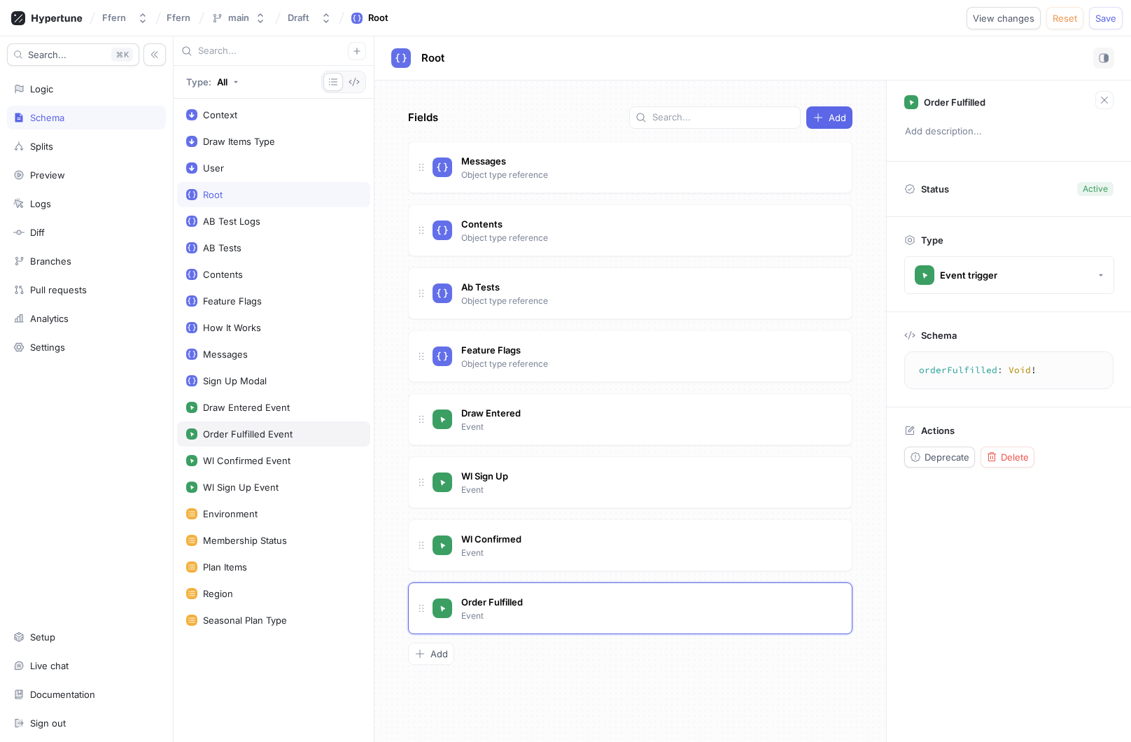
click at [307, 433] on div "Order Fulfilled Event" at bounding box center [273, 433] width 175 height 11
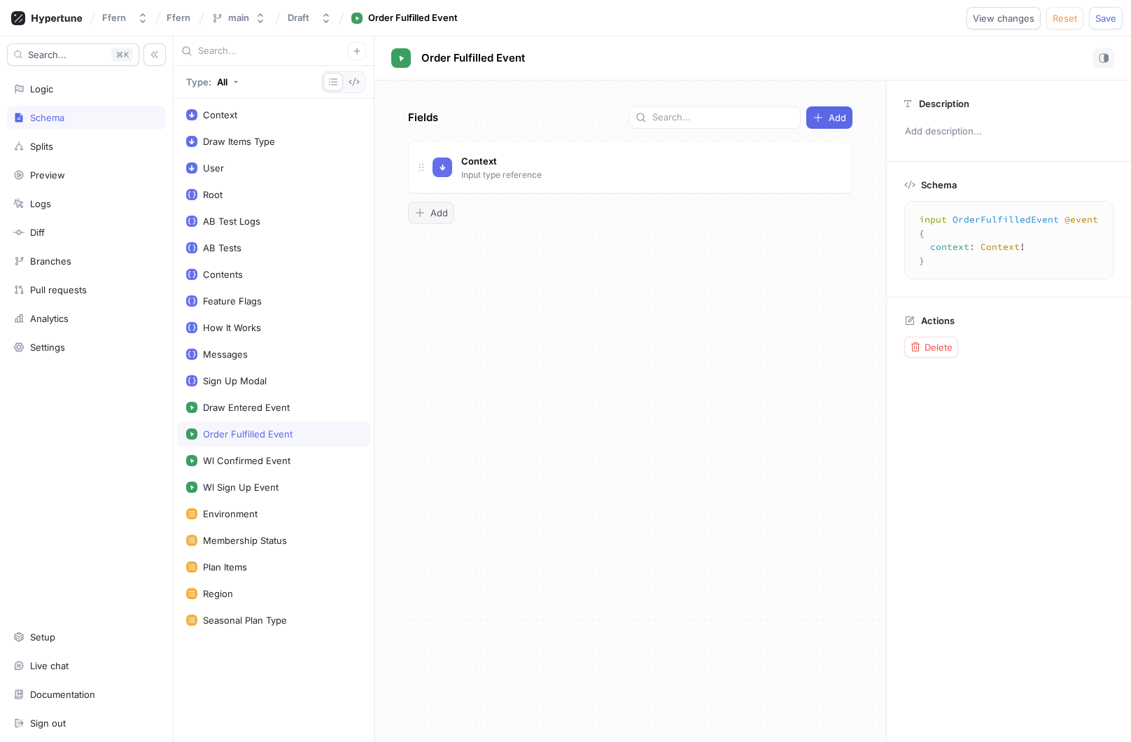
click at [438, 214] on span "Add" at bounding box center [440, 213] width 18 height 8
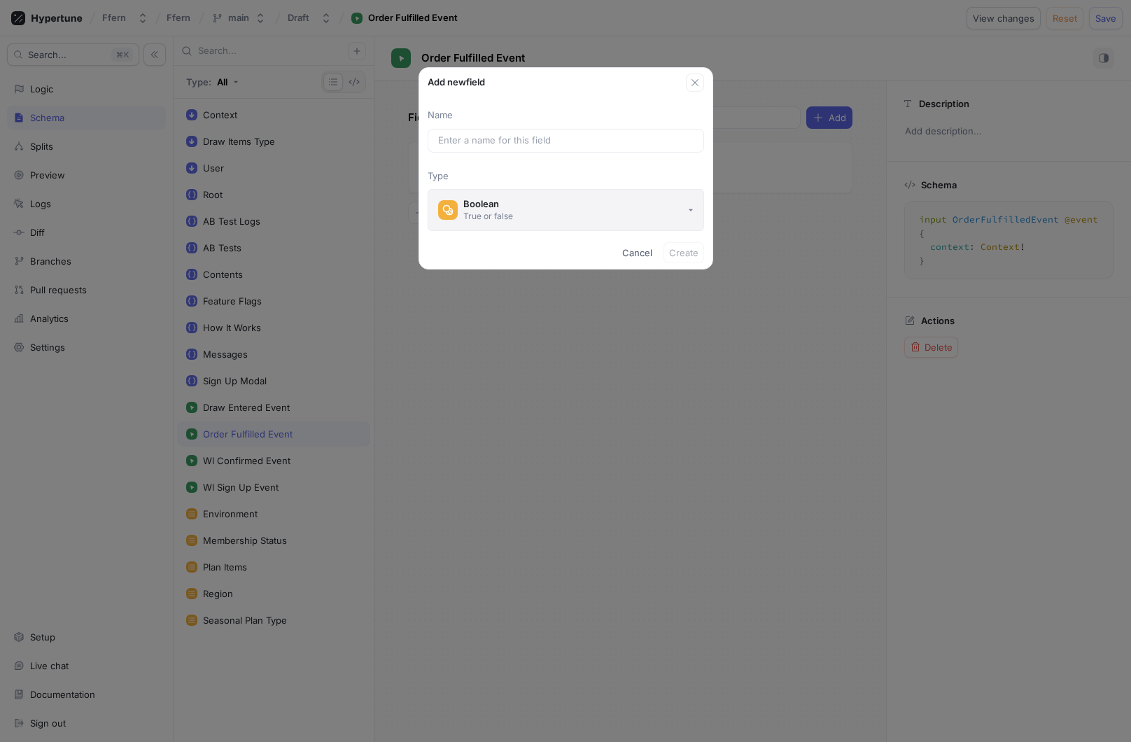
click at [544, 216] on button "Boolean True or false" at bounding box center [566, 210] width 277 height 42
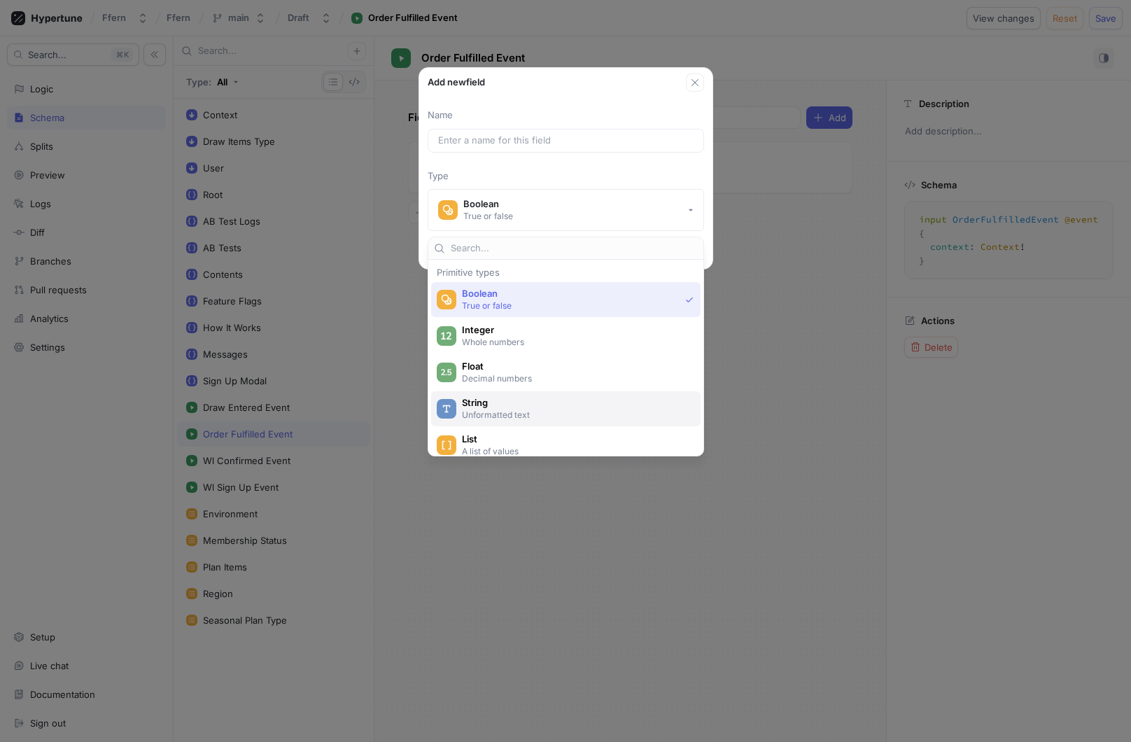
click at [522, 407] on span "String" at bounding box center [575, 403] width 226 height 12
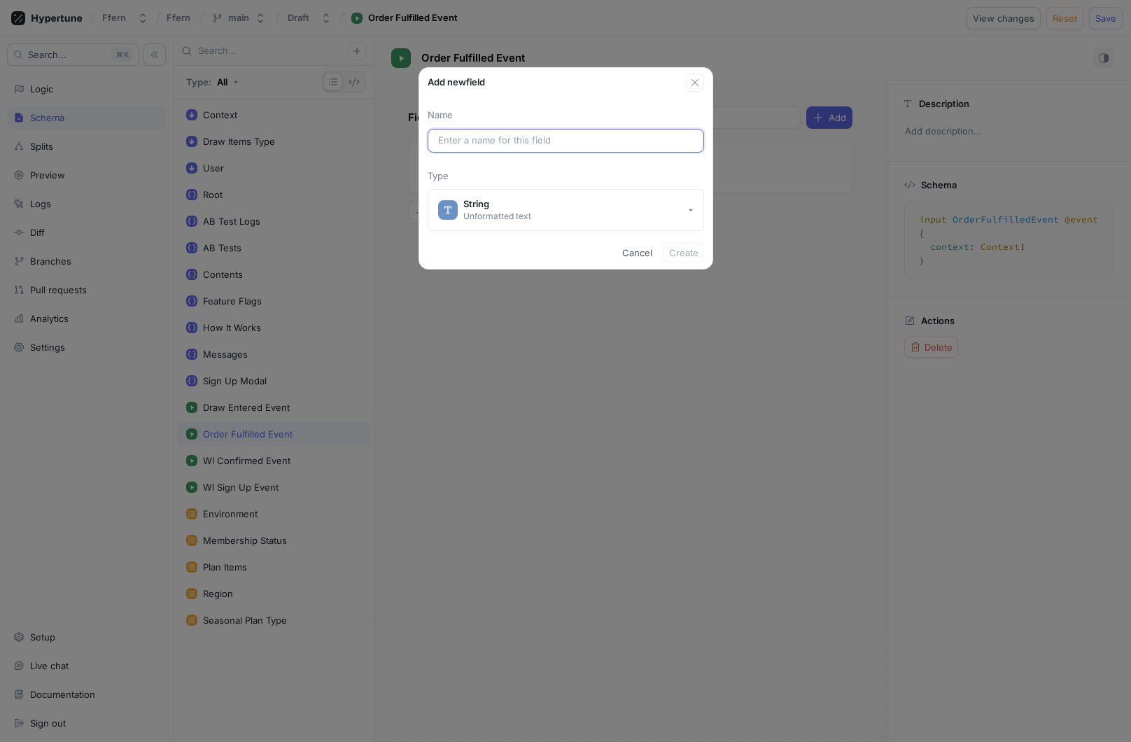
click at [529, 141] on input "text" at bounding box center [566, 141] width 256 height 14
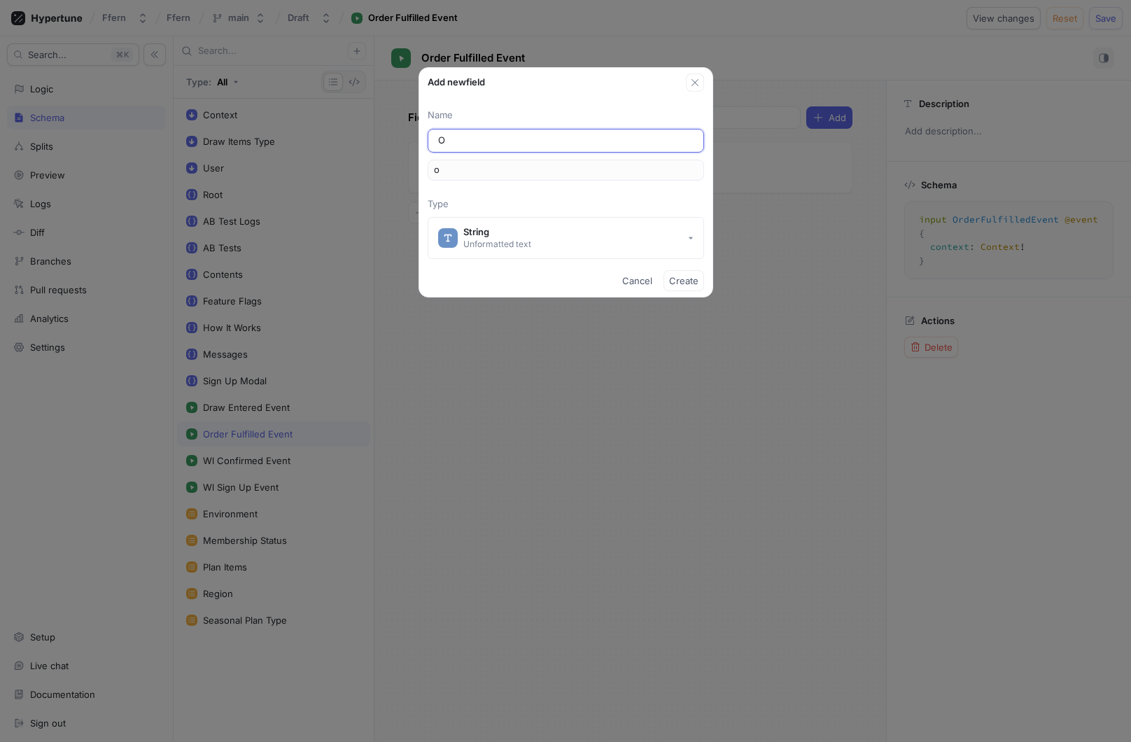
type input "Or"
type input "or"
type input "Ord"
type input "ord"
type input "Orde"
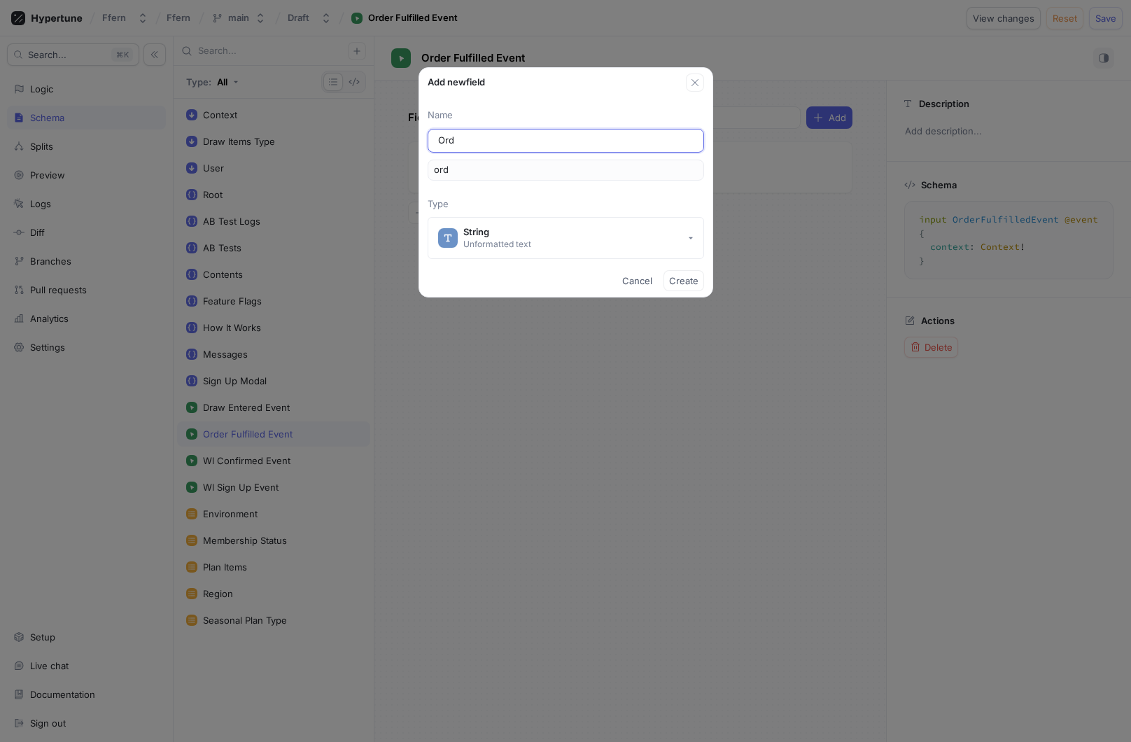
type input "orde"
type input "Order"
type input "order"
type input "OrderI"
type input "orderI"
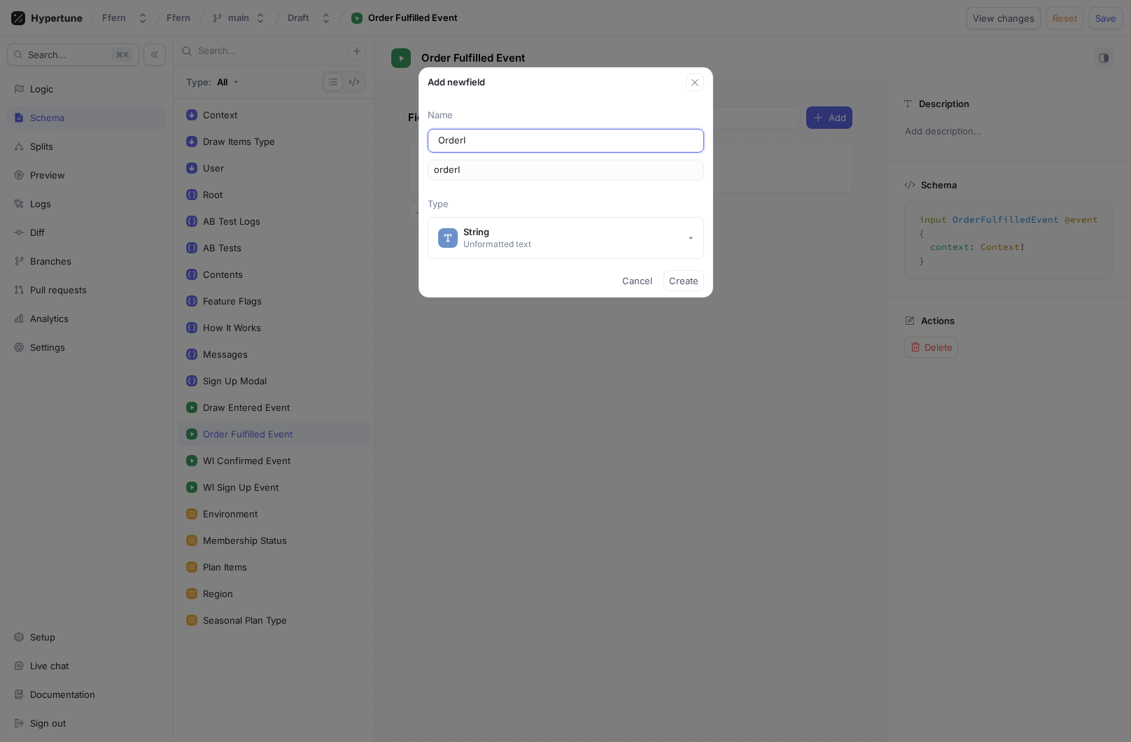
type input "OrderId"
type input "orderId"
type input "OrderId"
click at [696, 286] on button "Create" at bounding box center [684, 280] width 41 height 21
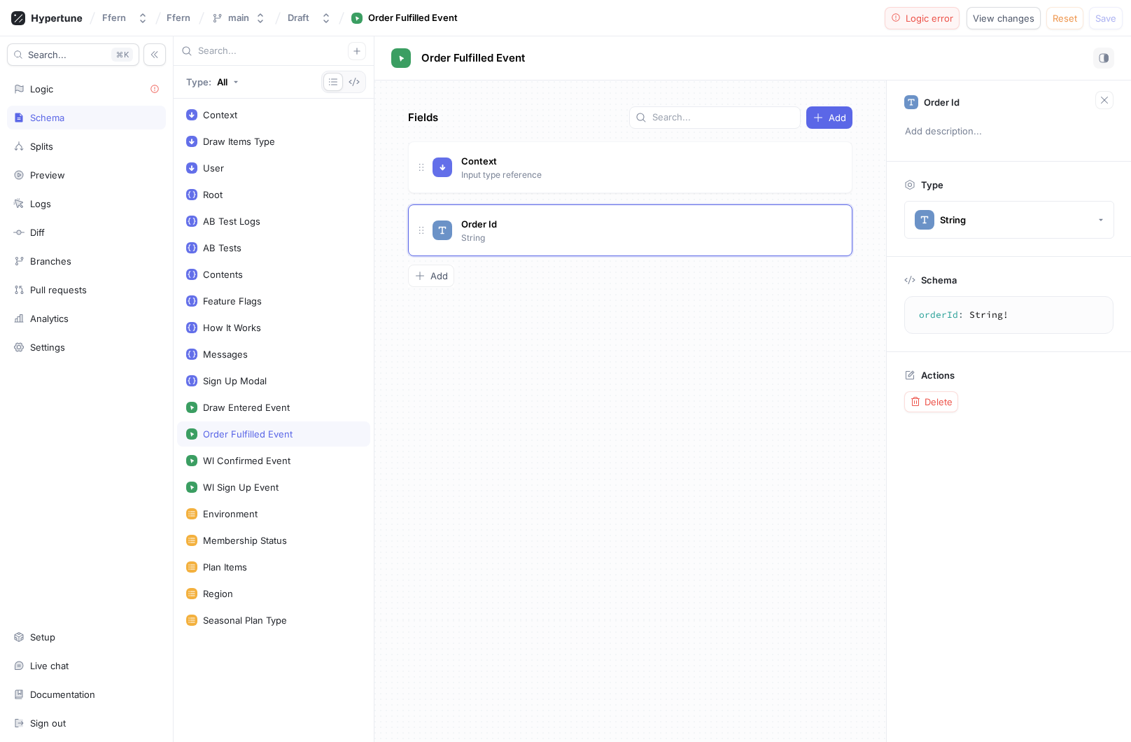
click at [905, 17] on div "Logic error" at bounding box center [922, 18] width 63 height 11
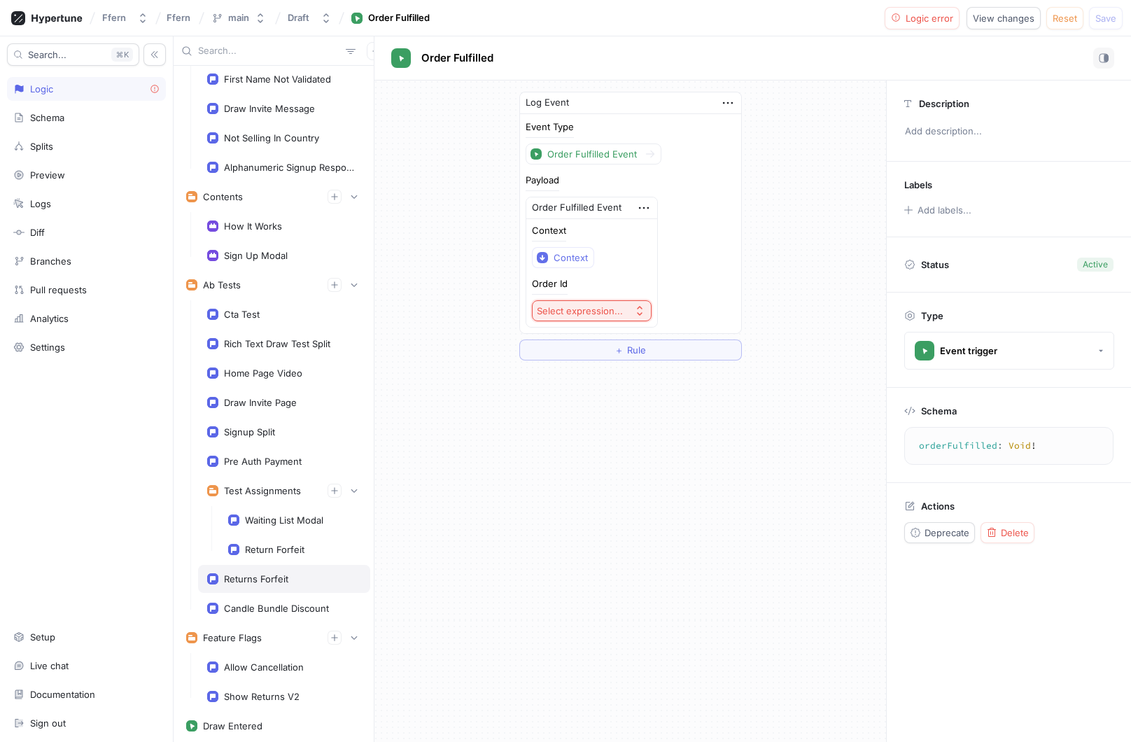
scroll to position [341, 0]
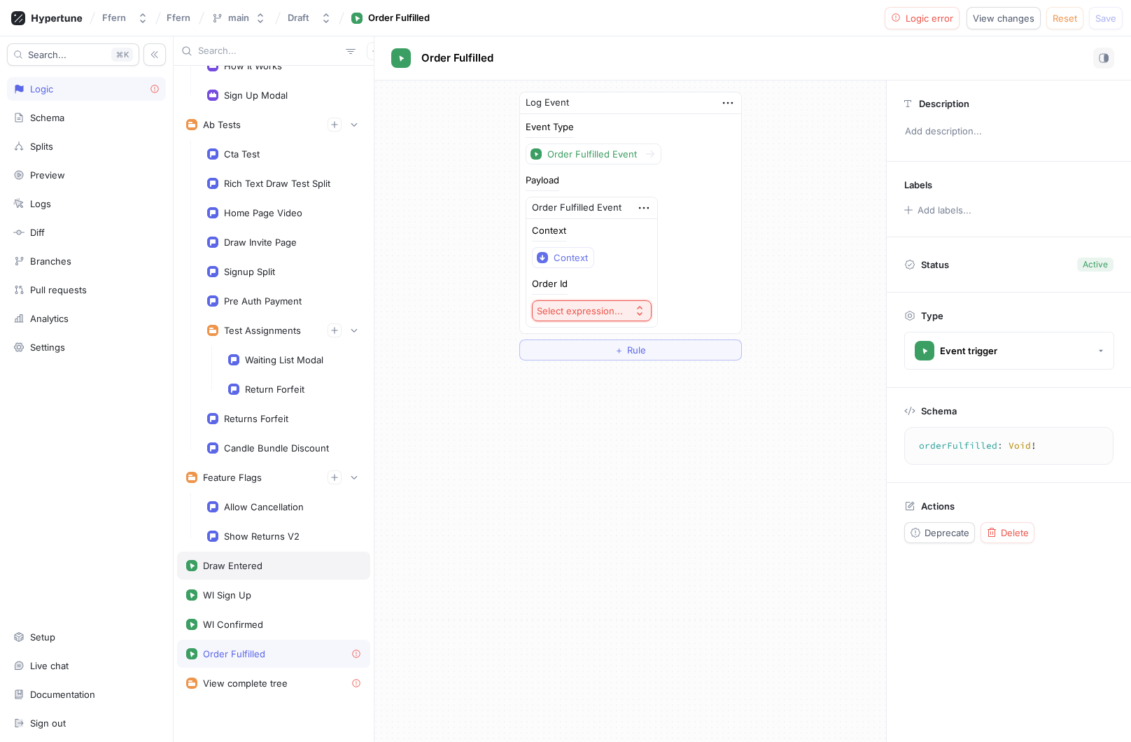
click at [286, 570] on div "Draw Entered" at bounding box center [273, 565] width 175 height 11
click at [274, 655] on div "Order Fulfilled" at bounding box center [273, 653] width 175 height 11
type textarea "orderFulfilled: Void!"
click at [345, 50] on icon "button" at bounding box center [350, 51] width 11 height 11
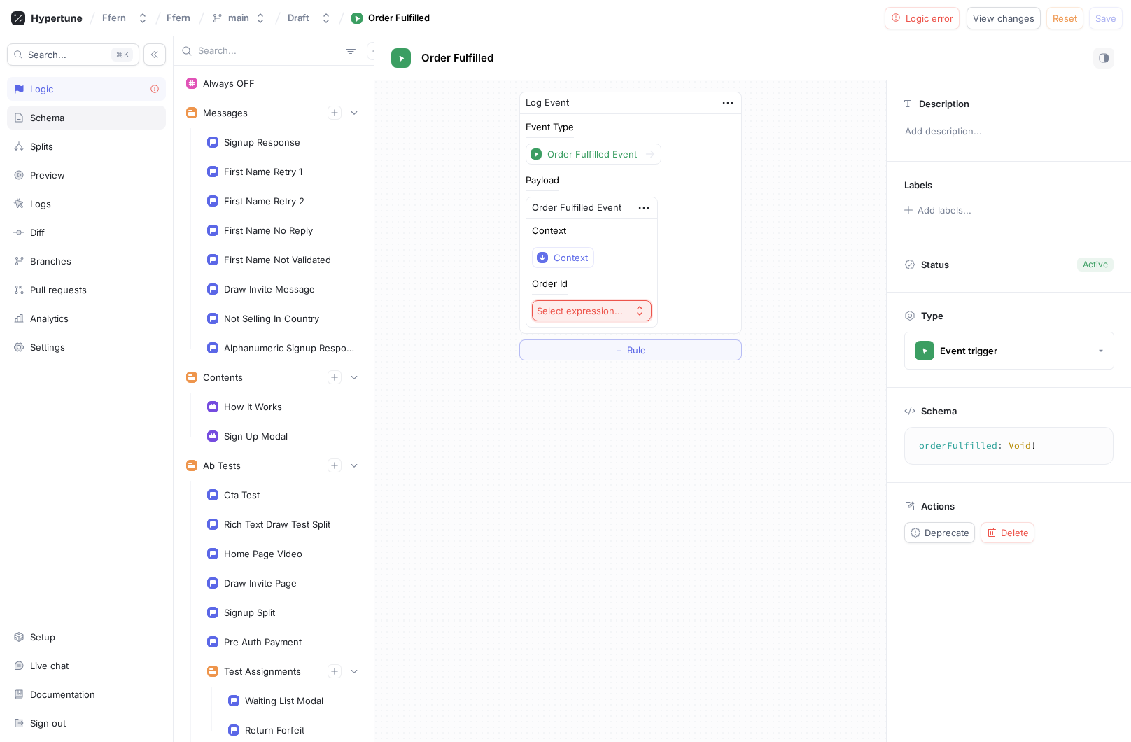
click at [93, 116] on div "Schema" at bounding box center [86, 117] width 146 height 11
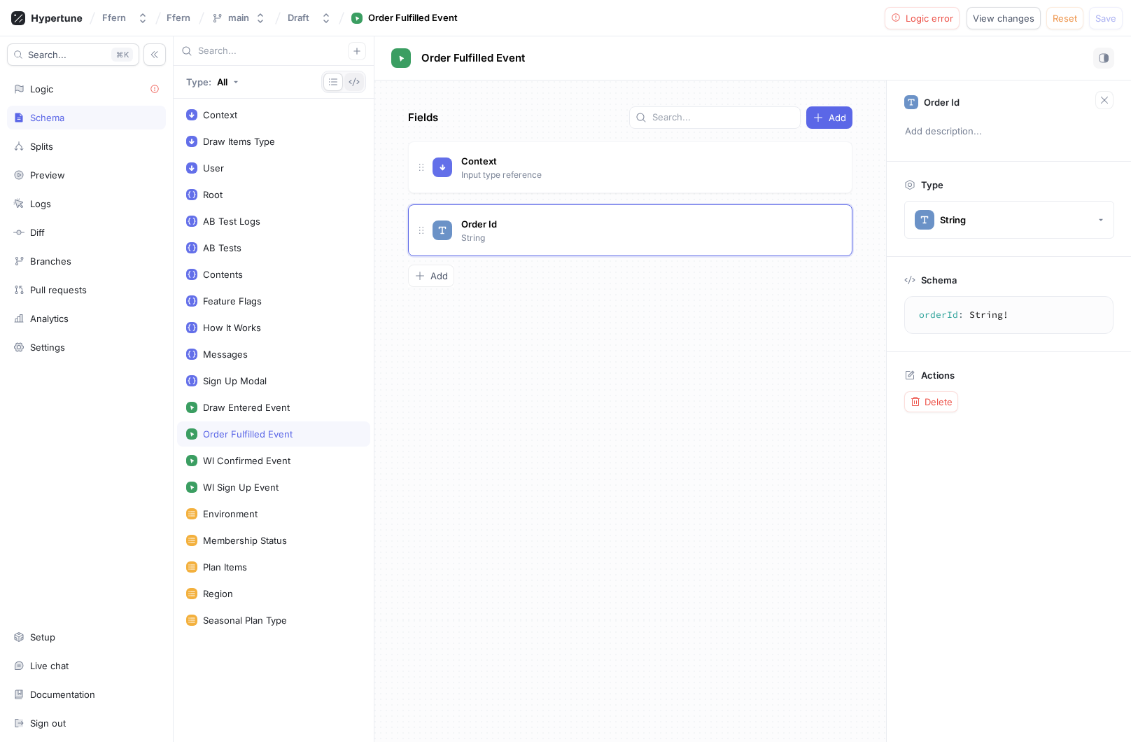
click at [354, 86] on icon "button" at bounding box center [354, 81] width 11 height 11
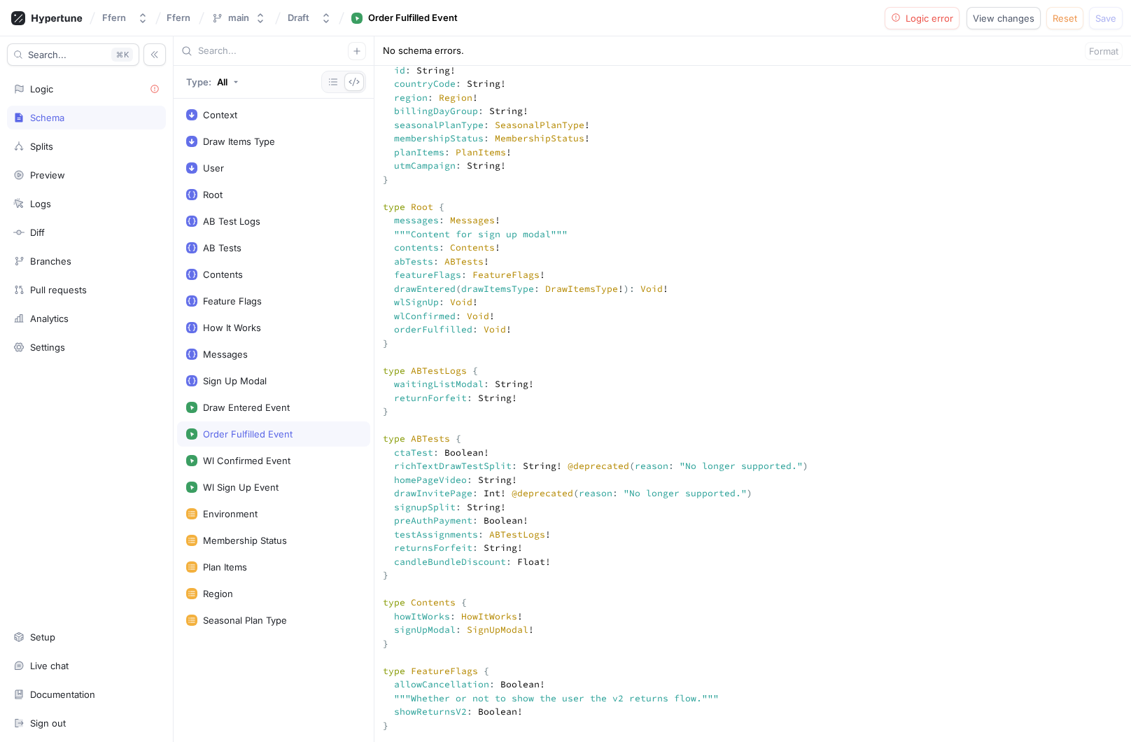
scroll to position [513, 0]
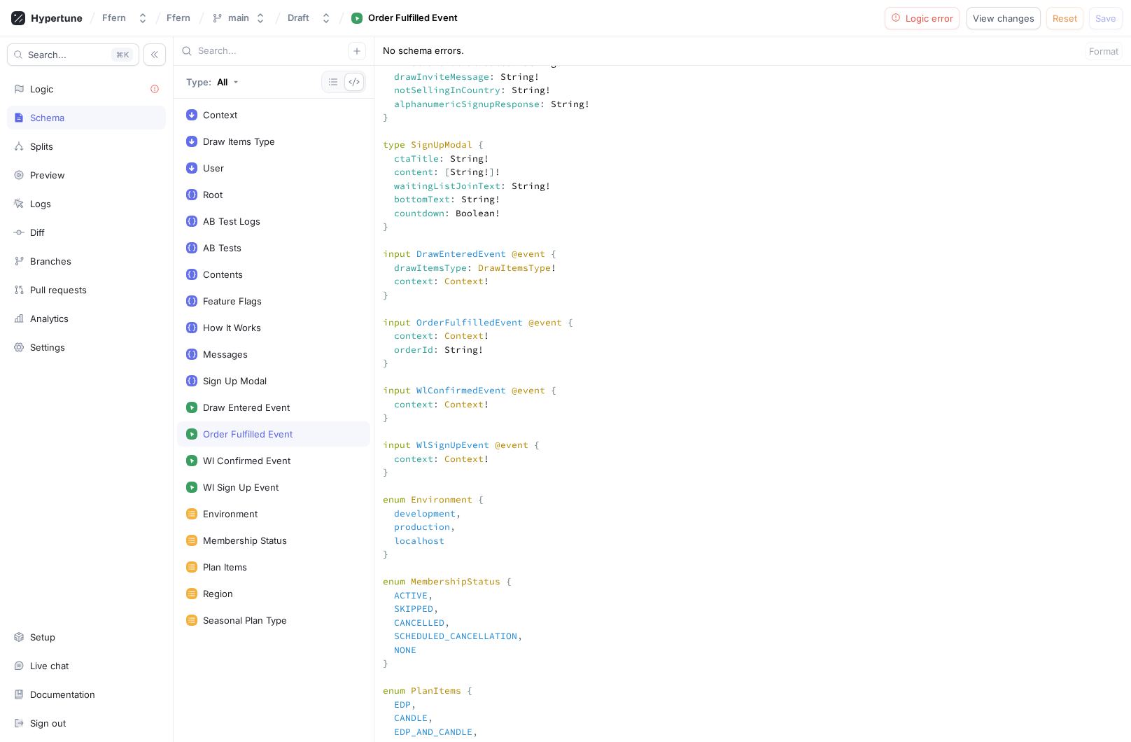
click at [775, 388] on textarea at bounding box center [753, 352] width 757 height 2788
click at [414, 488] on textarea at bounding box center [753, 352] width 757 height 2788
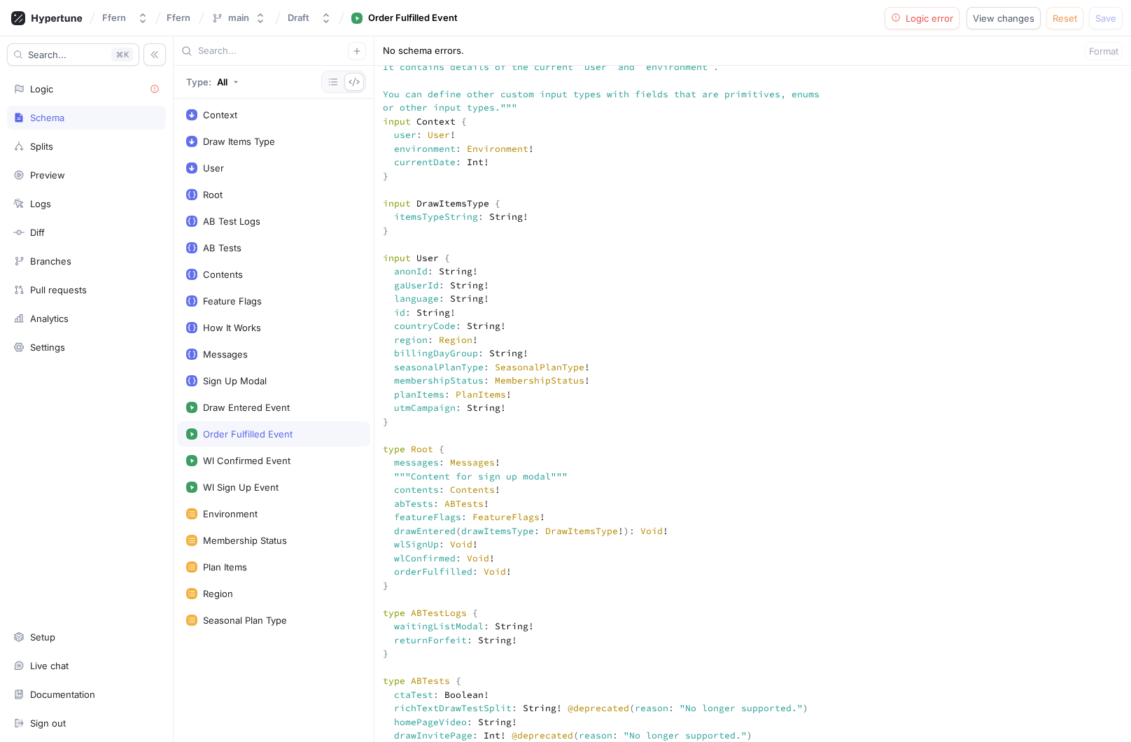
scroll to position [411, 0]
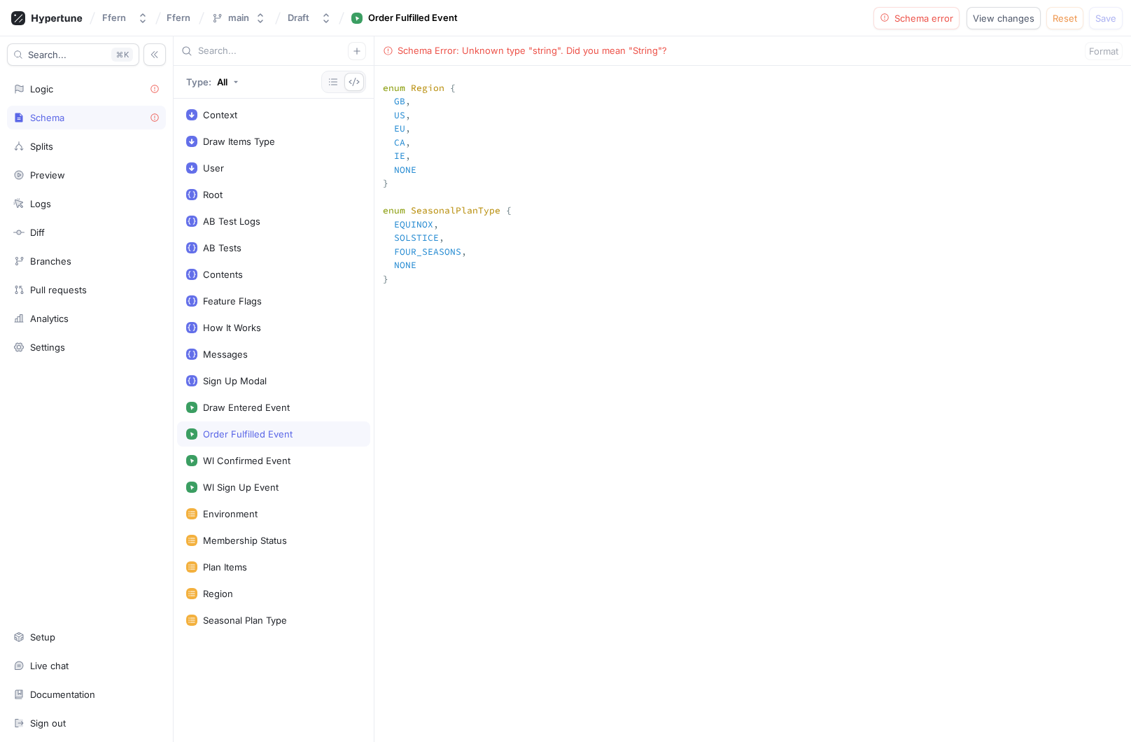
scroll to position [2120, 0]
type textarea """" This `Context` input type is used for the `context` argument on your root f…"
click at [335, 82] on icon "button" at bounding box center [333, 81] width 11 height 11
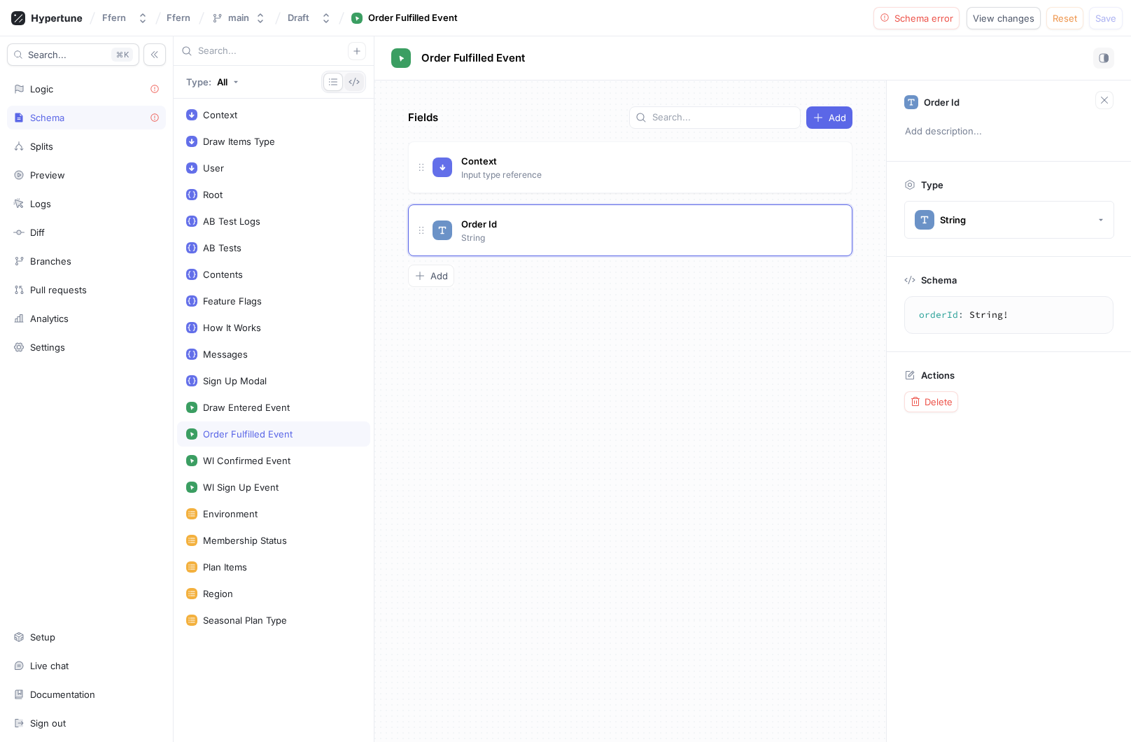
click at [356, 83] on icon "button" at bounding box center [354, 81] width 11 height 11
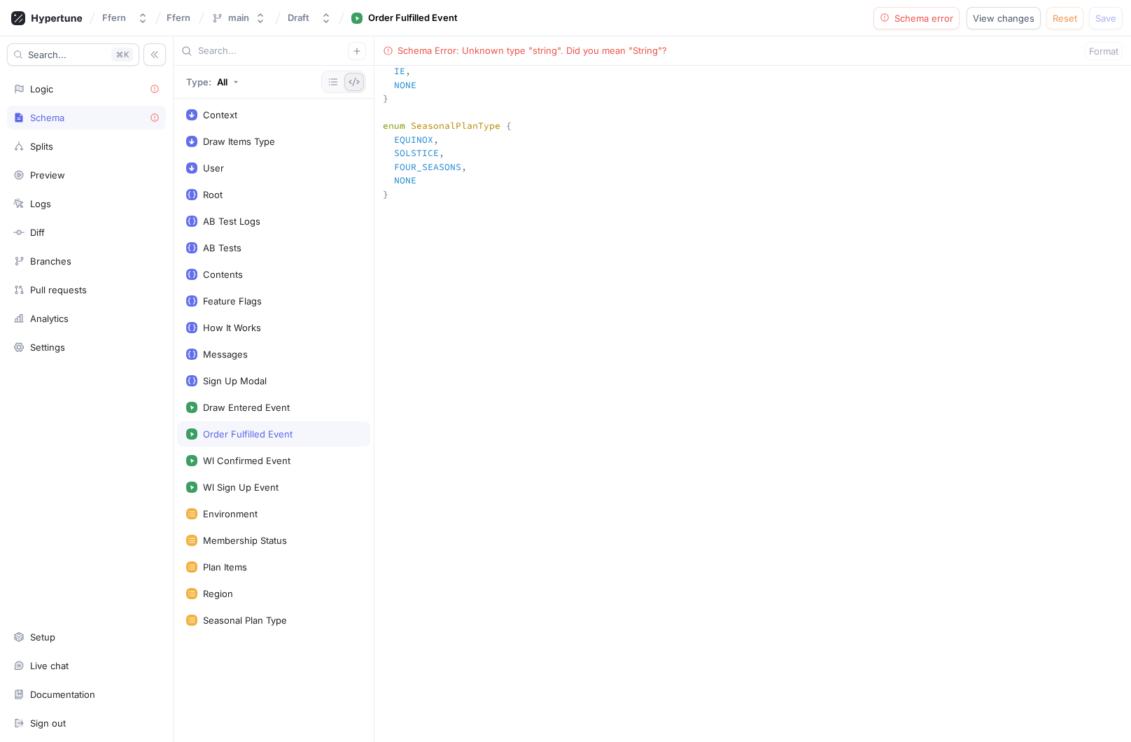
scroll to position [1698, 0]
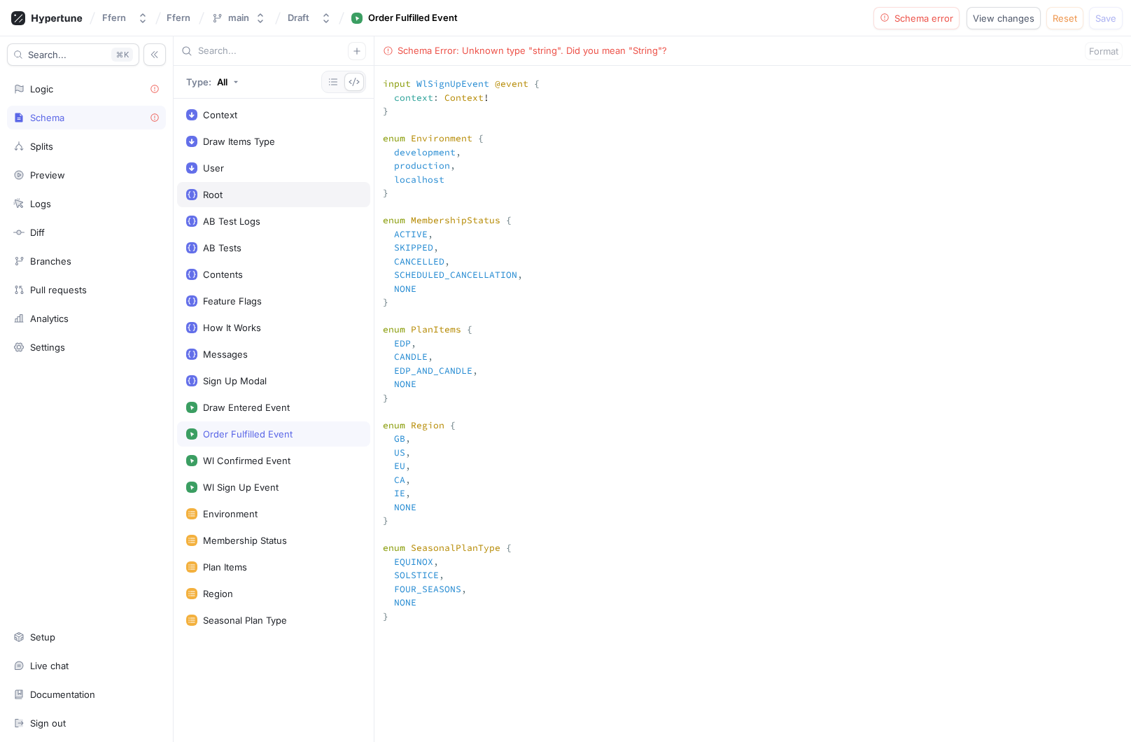
click at [276, 186] on div "Root" at bounding box center [273, 194] width 193 height 25
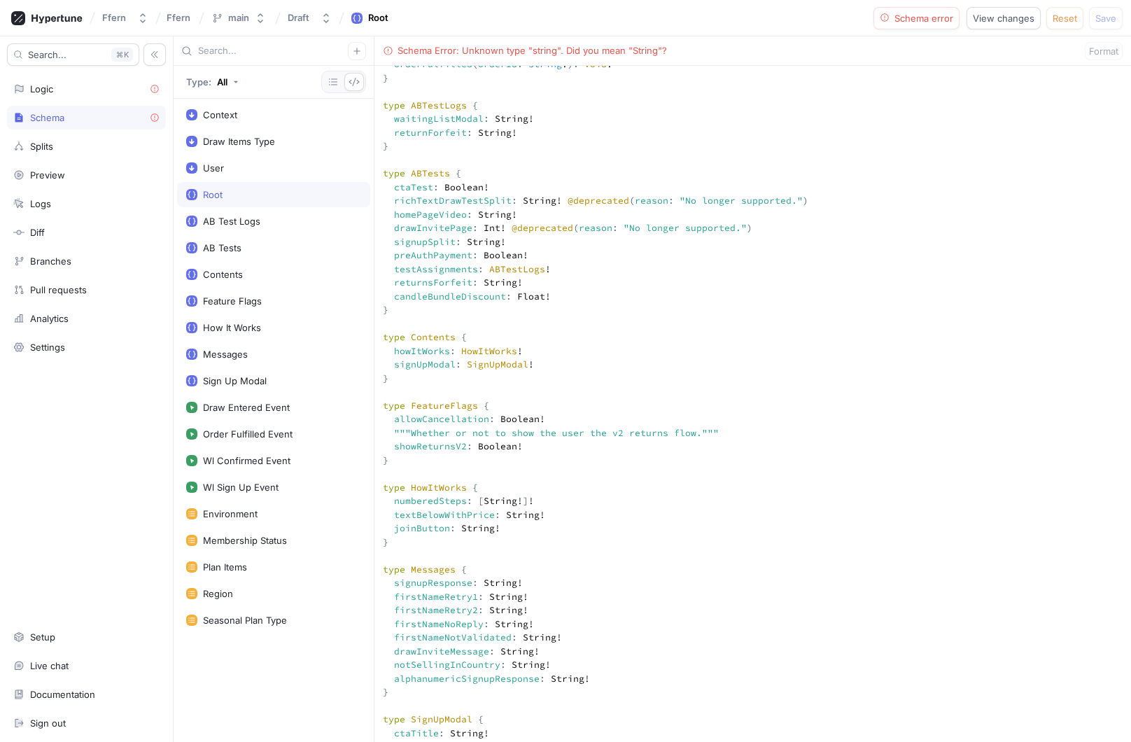
scroll to position [688, 0]
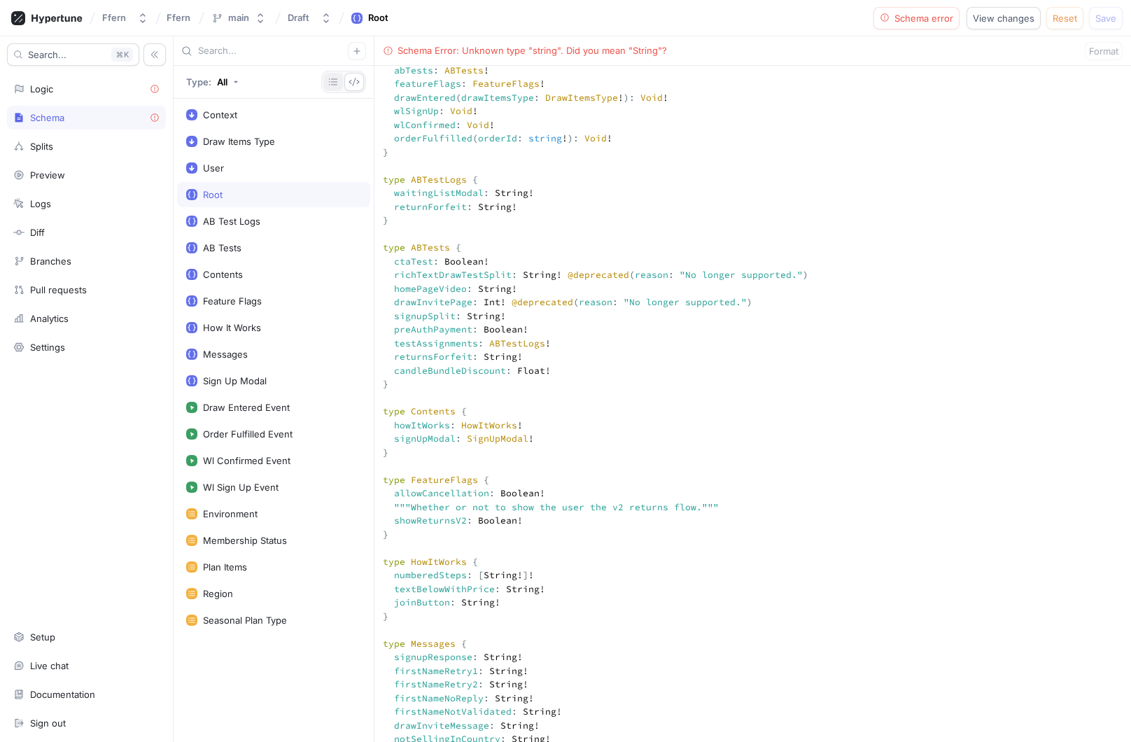
click at [335, 81] on icon "button" at bounding box center [333, 81] width 8 height 7
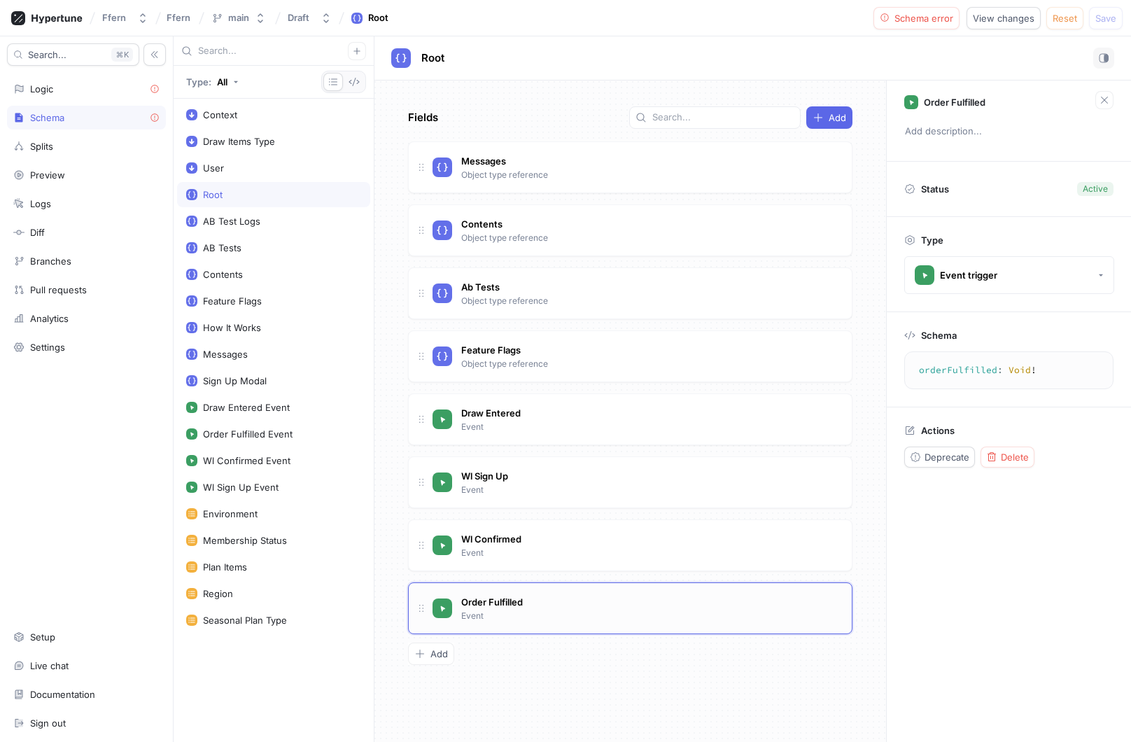
click at [542, 612] on div "Order Fulfilled Event" at bounding box center [637, 608] width 408 height 28
click at [256, 431] on div "Order Fulfilled Event" at bounding box center [248, 433] width 90 height 11
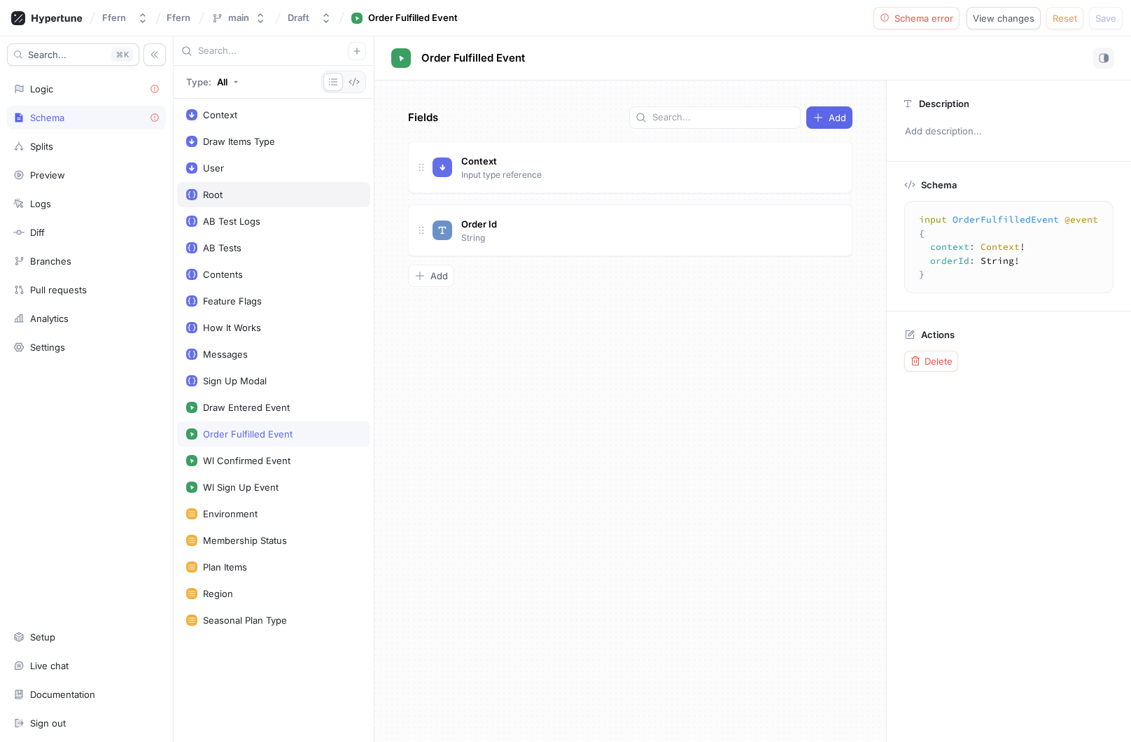
click at [279, 186] on div "Root" at bounding box center [273, 194] width 193 height 25
type textarea "type Root { messages: Messages! contents: Contents! abTests: ABTests! featureFl…"
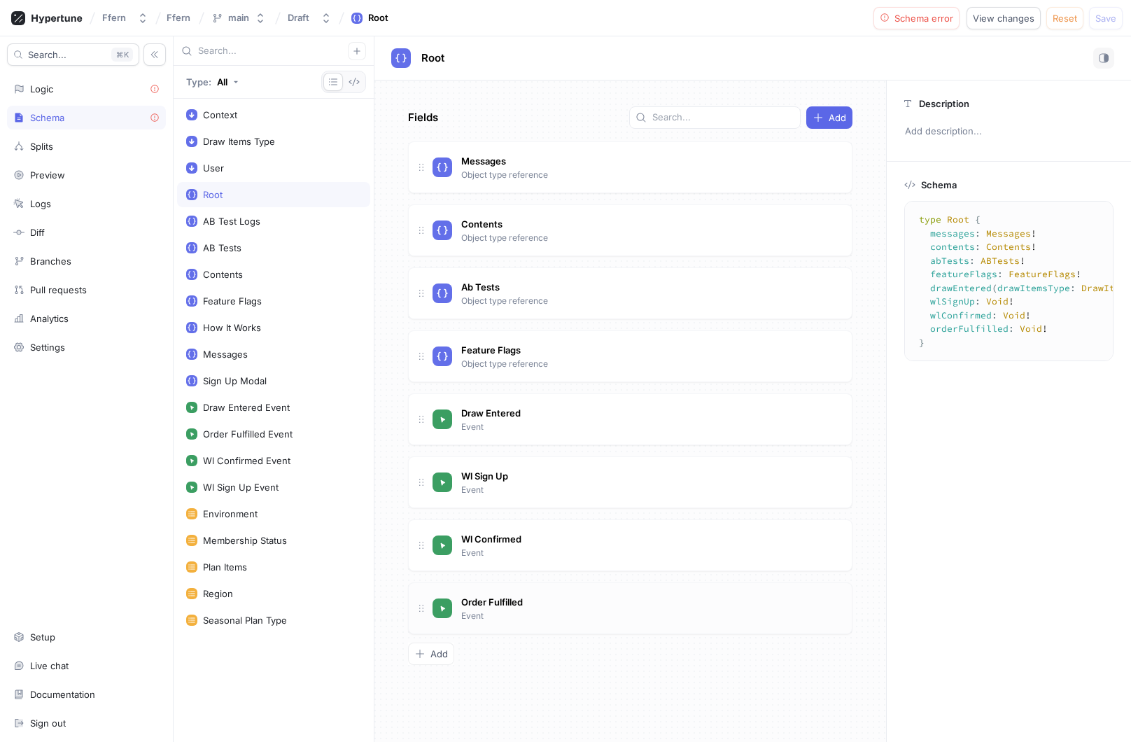
click at [568, 613] on div "Order Fulfilled Event" at bounding box center [637, 608] width 408 height 28
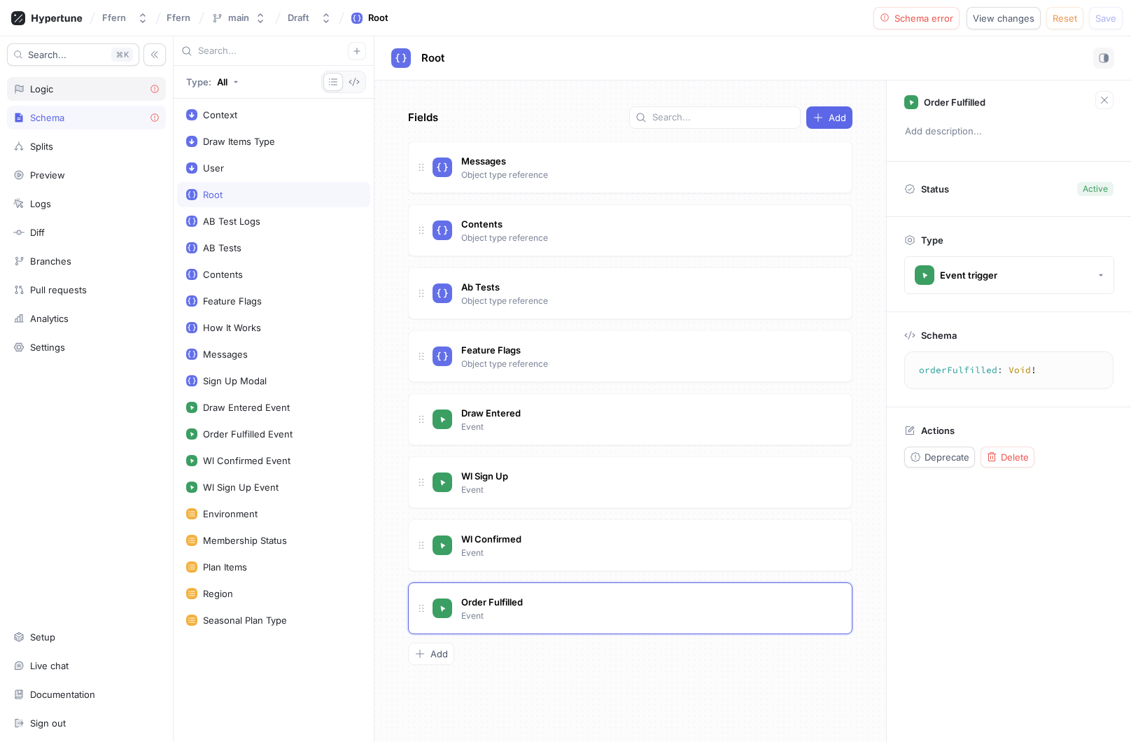
click at [70, 84] on div "Logic" at bounding box center [86, 88] width 146 height 11
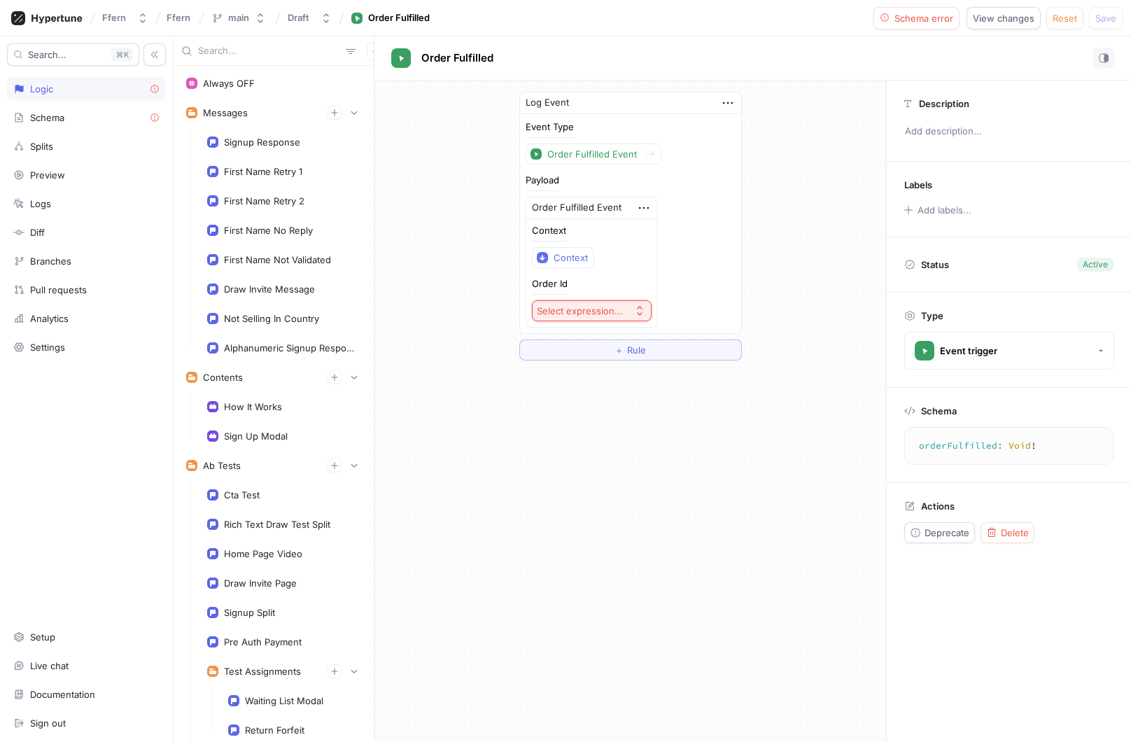
click at [601, 307] on div "Select expression..." at bounding box center [580, 311] width 86 height 12
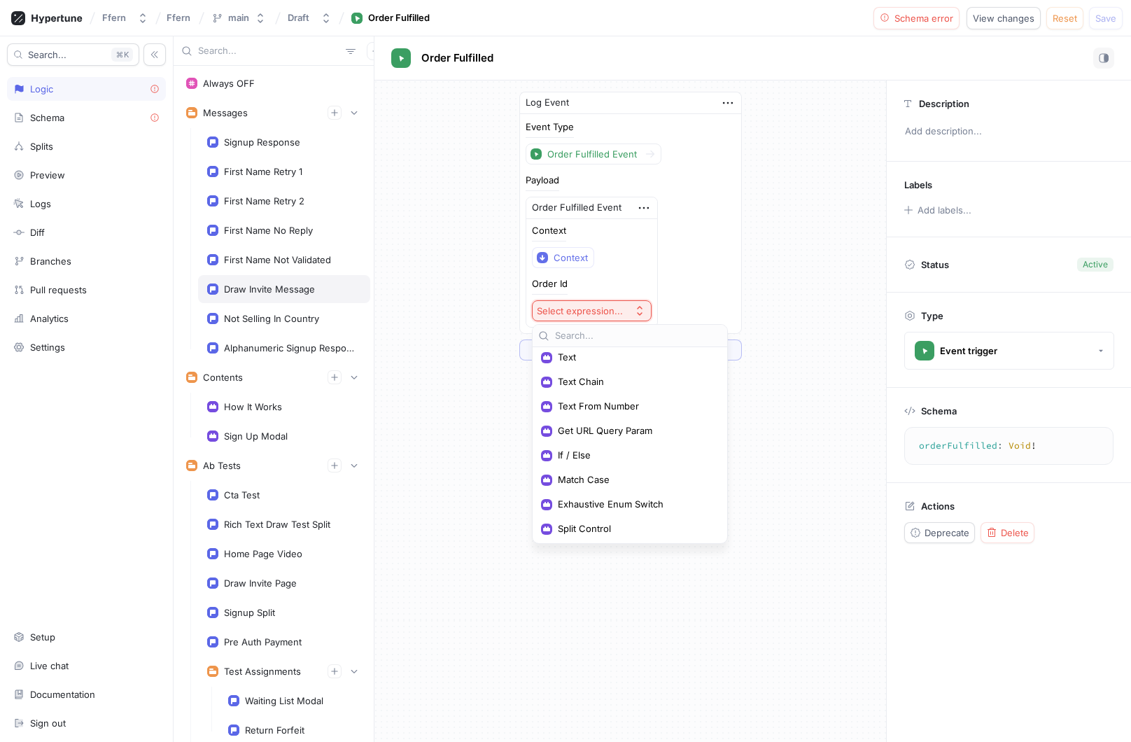
scroll to position [341, 0]
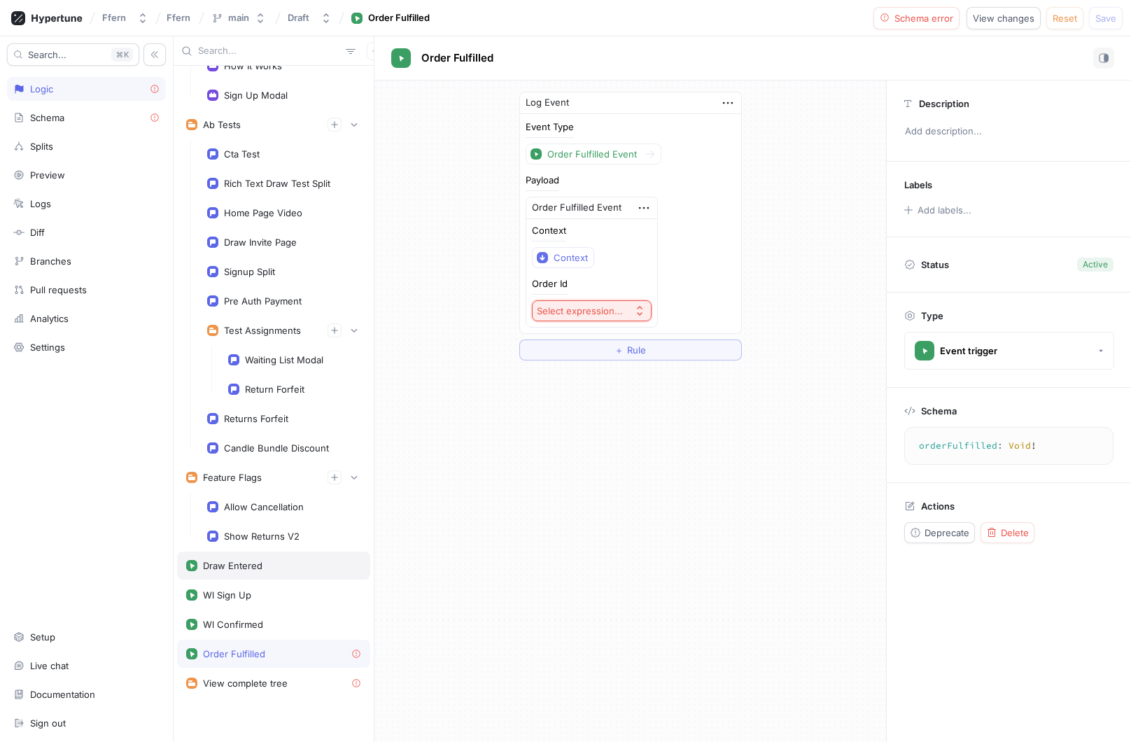
click at [291, 566] on div "Draw Entered" at bounding box center [273, 565] width 175 height 11
type textarea "drawEntered(drawItemsType: DrawItemsType!): Void!"
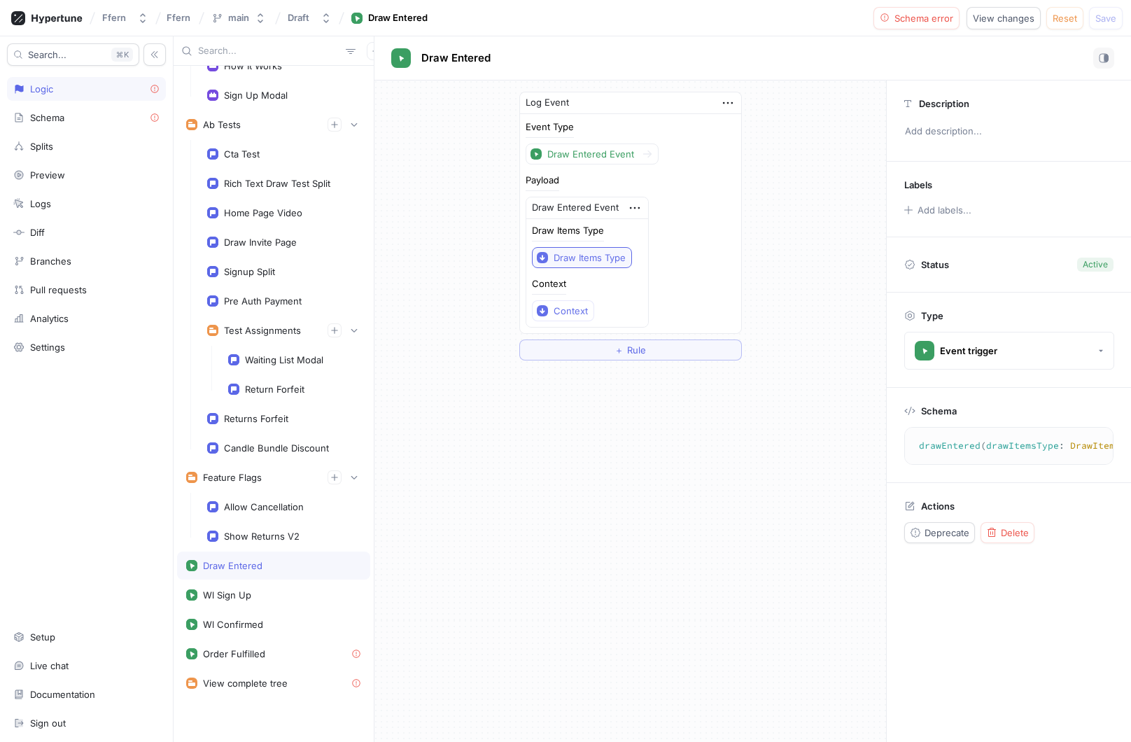
click at [593, 258] on div "Draw Items Type" at bounding box center [590, 258] width 72 height 12
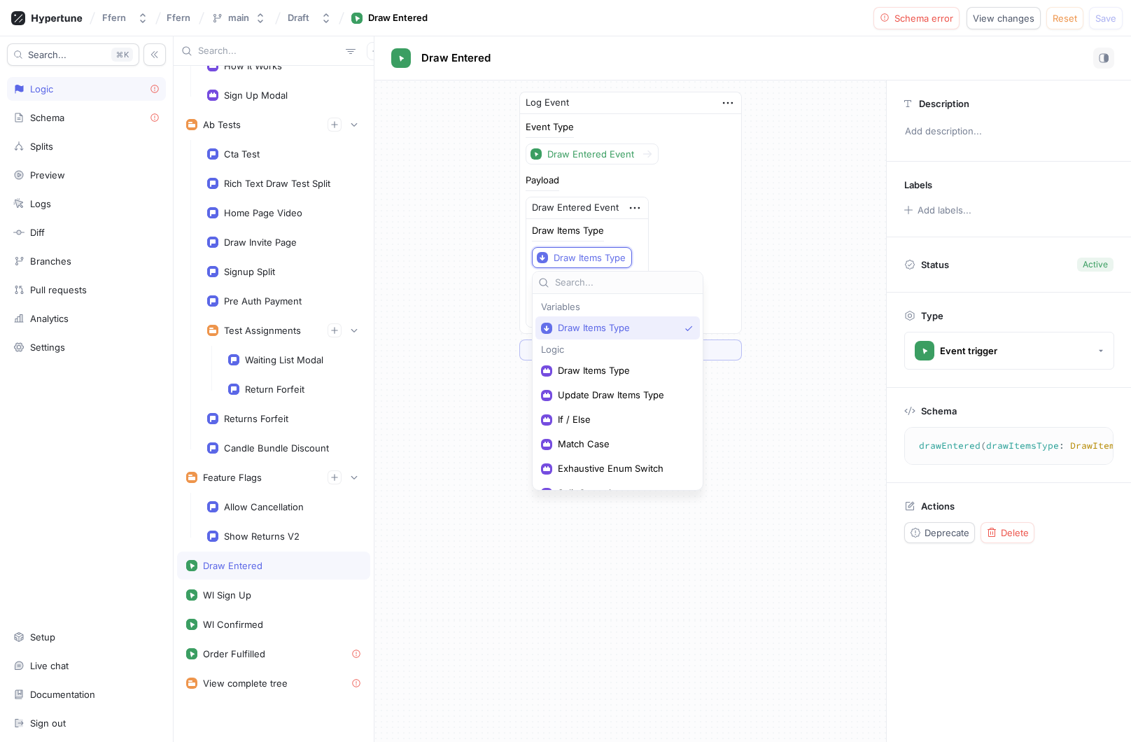
click at [690, 256] on div "Payload Draw Entered Event Draw Items Type Draw Items Type Context Context" at bounding box center [631, 252] width 210 height 152
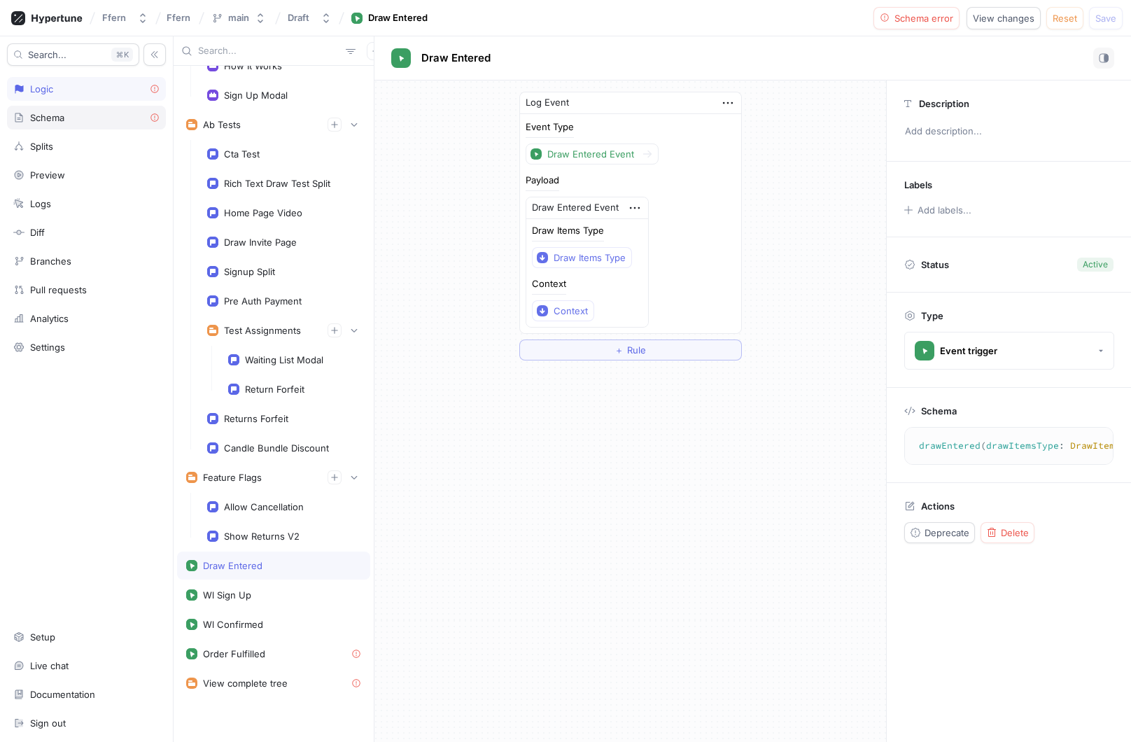
click at [99, 121] on div "Schema" at bounding box center [86, 117] width 146 height 11
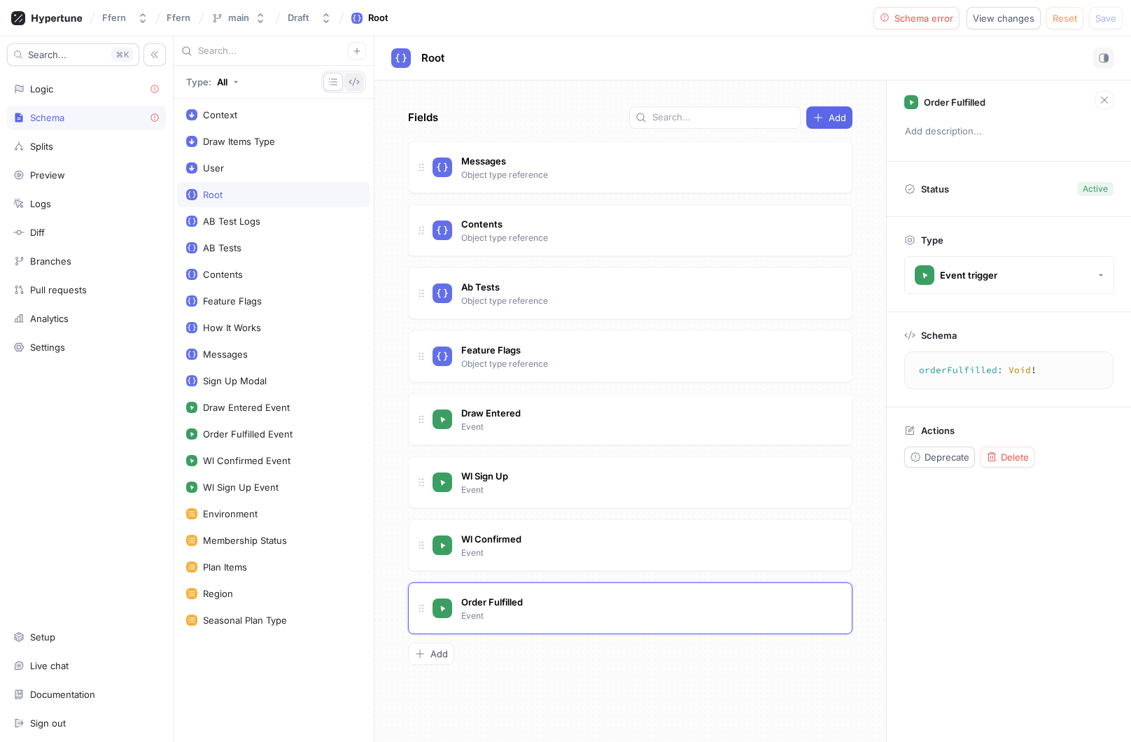
click at [351, 83] on icon "button" at bounding box center [354, 81] width 11 height 11
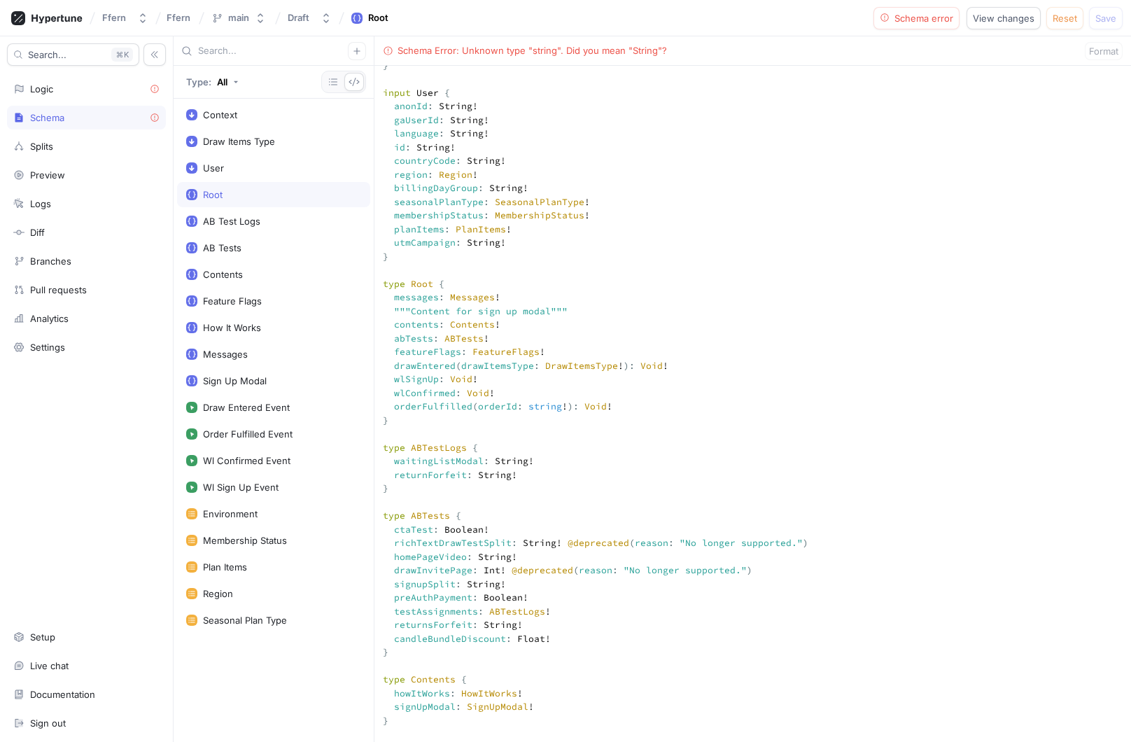
scroll to position [426, 0]
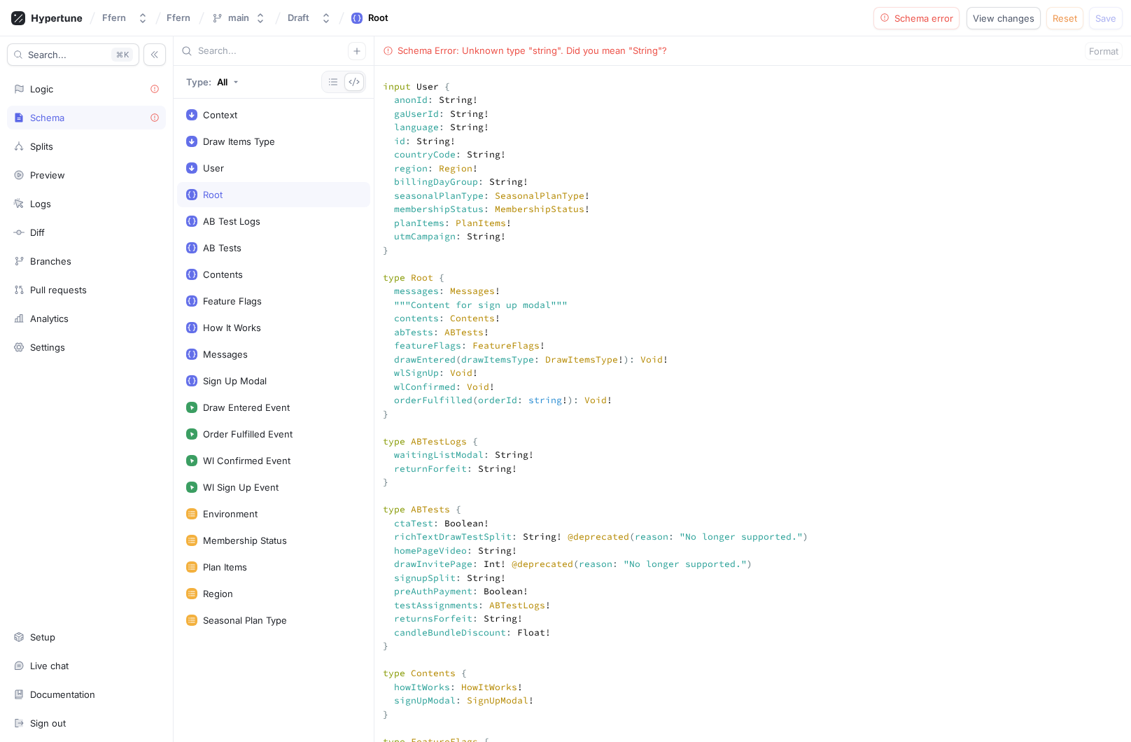
type textarea """" This `Context` input type is used for the `context` argument on your root f…"
click at [92, 83] on div "Logic" at bounding box center [86, 88] width 146 height 11
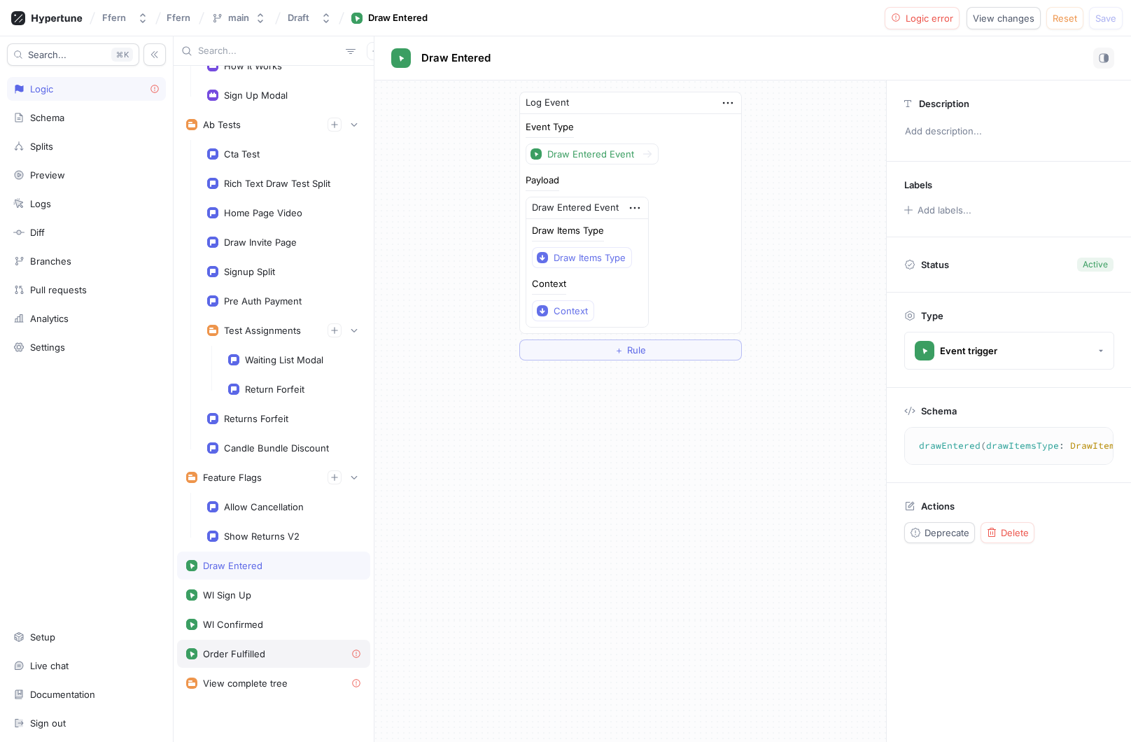
click at [302, 644] on div "Order Fulfilled" at bounding box center [273, 654] width 193 height 28
type textarea "orderFulfilled(orderId: String!): Void!"
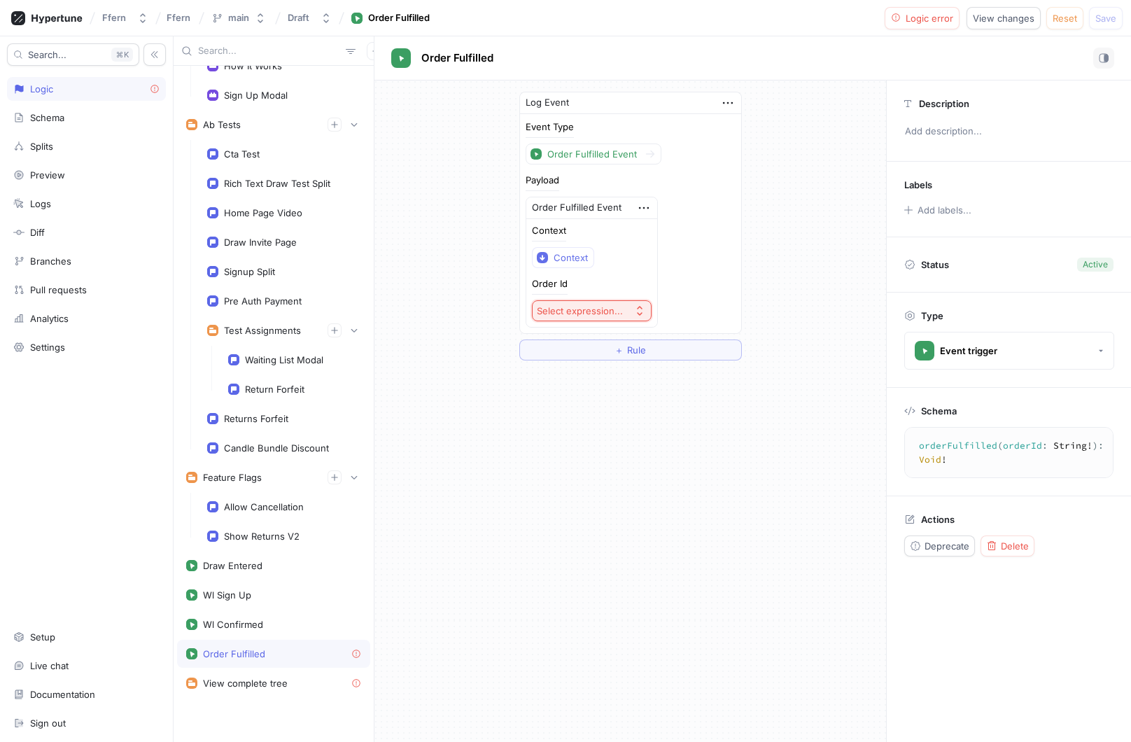
click at [601, 305] on div "Select expression..." at bounding box center [580, 311] width 86 height 12
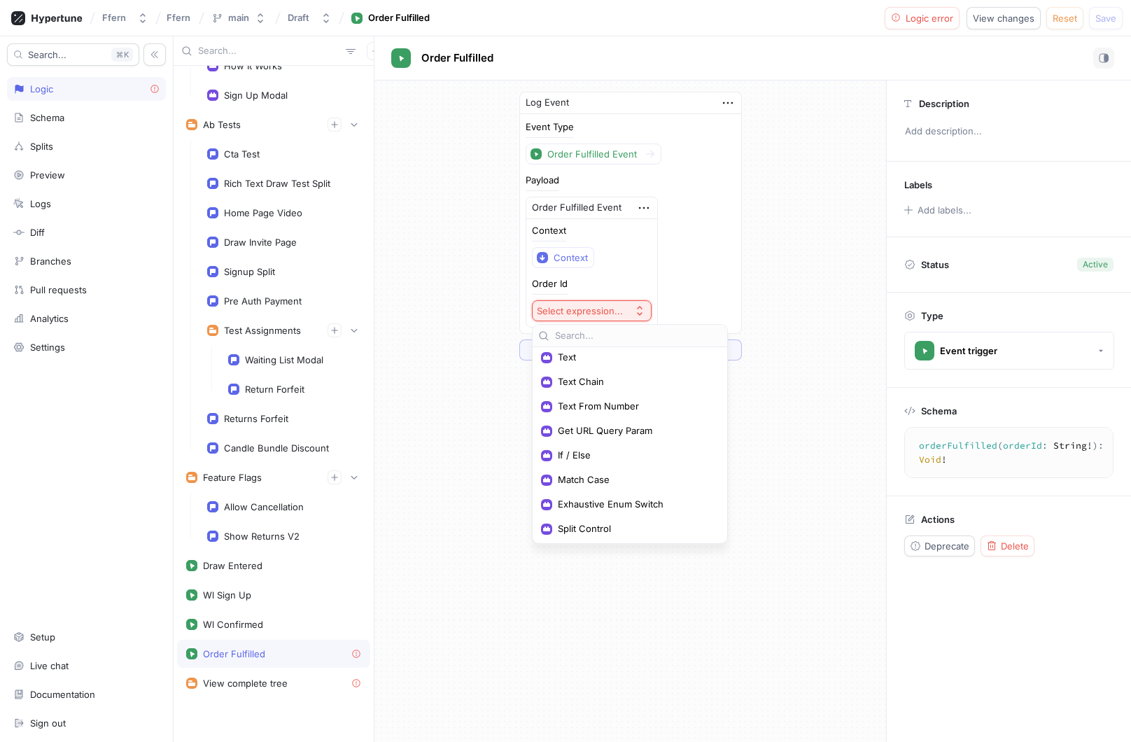
scroll to position [101, 0]
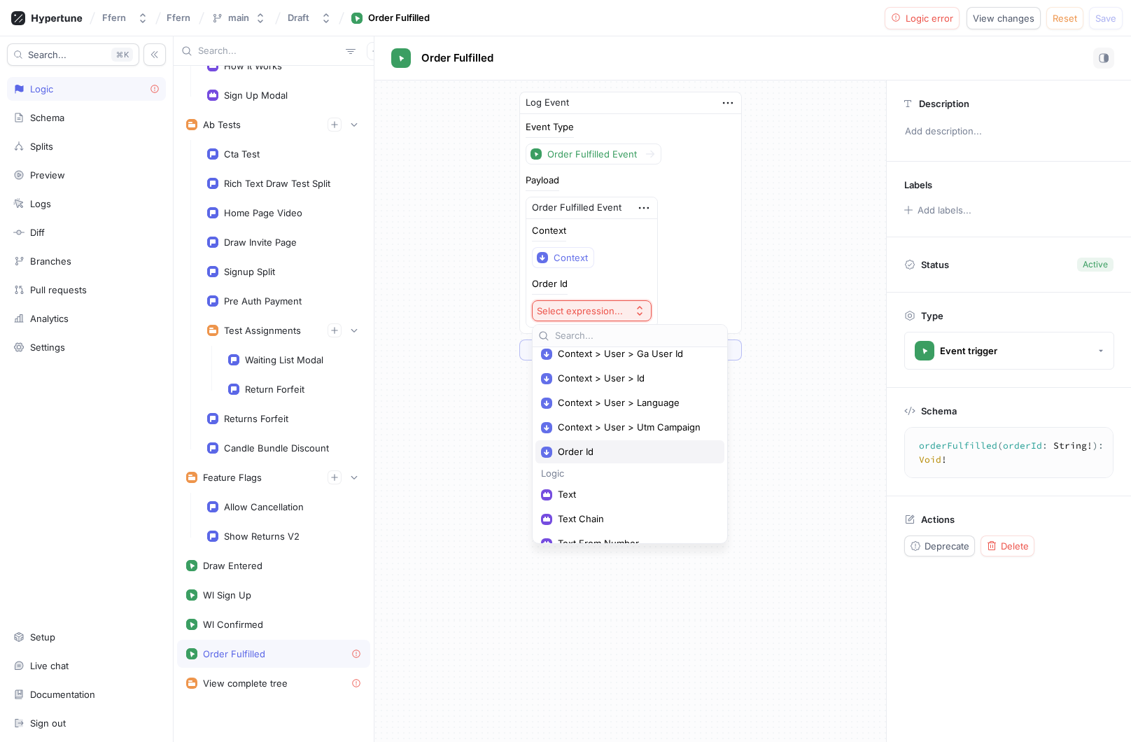
click at [629, 457] on span "Order Id" at bounding box center [635, 452] width 154 height 12
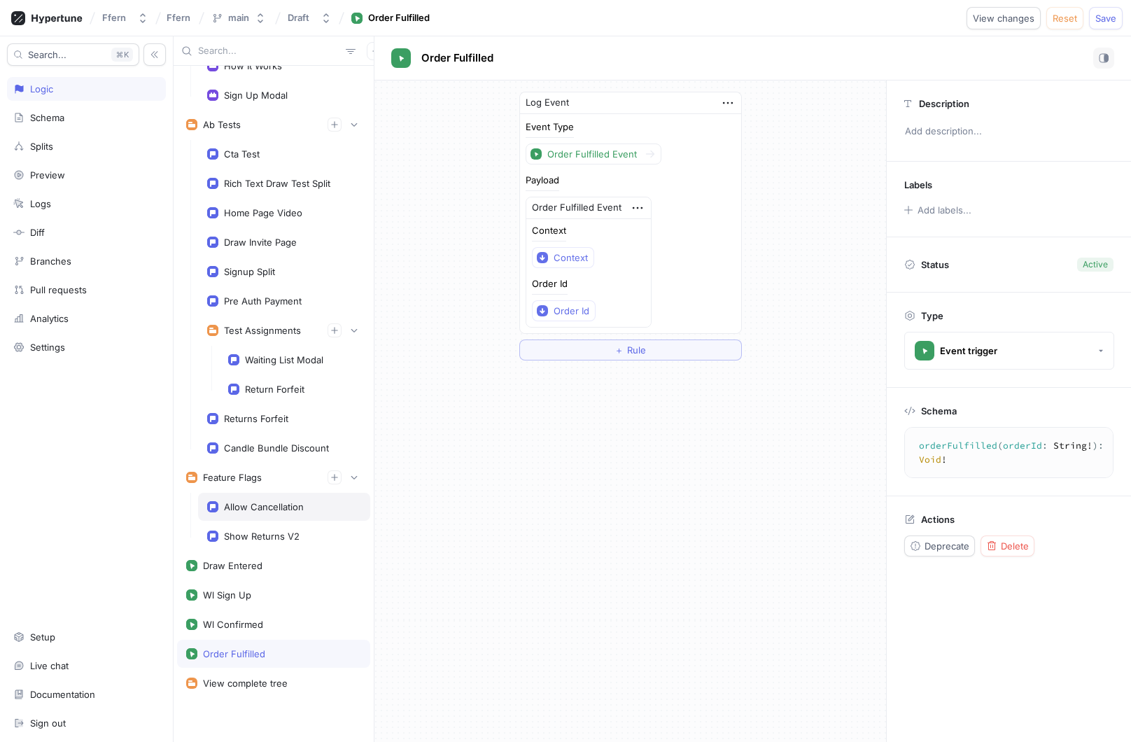
scroll to position [0, 0]
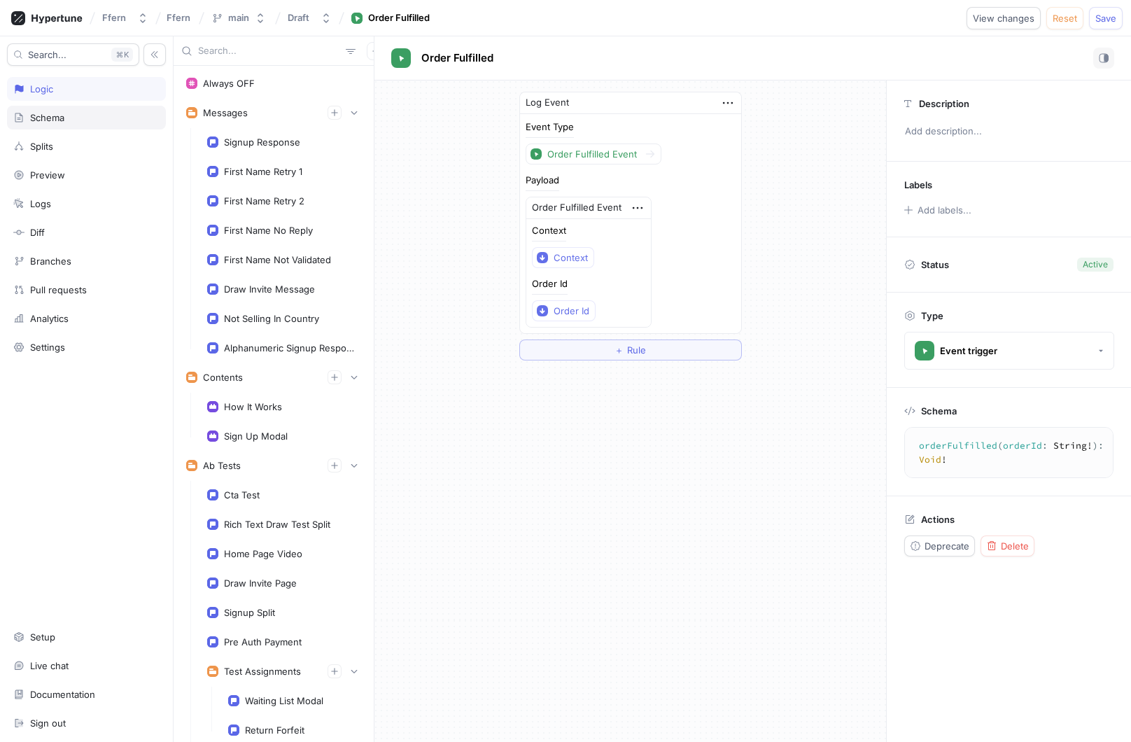
click at [108, 118] on div "Schema" at bounding box center [86, 117] width 146 height 11
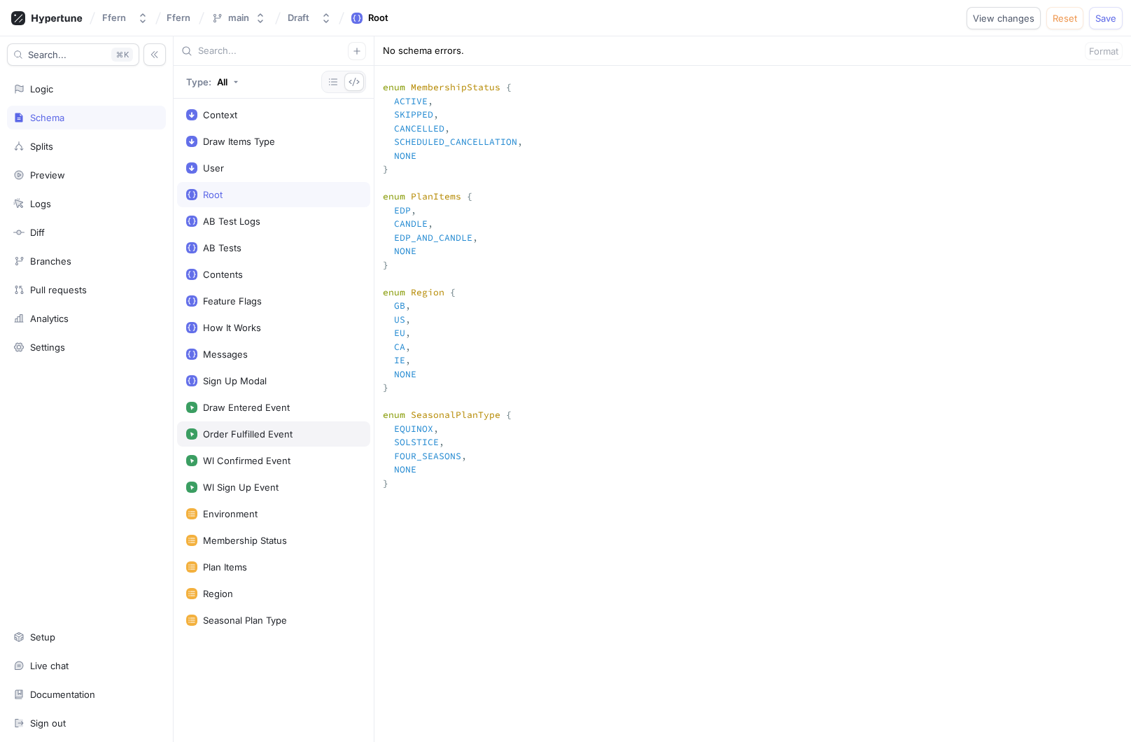
click at [335, 433] on div "Order Fulfilled Event" at bounding box center [273, 433] width 175 height 11
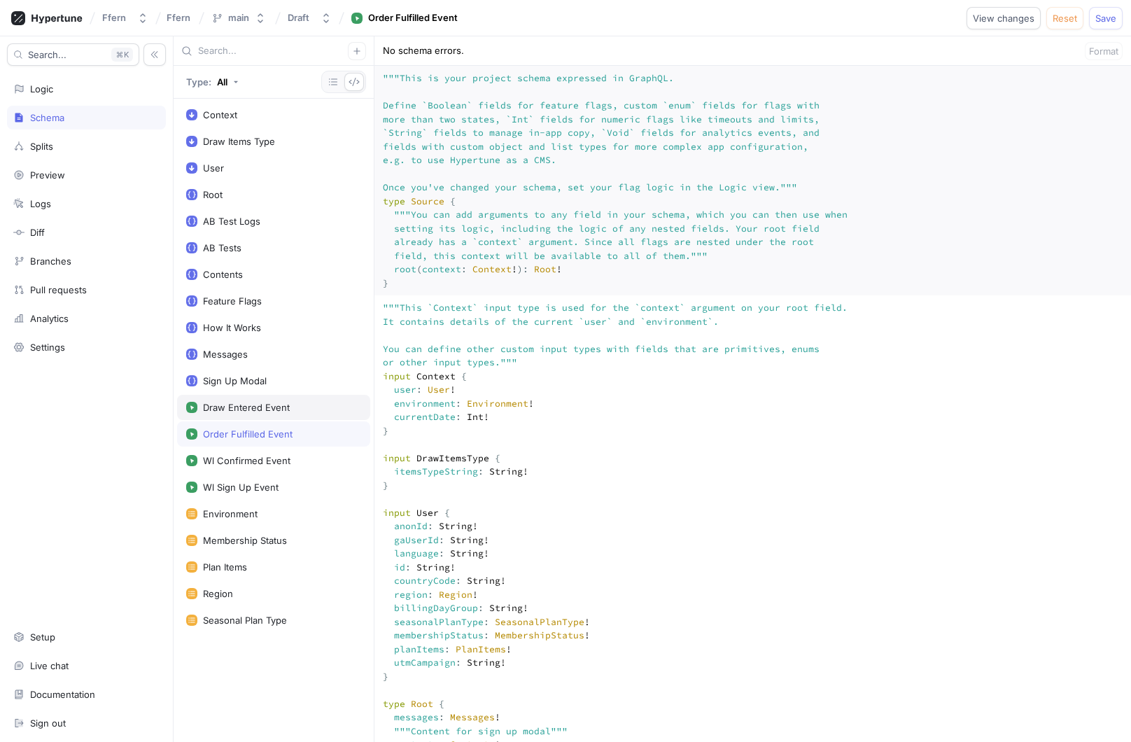
click at [306, 409] on div "Draw Entered Event" at bounding box center [273, 407] width 175 height 11
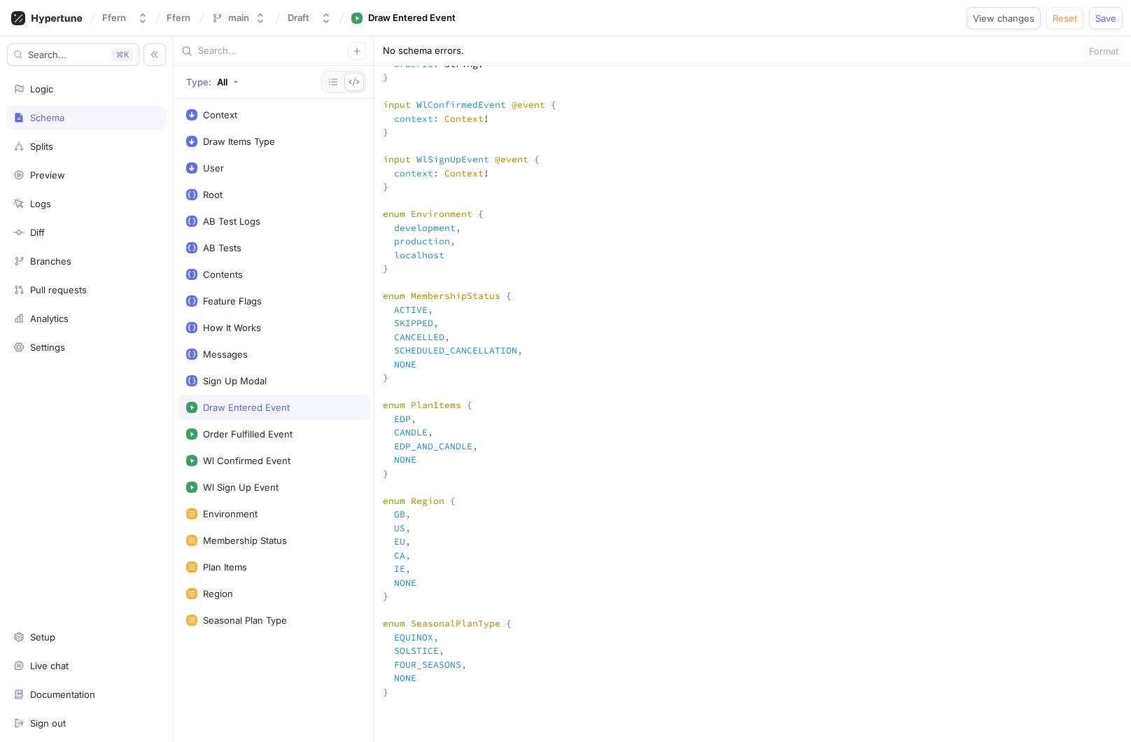
scroll to position [1630, 0]
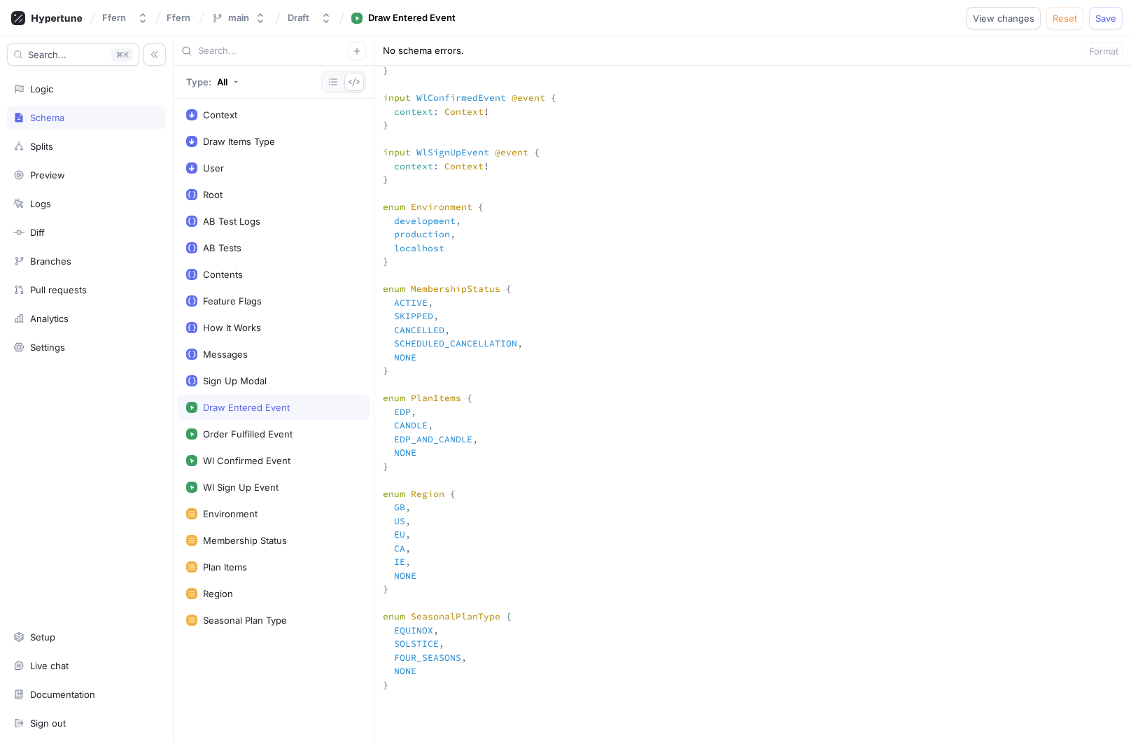
click at [529, 113] on textarea at bounding box center [753, 60] width 757 height 2788
click at [498, 113] on textarea at bounding box center [753, 60] width 757 height 2788
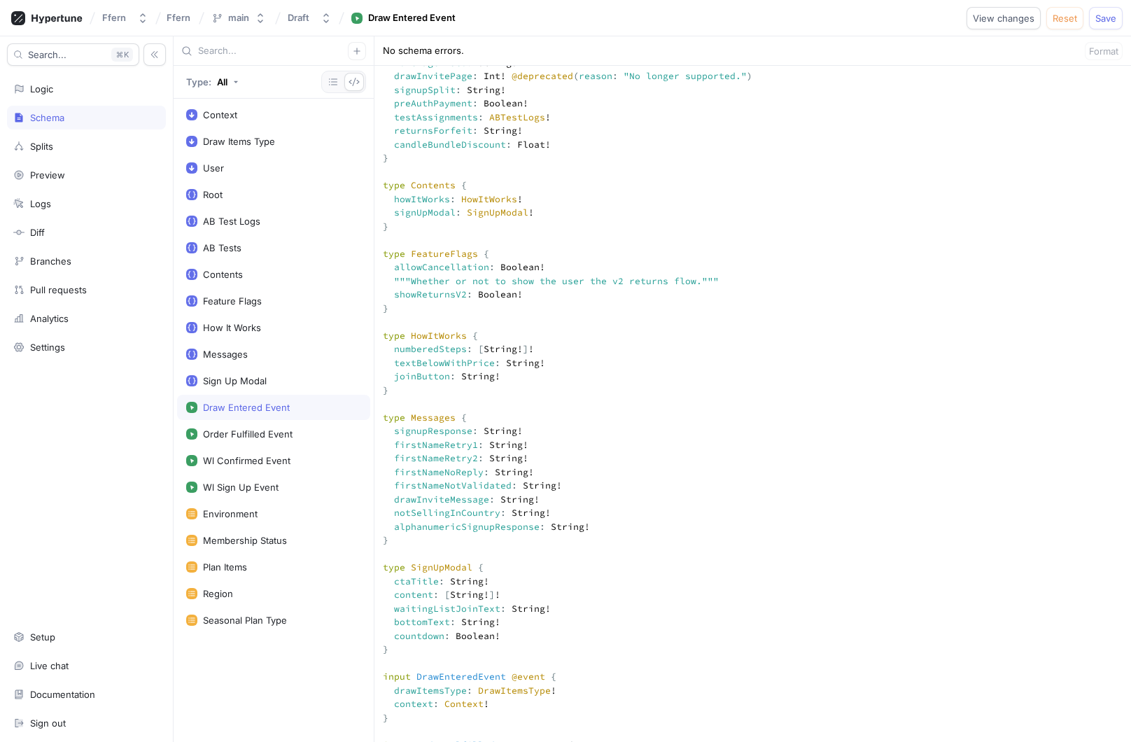
scroll to position [956, 0]
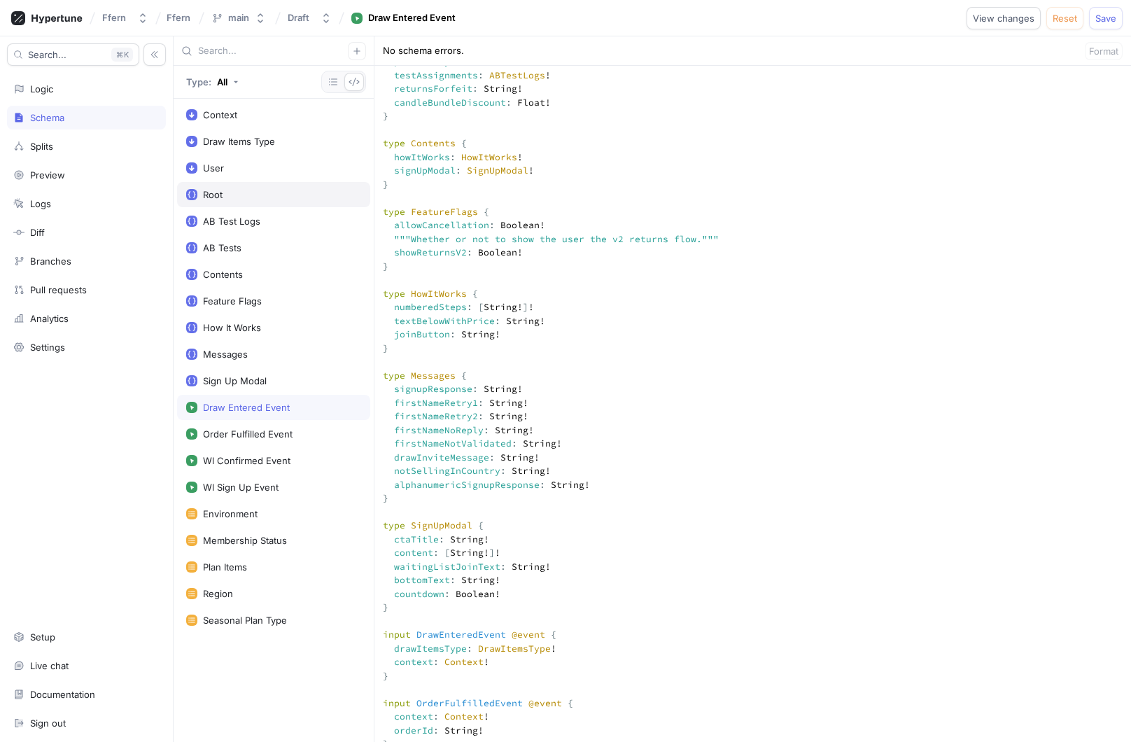
click at [272, 193] on div "Root" at bounding box center [273, 194] width 175 height 11
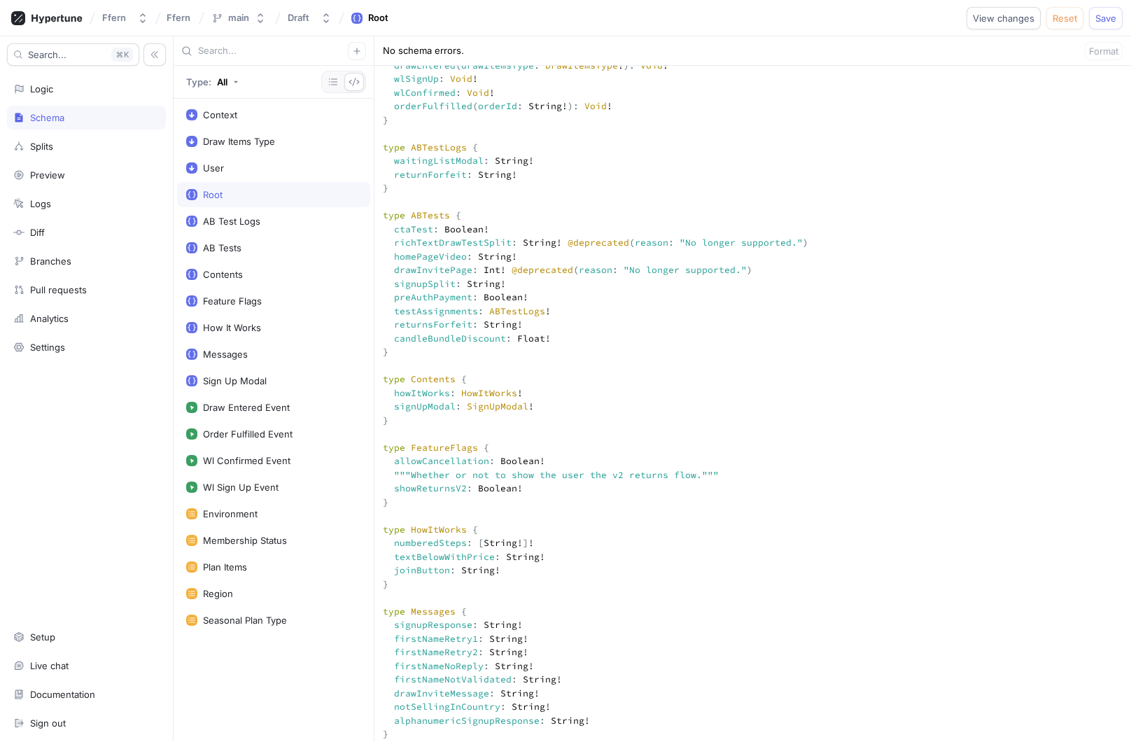
scroll to position [688, 0]
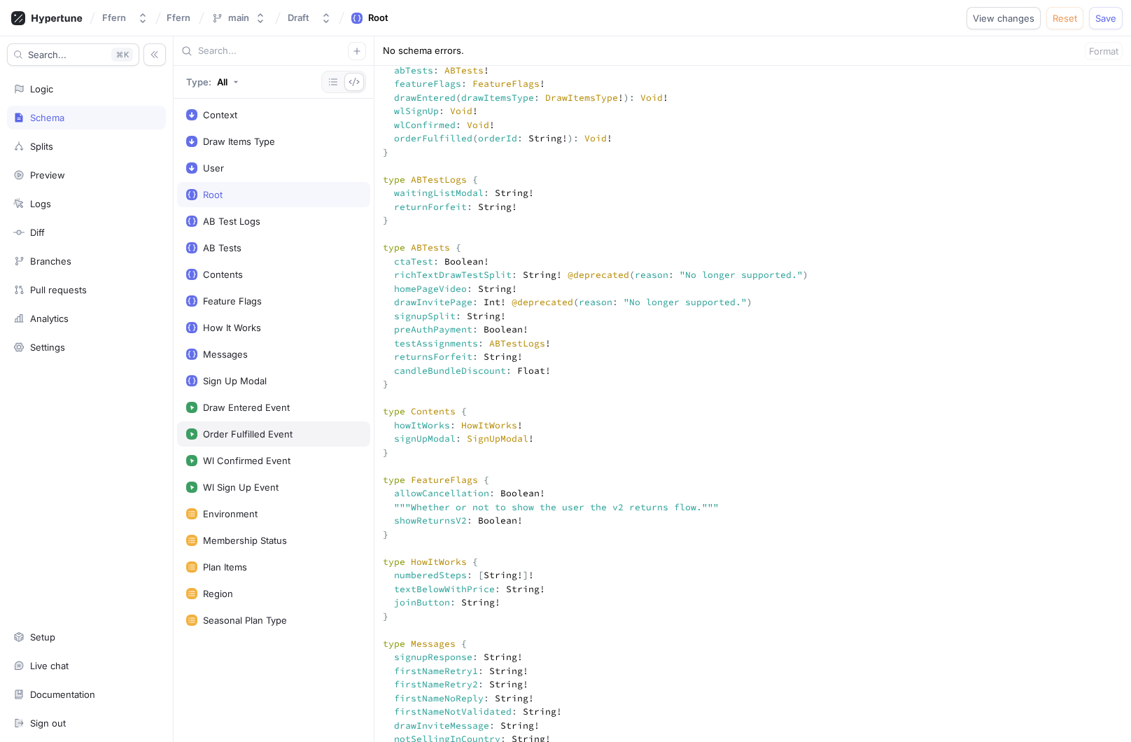
click at [301, 435] on div "Order Fulfilled Event" at bounding box center [273, 433] width 175 height 11
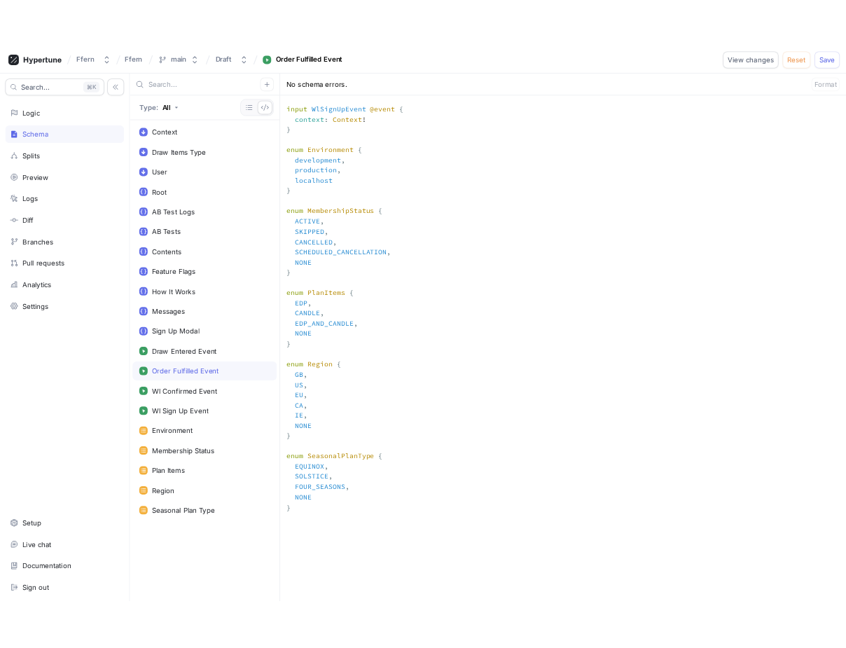
scroll to position [1663, 0]
